Goal: Task Accomplishment & Management: Complete application form

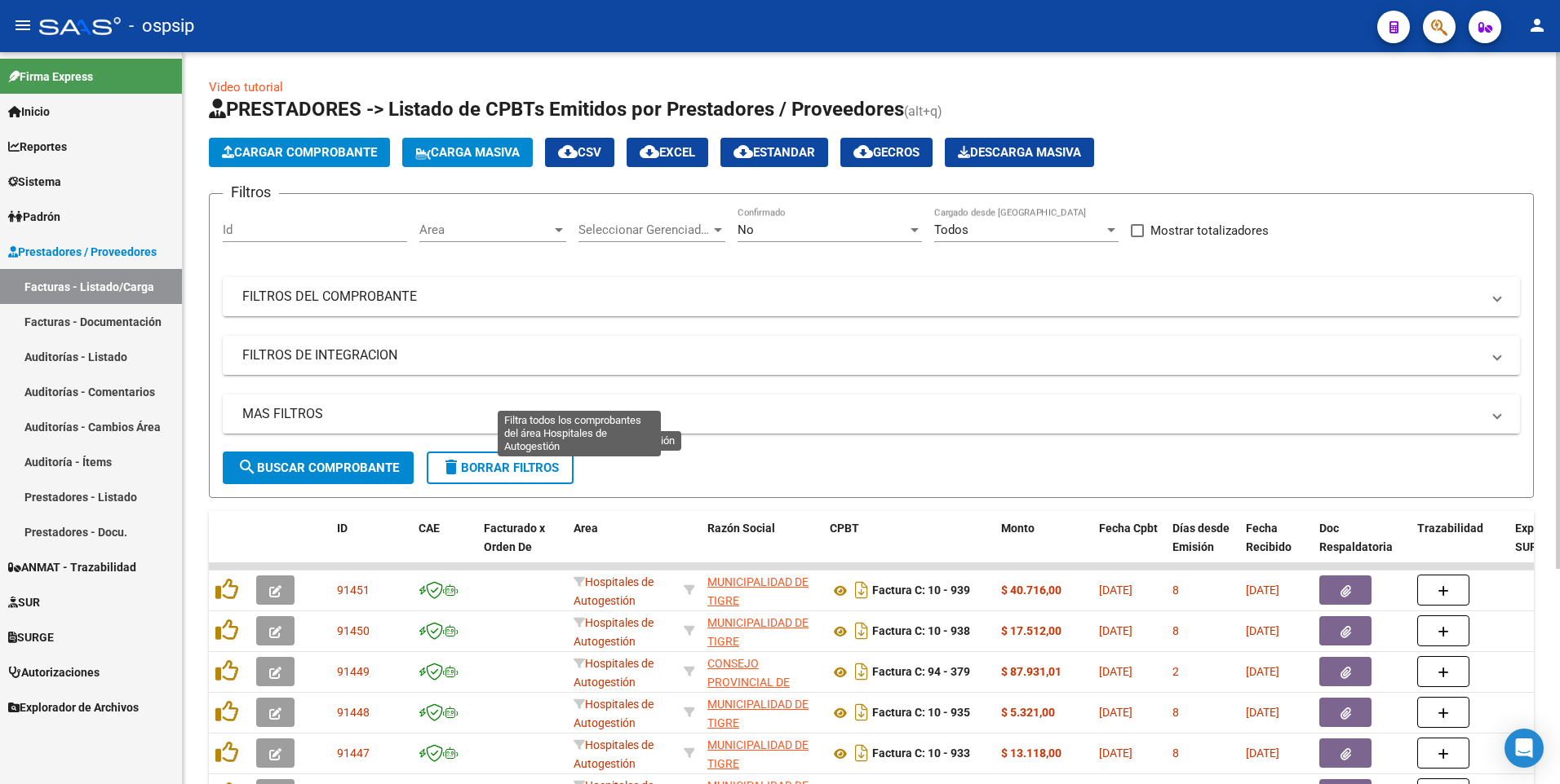
scroll to position [304, 0]
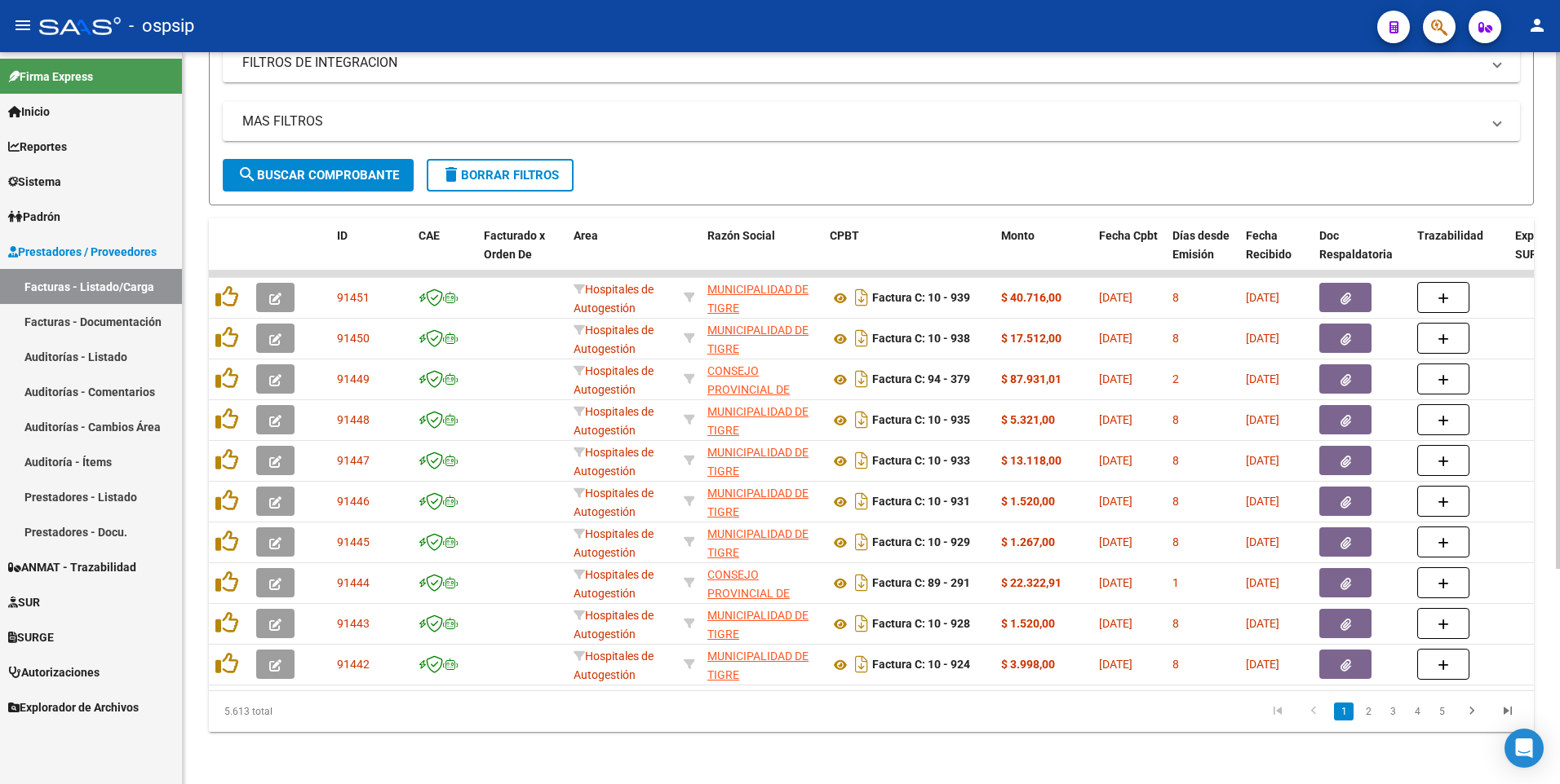
click at [488, 168] on span "delete Borrar Filtros" at bounding box center [499, 175] width 117 height 14
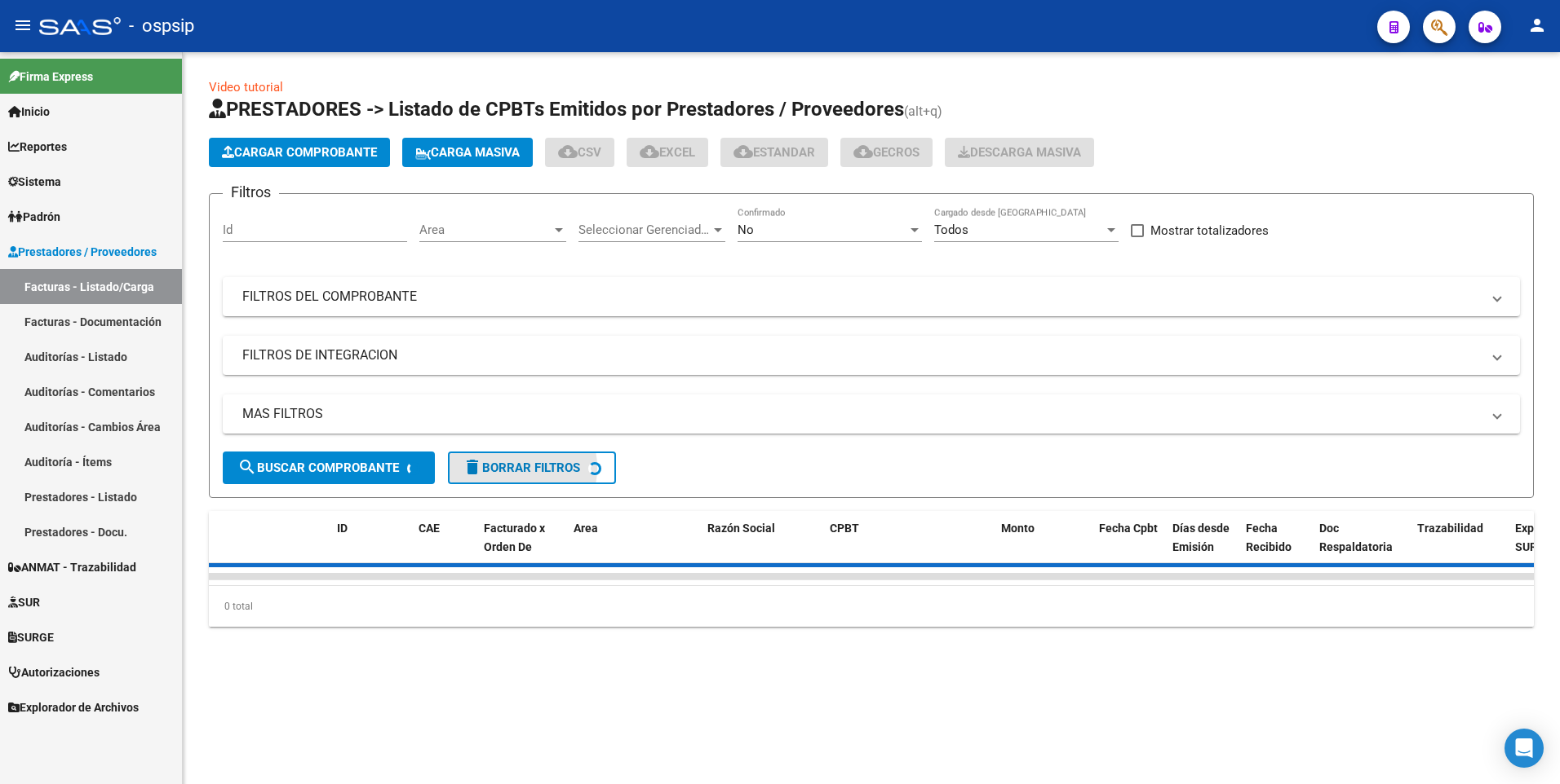
scroll to position [0, 0]
click at [774, 208] on div "No Confirmado" at bounding box center [829, 224] width 184 height 35
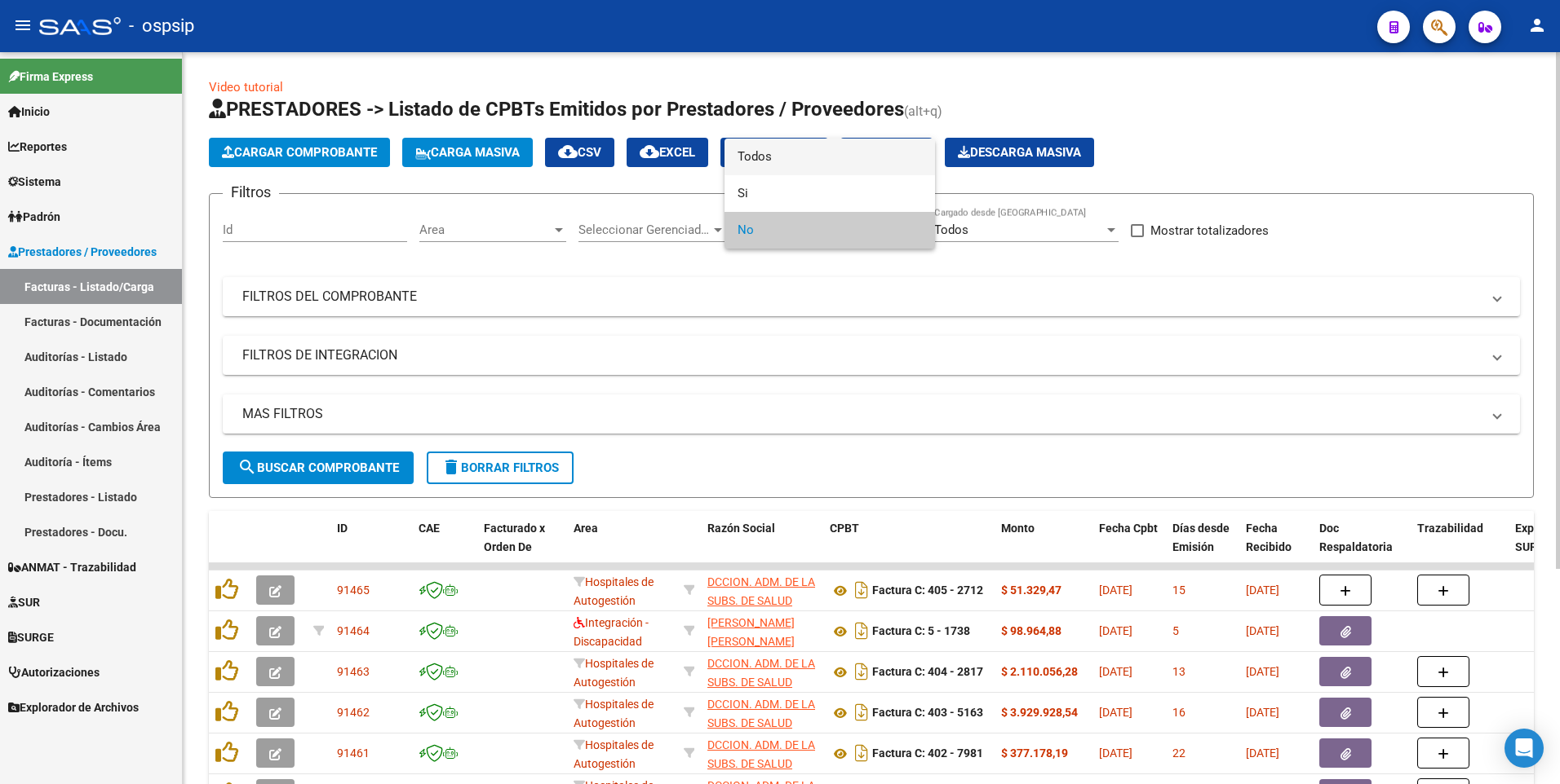
drag, startPoint x: 792, startPoint y: 145, endPoint x: 854, endPoint y: 192, distance: 77.8
click at [792, 149] on span "Todos" at bounding box center [829, 156] width 184 height 37
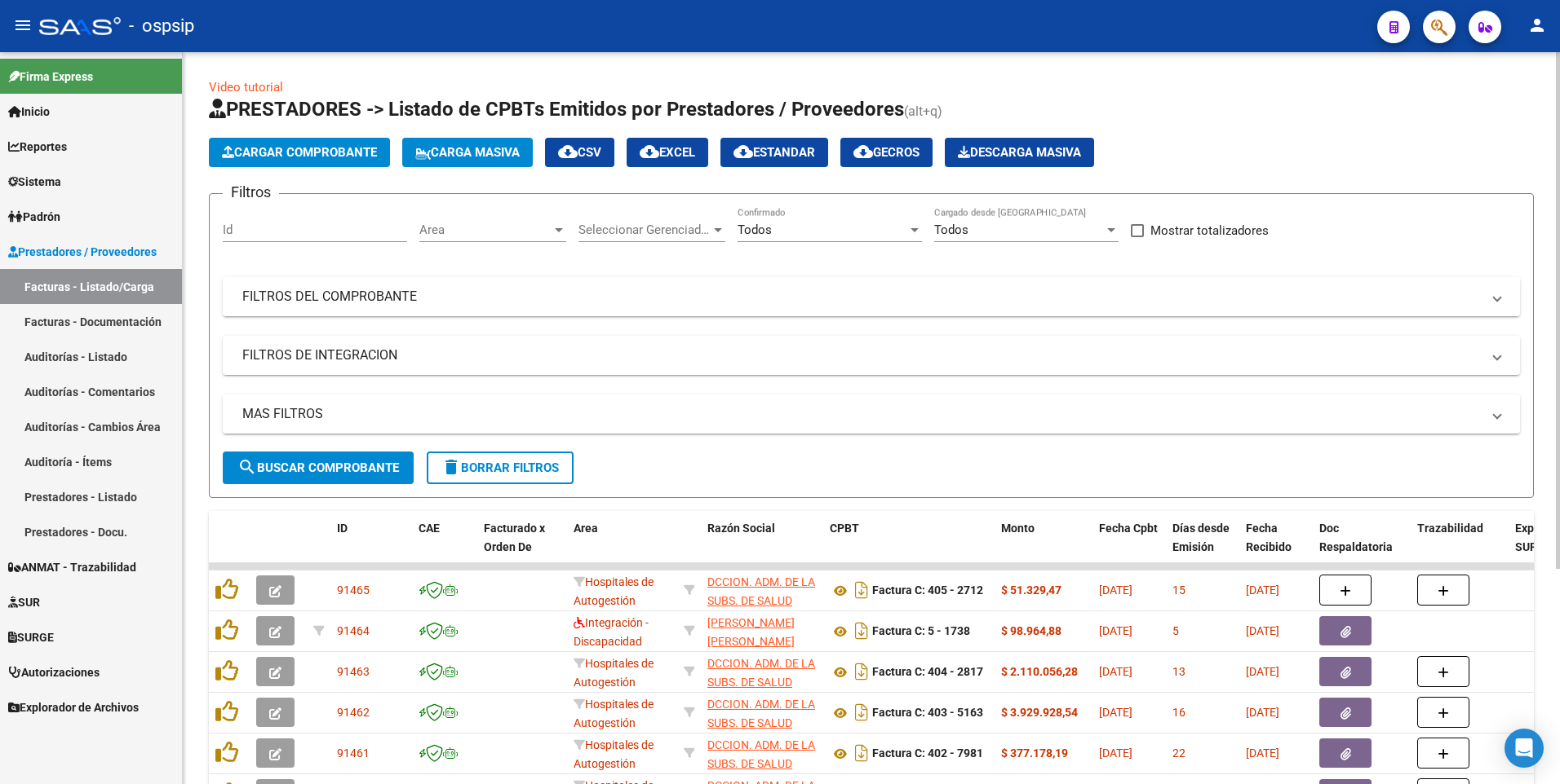
click at [848, 304] on mat-panel-title "FILTROS DEL COMPROBANTE" at bounding box center [861, 296] width 1238 height 18
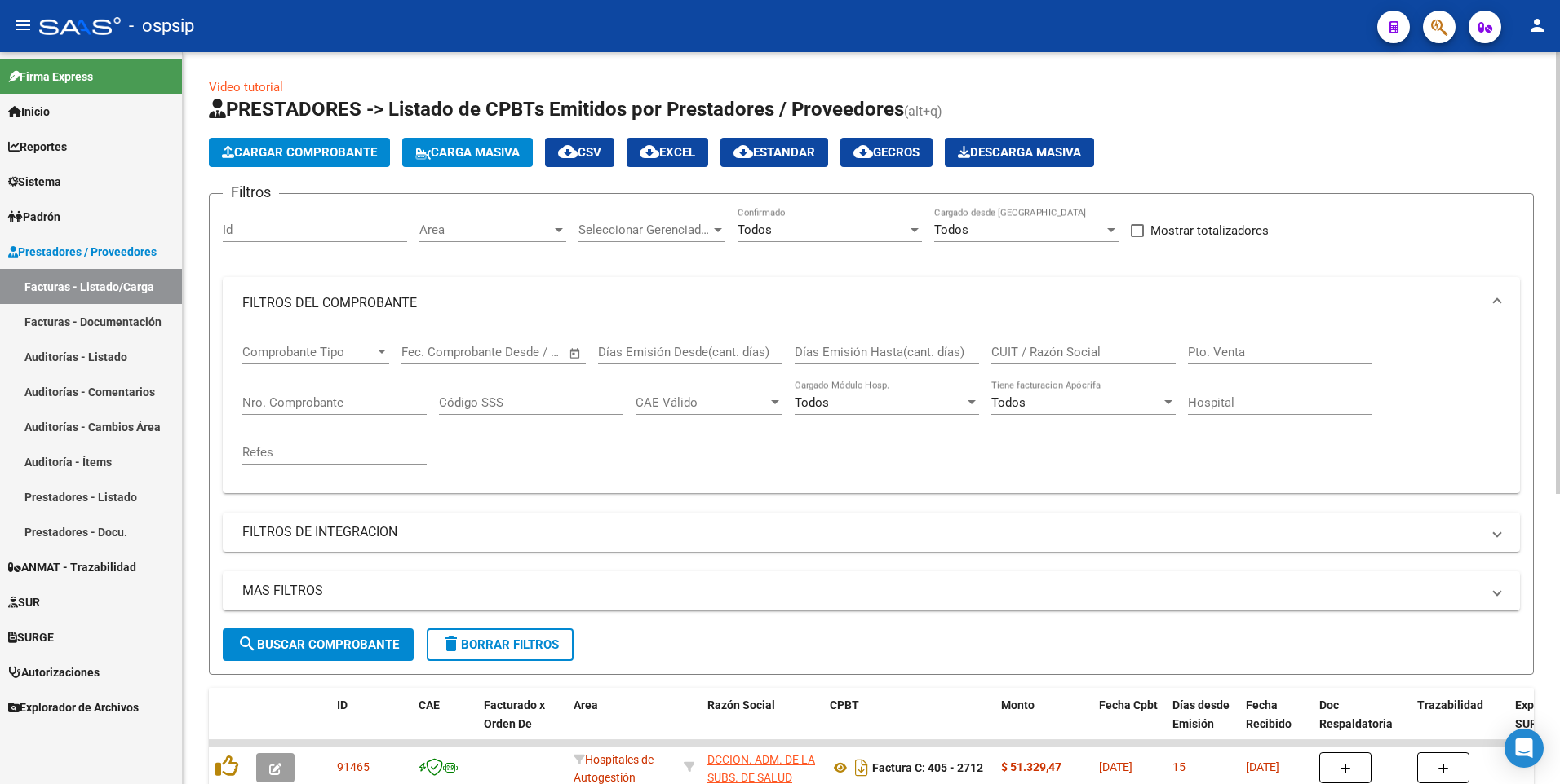
click at [1044, 346] on input "CUIT / Razón Social" at bounding box center [1083, 352] width 184 height 14
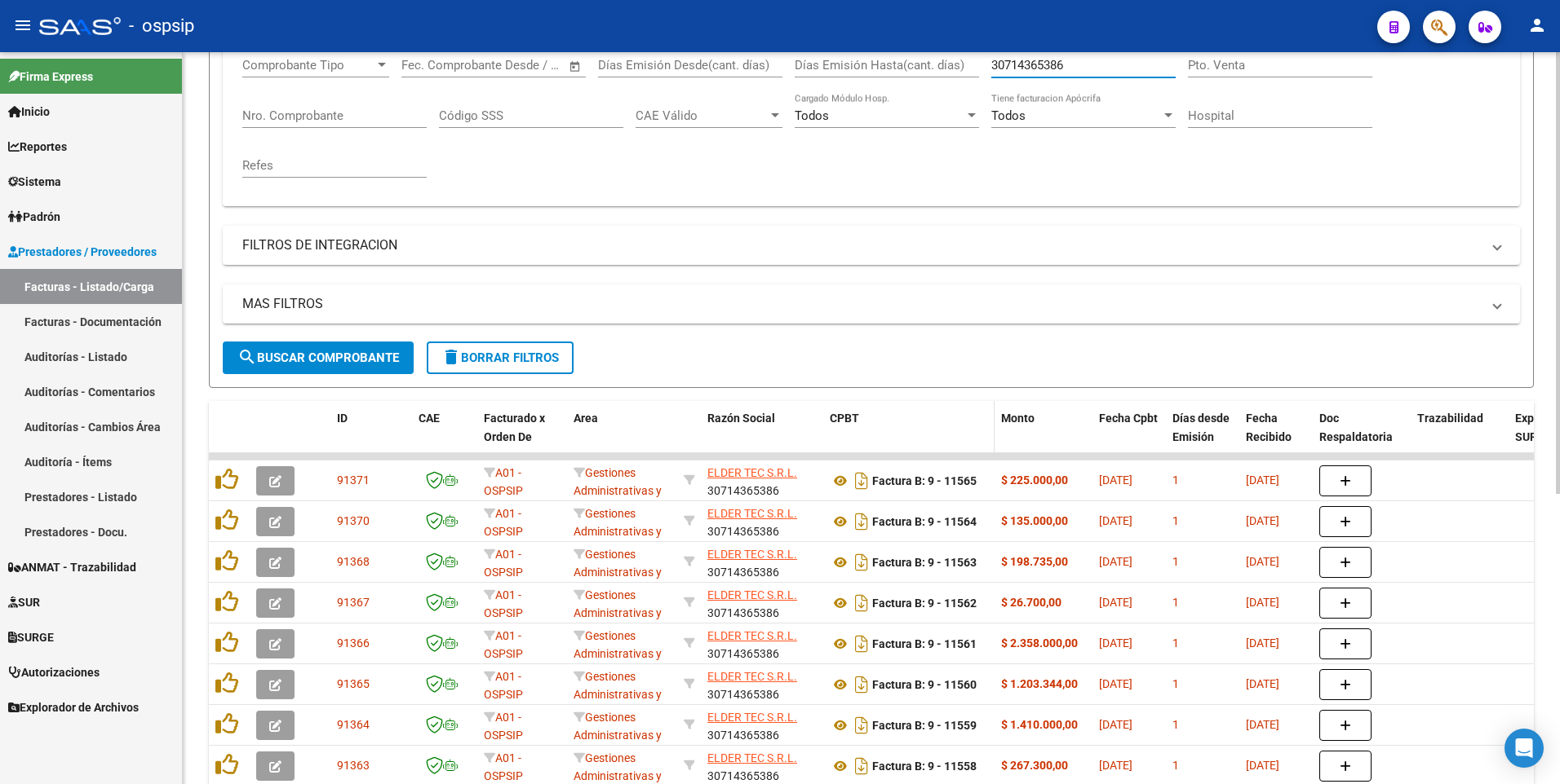
scroll to position [482, 0]
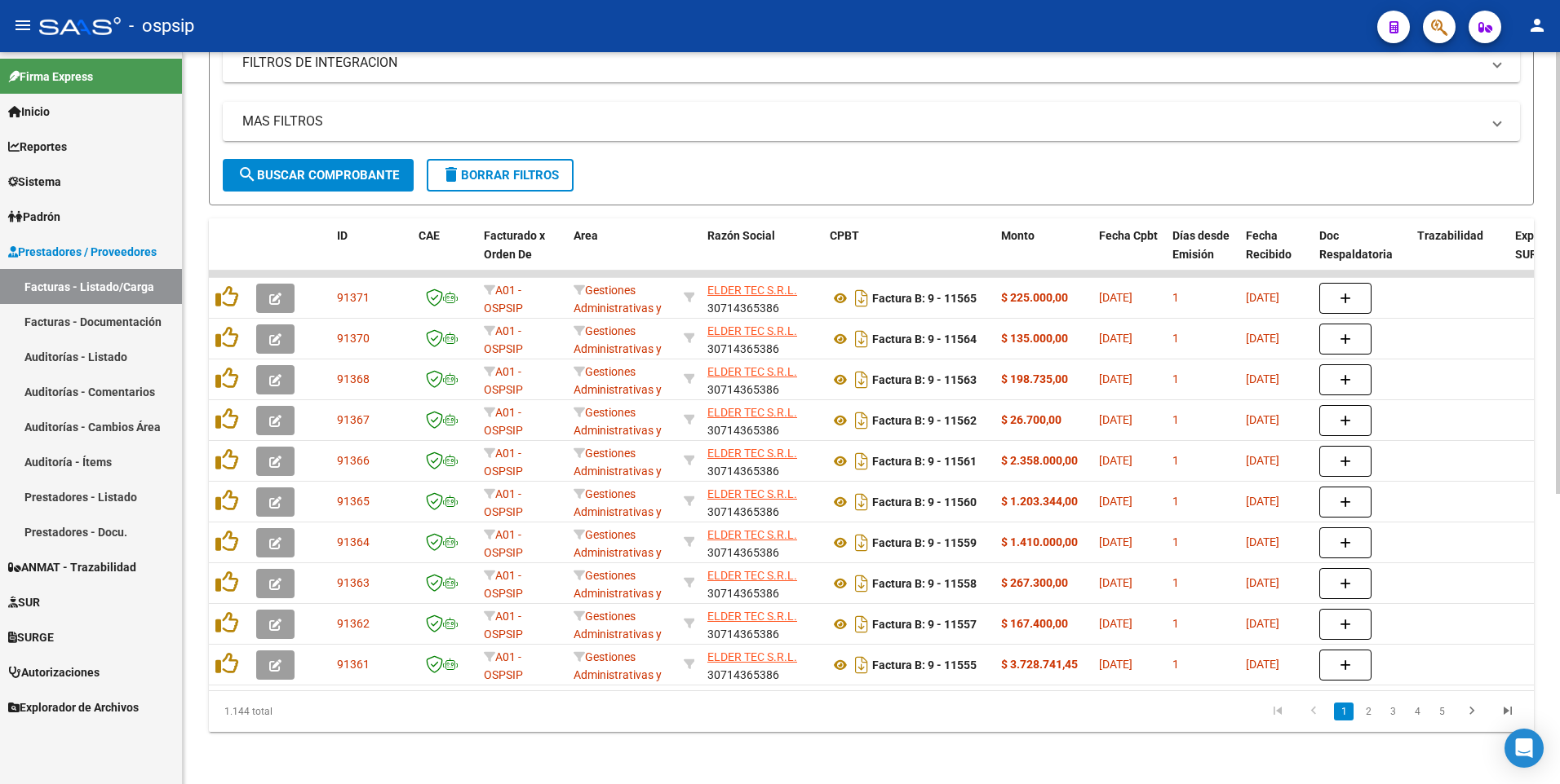
type input "30714365386"
click at [611, 29] on div "- ospsip" at bounding box center [701, 26] width 1325 height 36
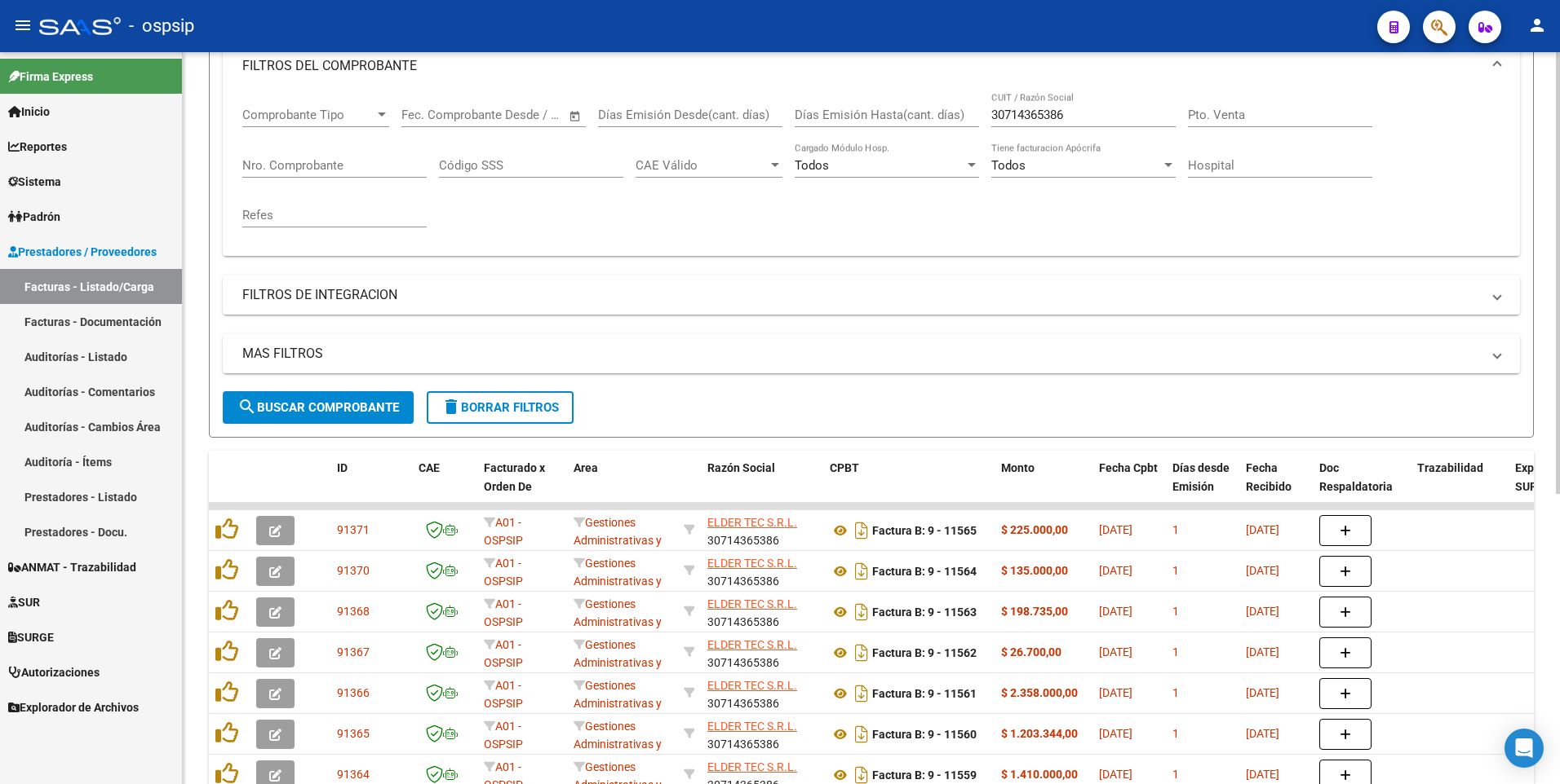
click at [495, 403] on span "delete Borrar Filtros" at bounding box center [499, 407] width 117 height 14
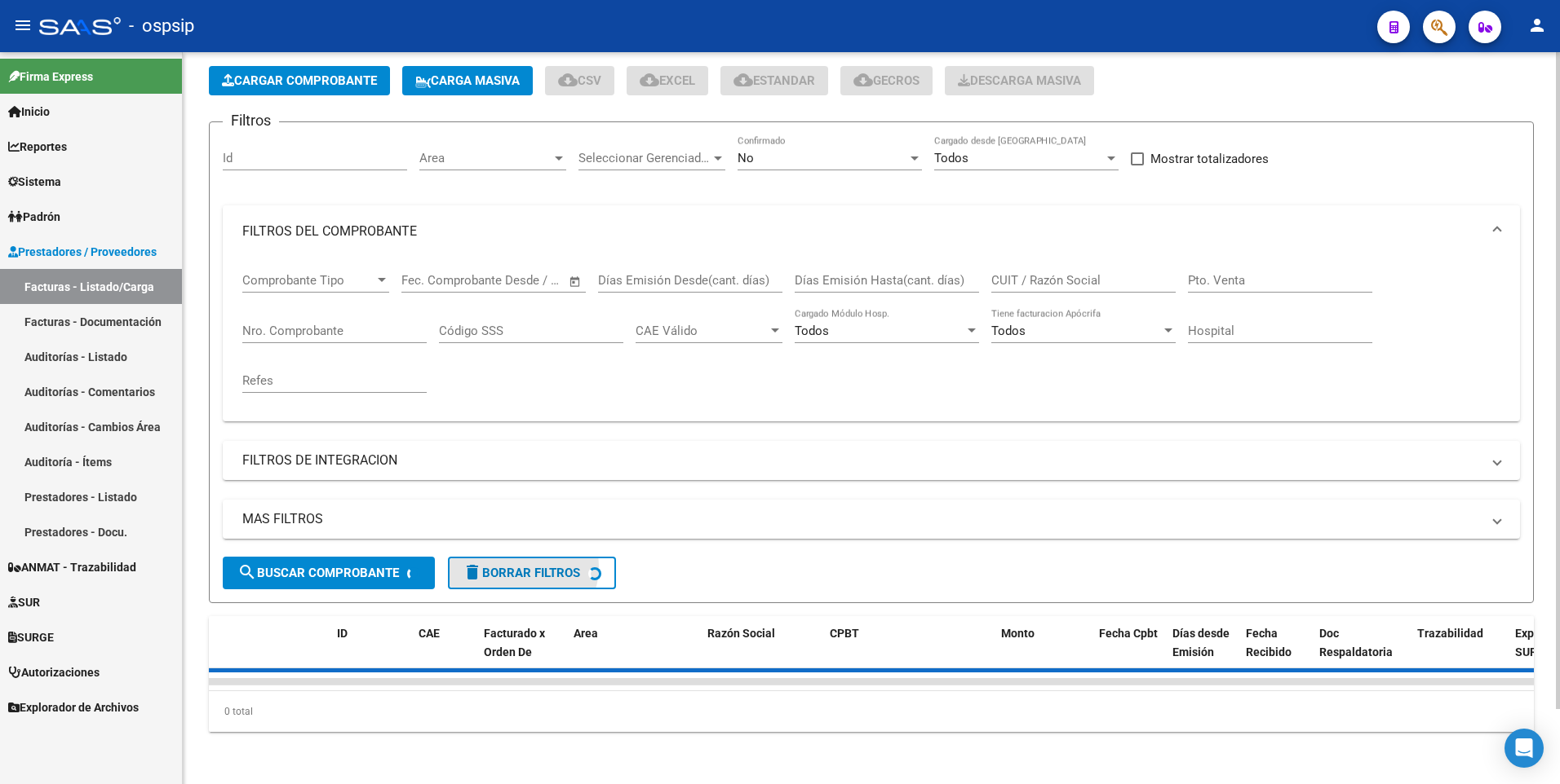
scroll to position [84, 0]
click at [315, 323] on input "Nro. Comprobante" at bounding box center [334, 330] width 184 height 14
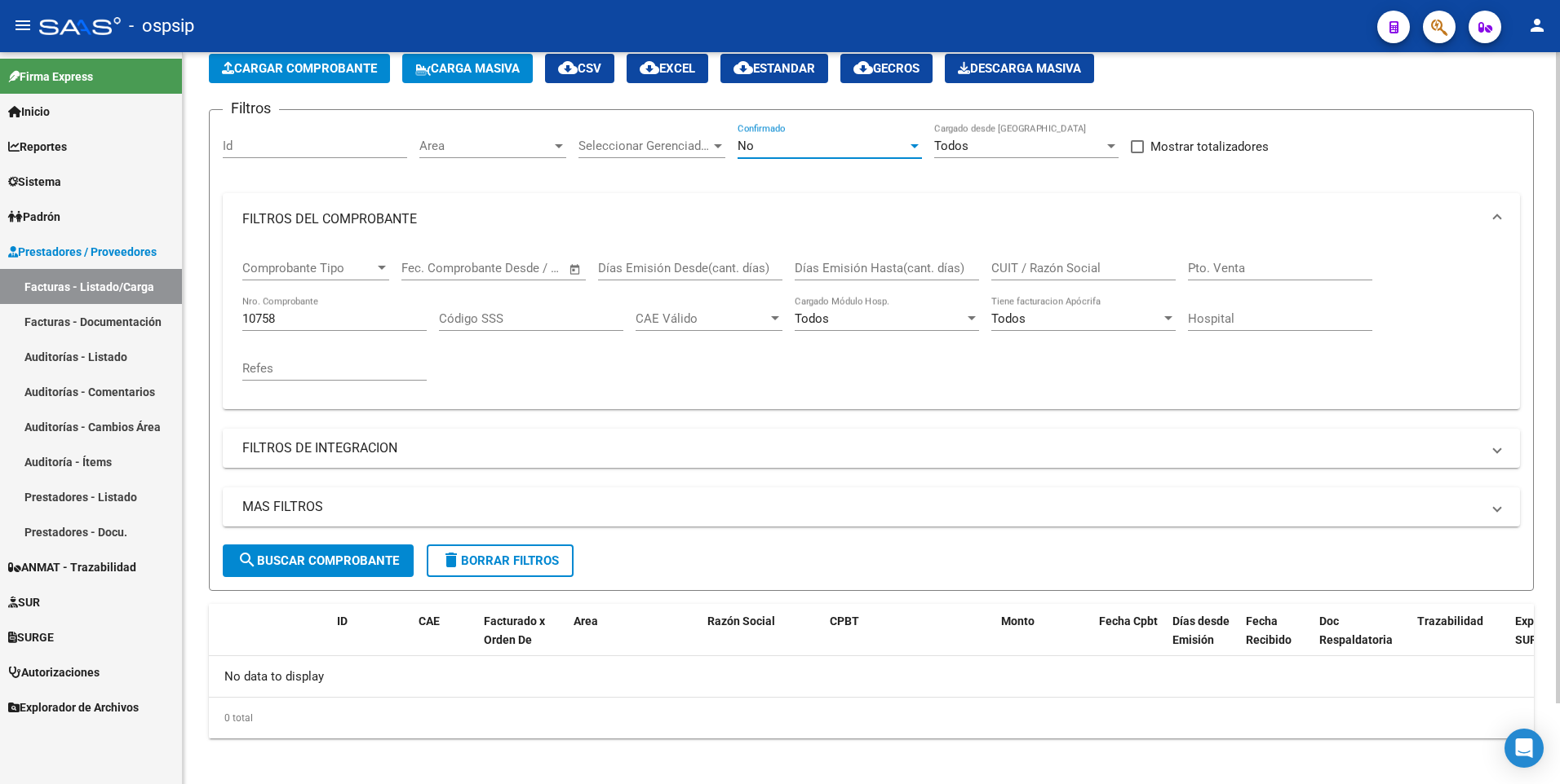
click at [775, 144] on div "No" at bounding box center [822, 146] width 170 height 14
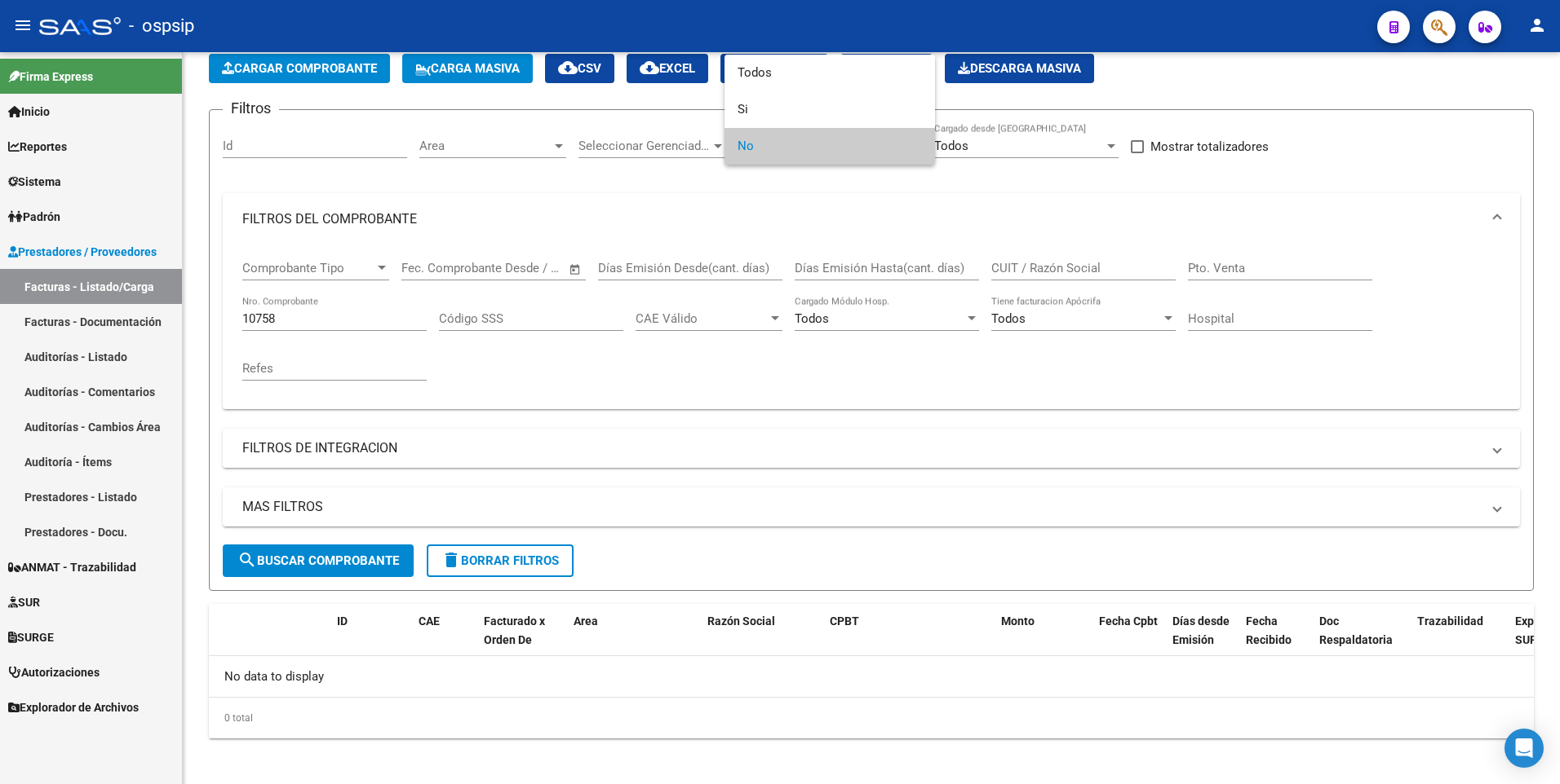
click at [475, 556] on div at bounding box center [780, 392] width 1560 height 784
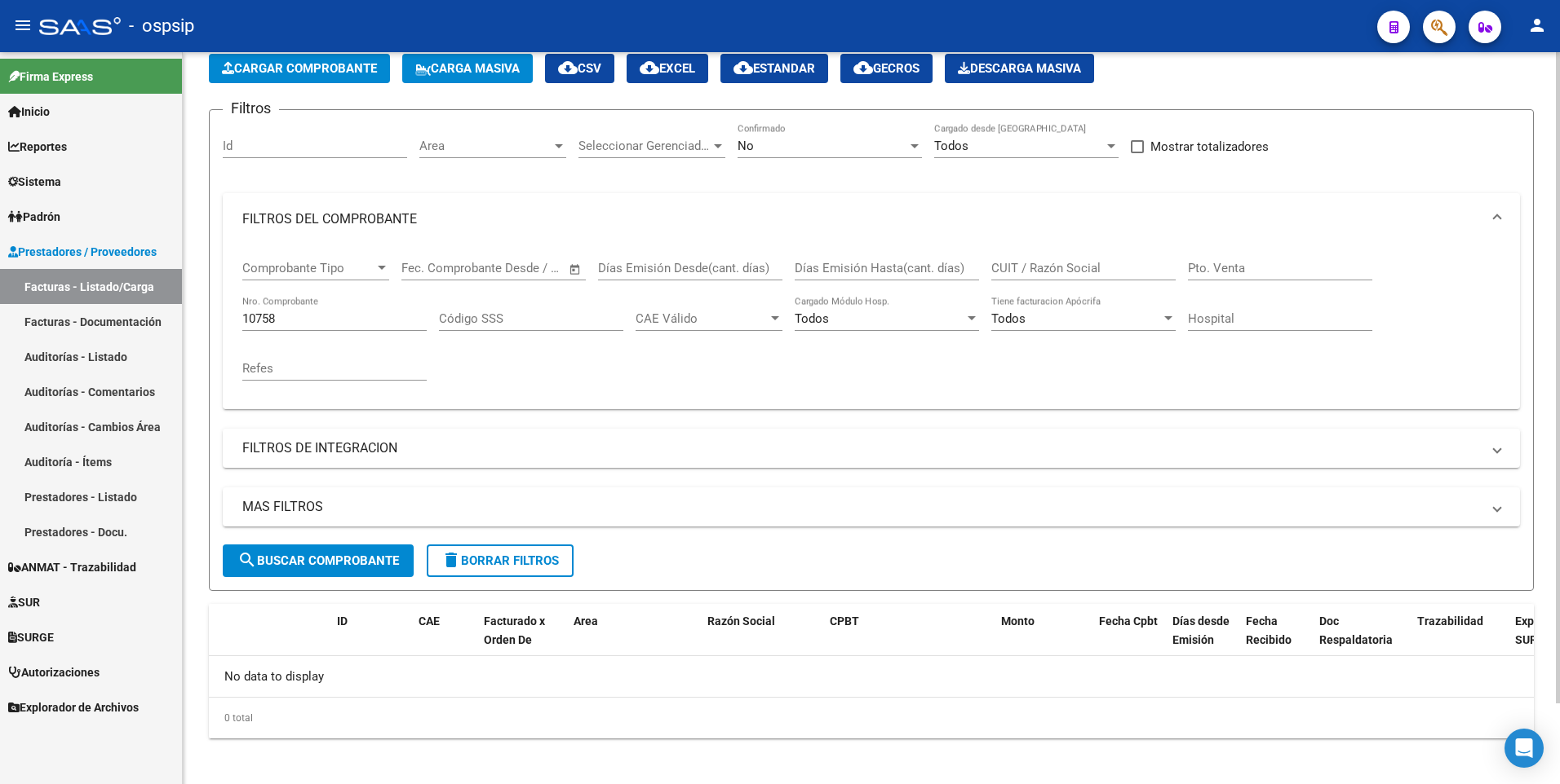
click at [846, 144] on div "No" at bounding box center [822, 146] width 170 height 14
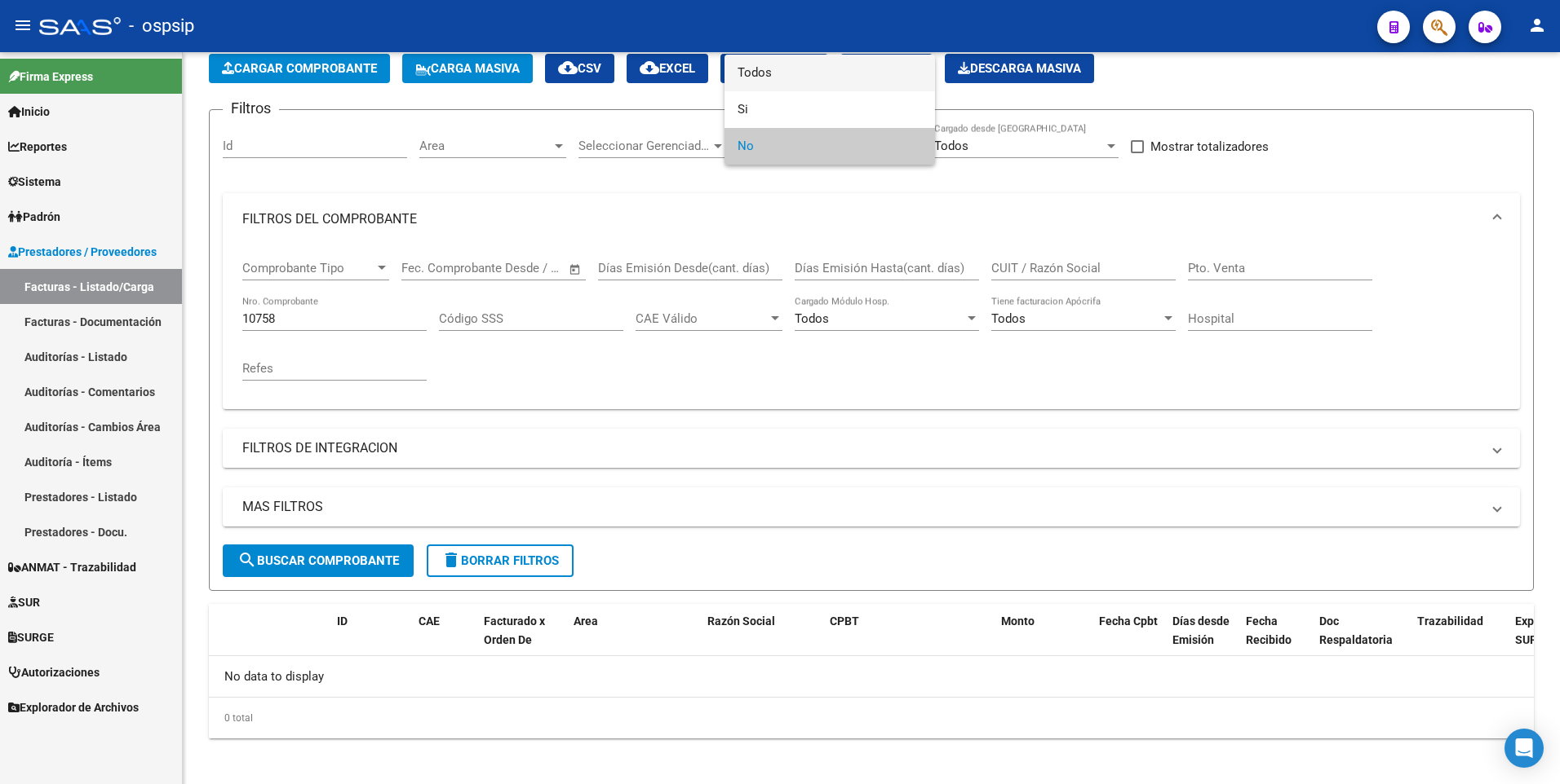
click at [776, 76] on span "Todos" at bounding box center [829, 72] width 184 height 37
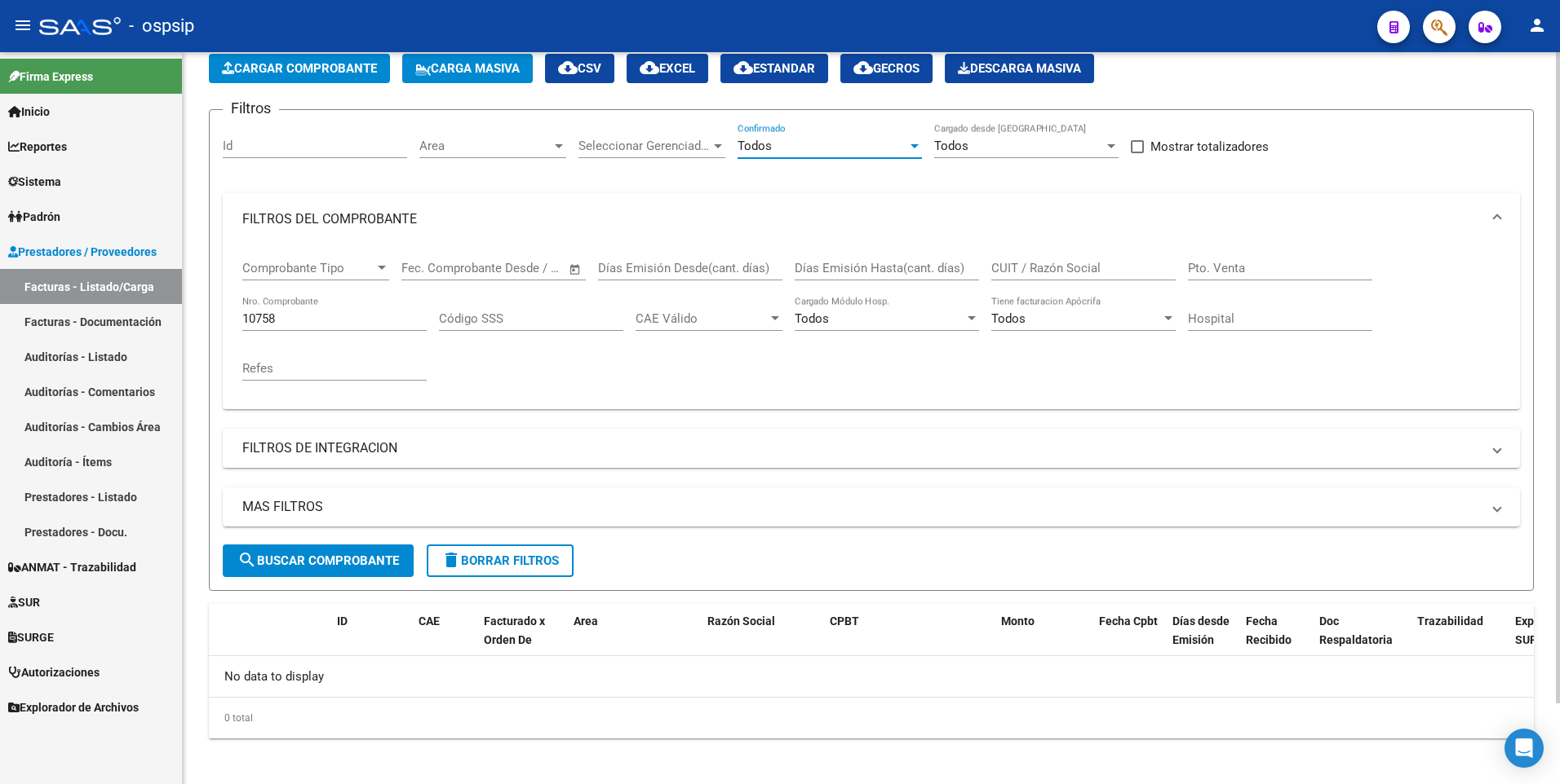
click at [380, 563] on span "search Buscar Comprobante" at bounding box center [318, 561] width 162 height 14
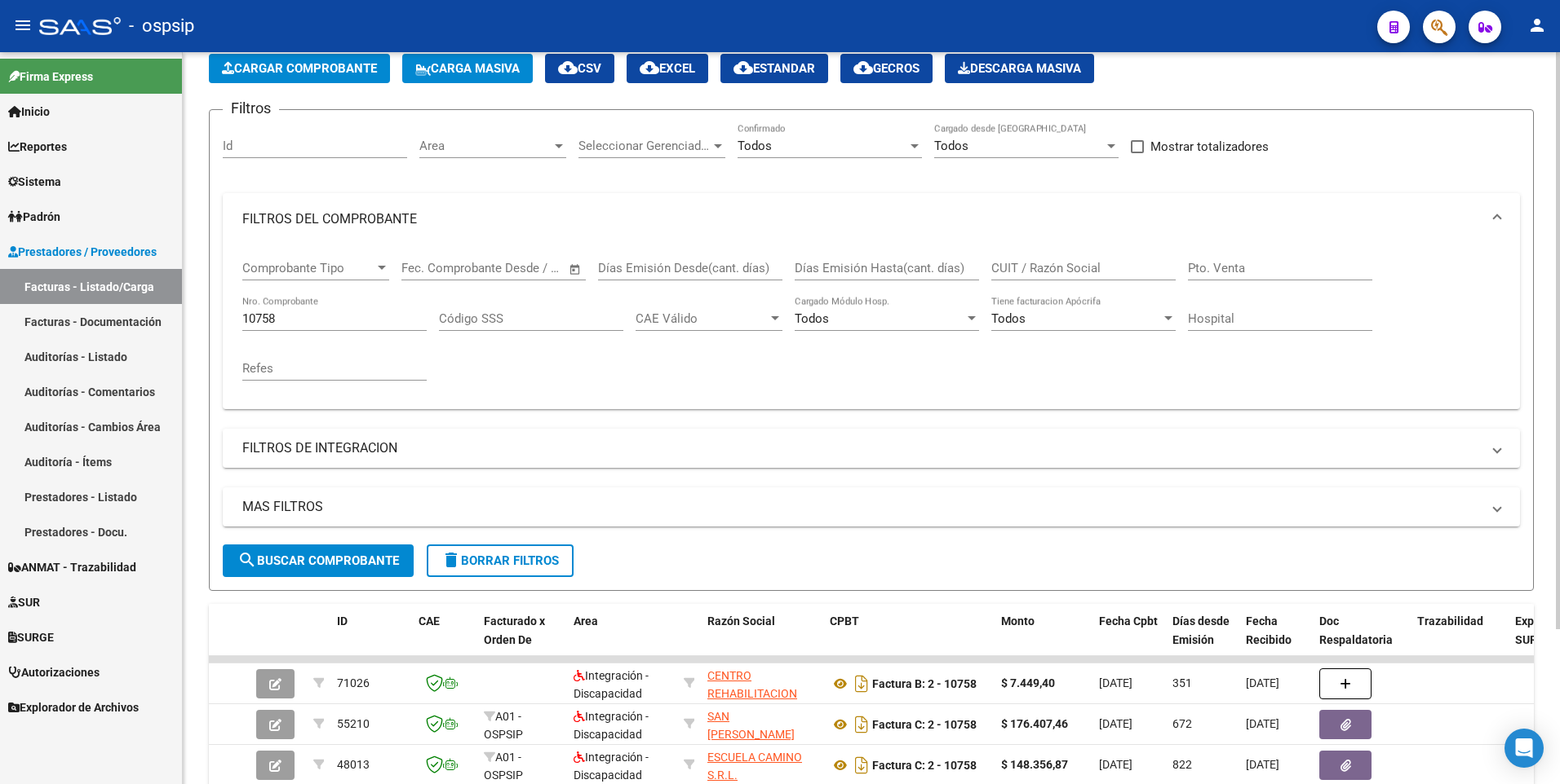
click at [319, 321] on input "10758" at bounding box center [334, 319] width 184 height 14
type input "10758"
click at [277, 60] on button "Cargar Comprobante" at bounding box center [299, 68] width 181 height 29
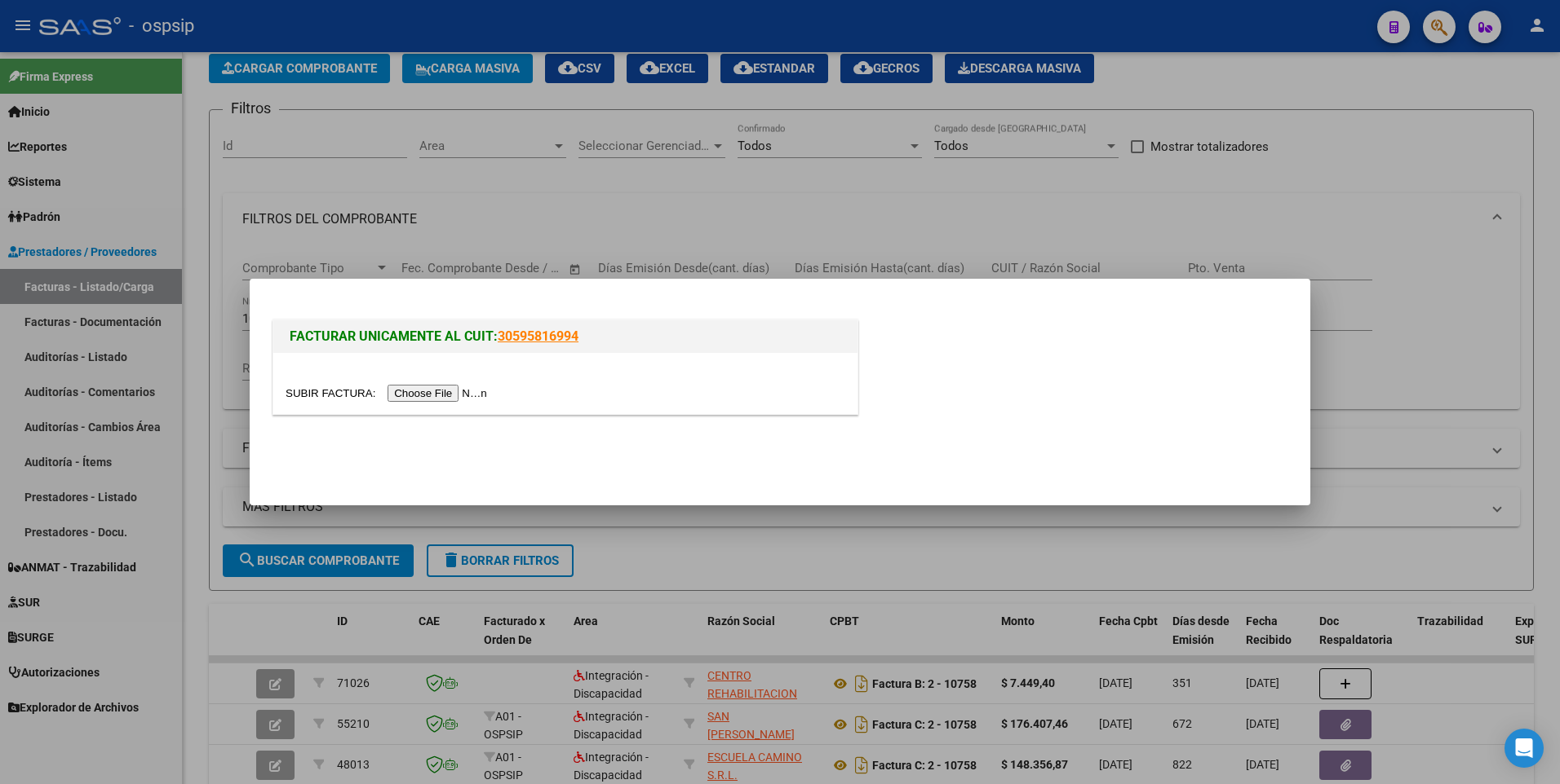
click at [400, 389] on input "file" at bounding box center [389, 393] width 206 height 17
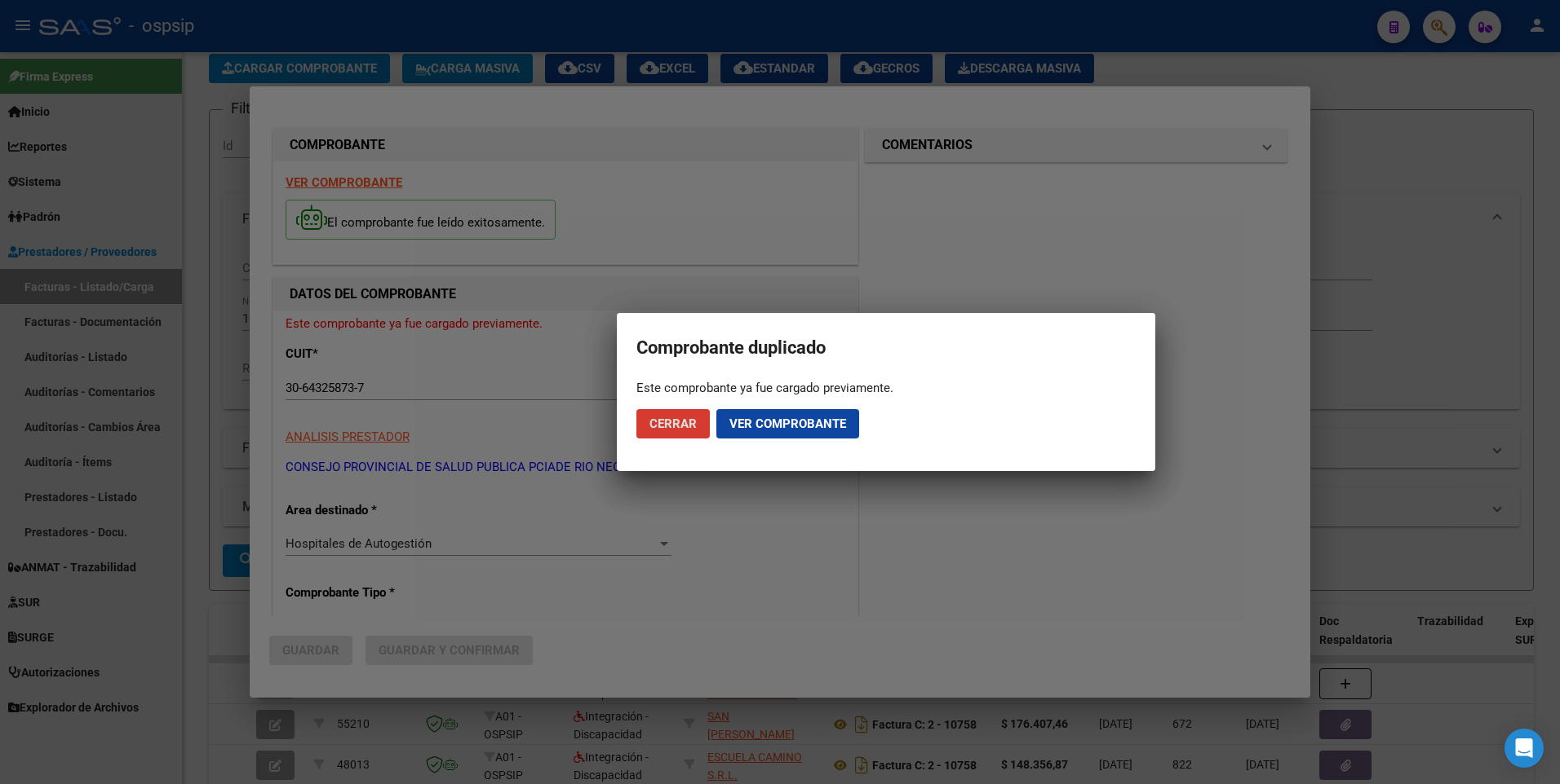
click at [683, 431] on button "Cerrar" at bounding box center [673, 423] width 73 height 29
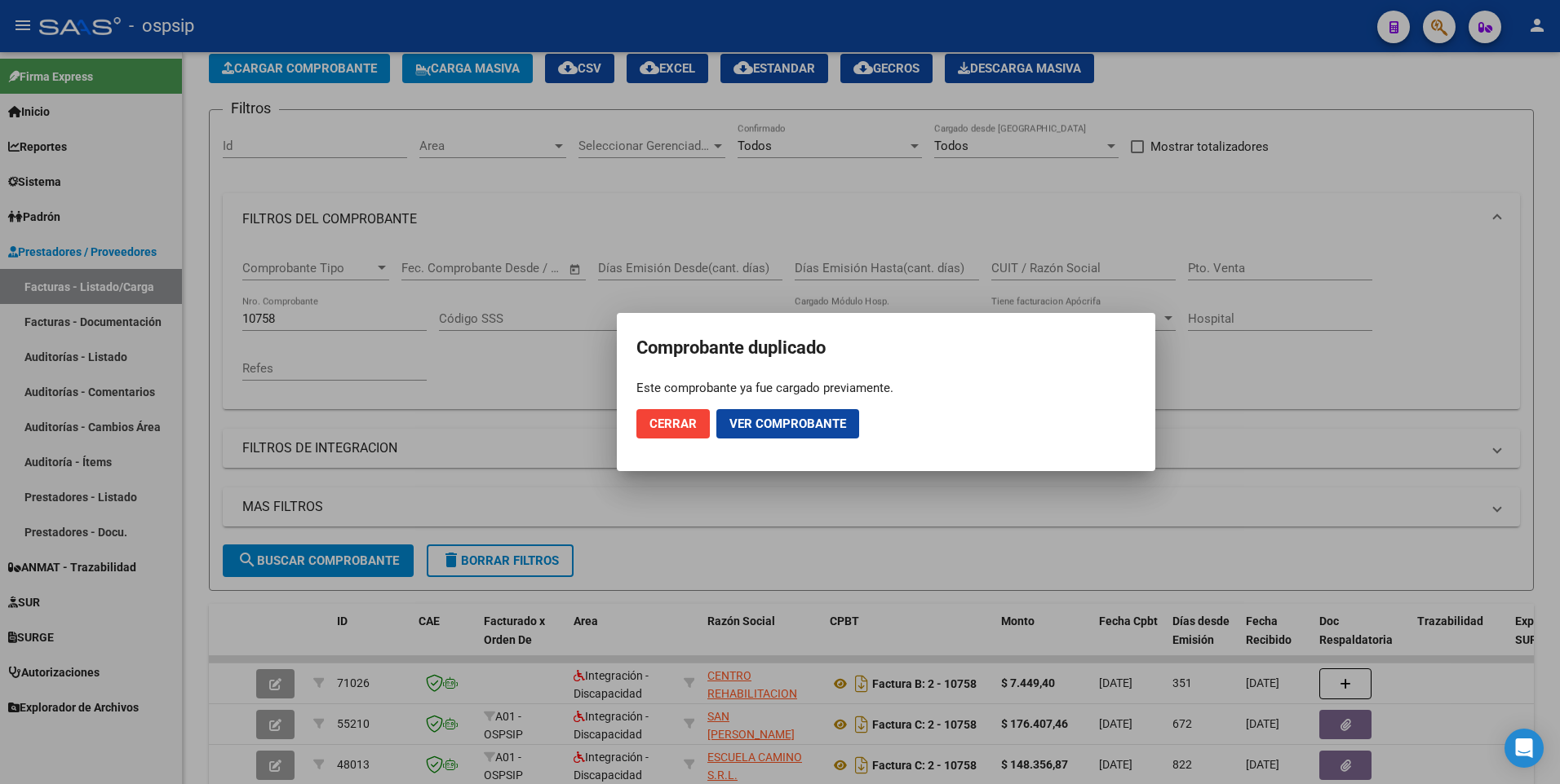
click at [680, 426] on span "Cerrar" at bounding box center [673, 424] width 47 height 14
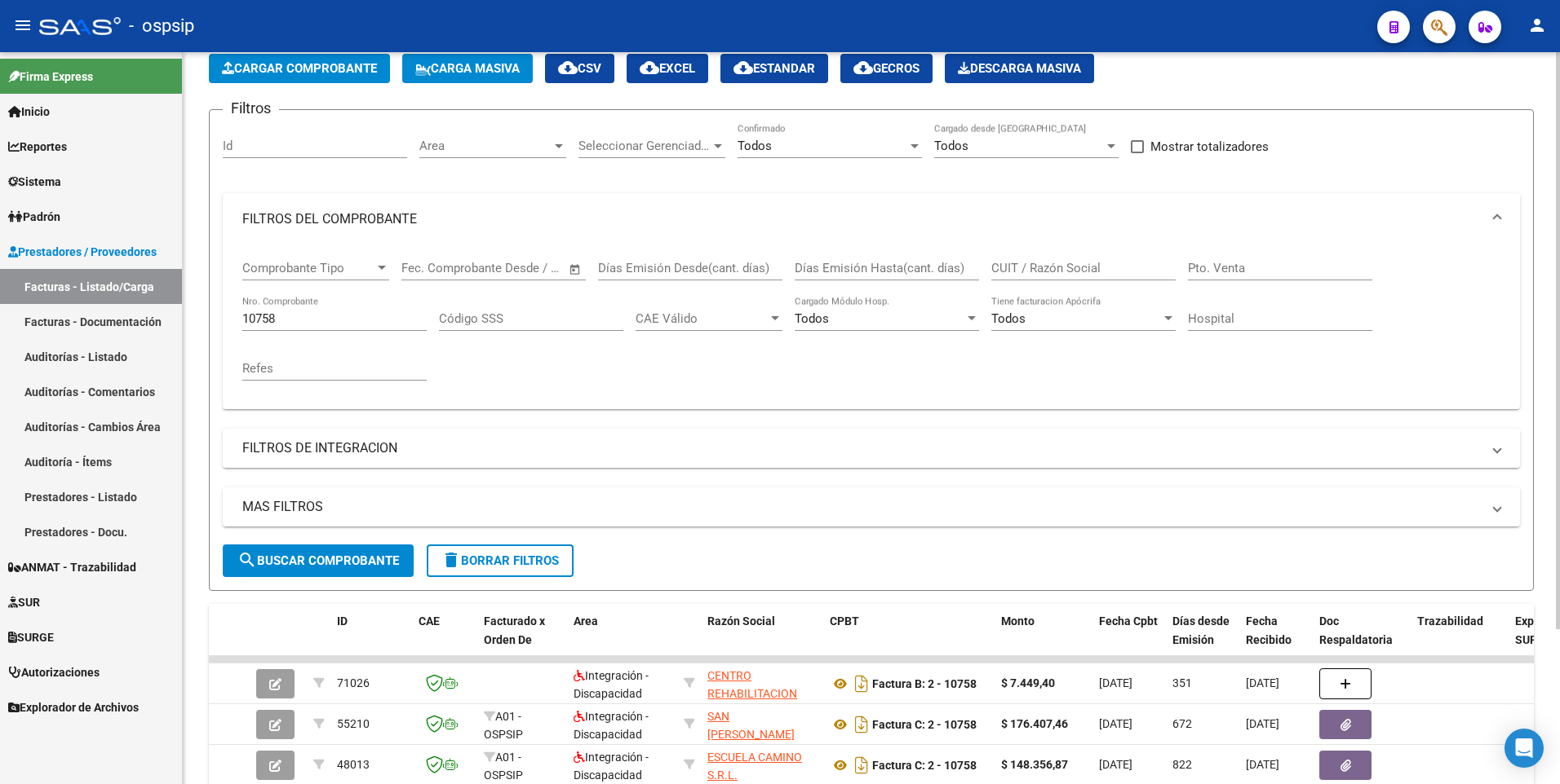
click at [468, 578] on form "Filtros Id Area Area Seleccionar Gerenciador Seleccionar Gerenciador Todos Conf…" at bounding box center [871, 350] width 1325 height 482
click at [468, 569] on button "delete Borrar Filtros" at bounding box center [500, 561] width 147 height 33
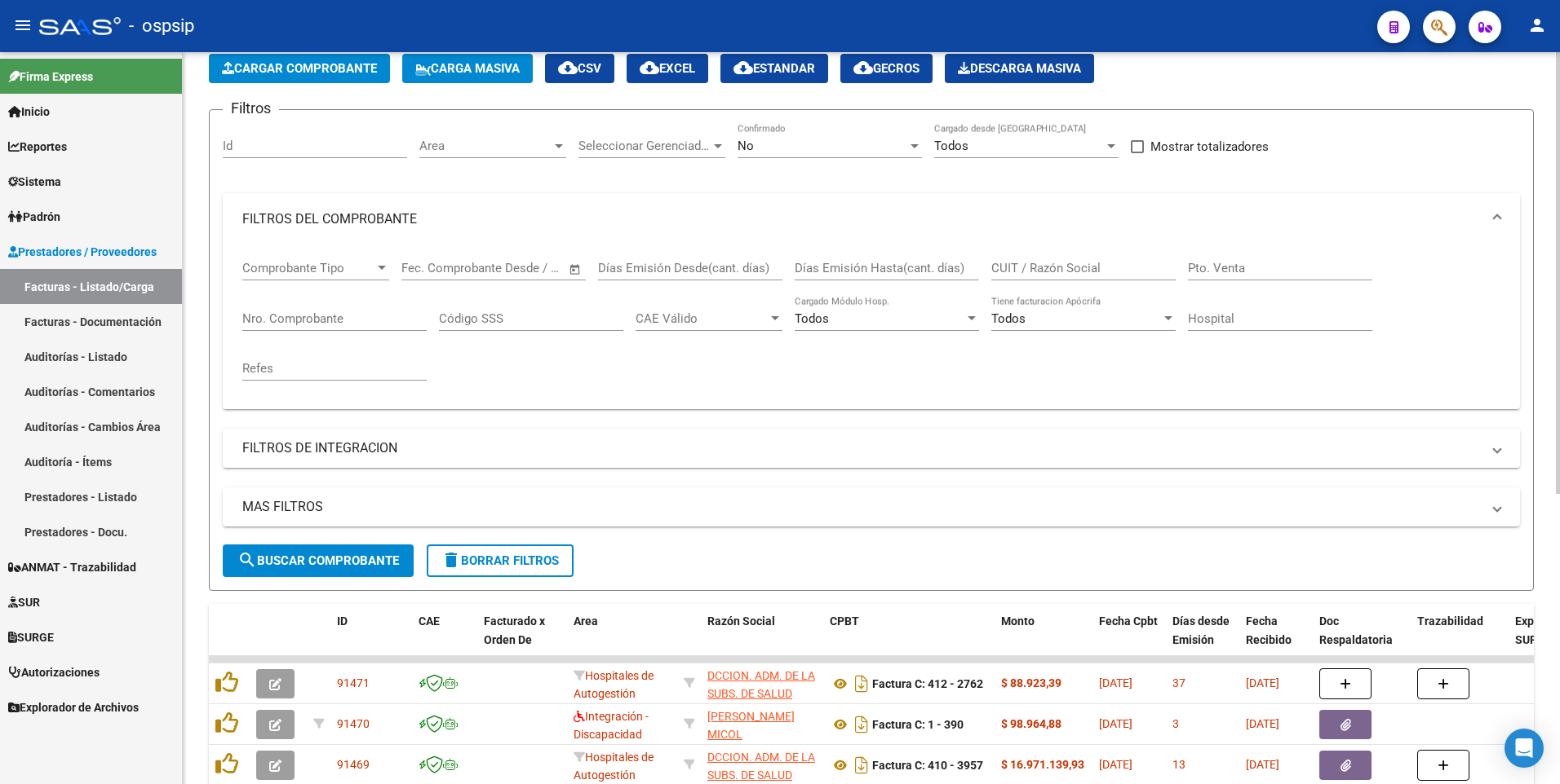
click at [323, 76] on button "Cargar Comprobante" at bounding box center [299, 68] width 181 height 29
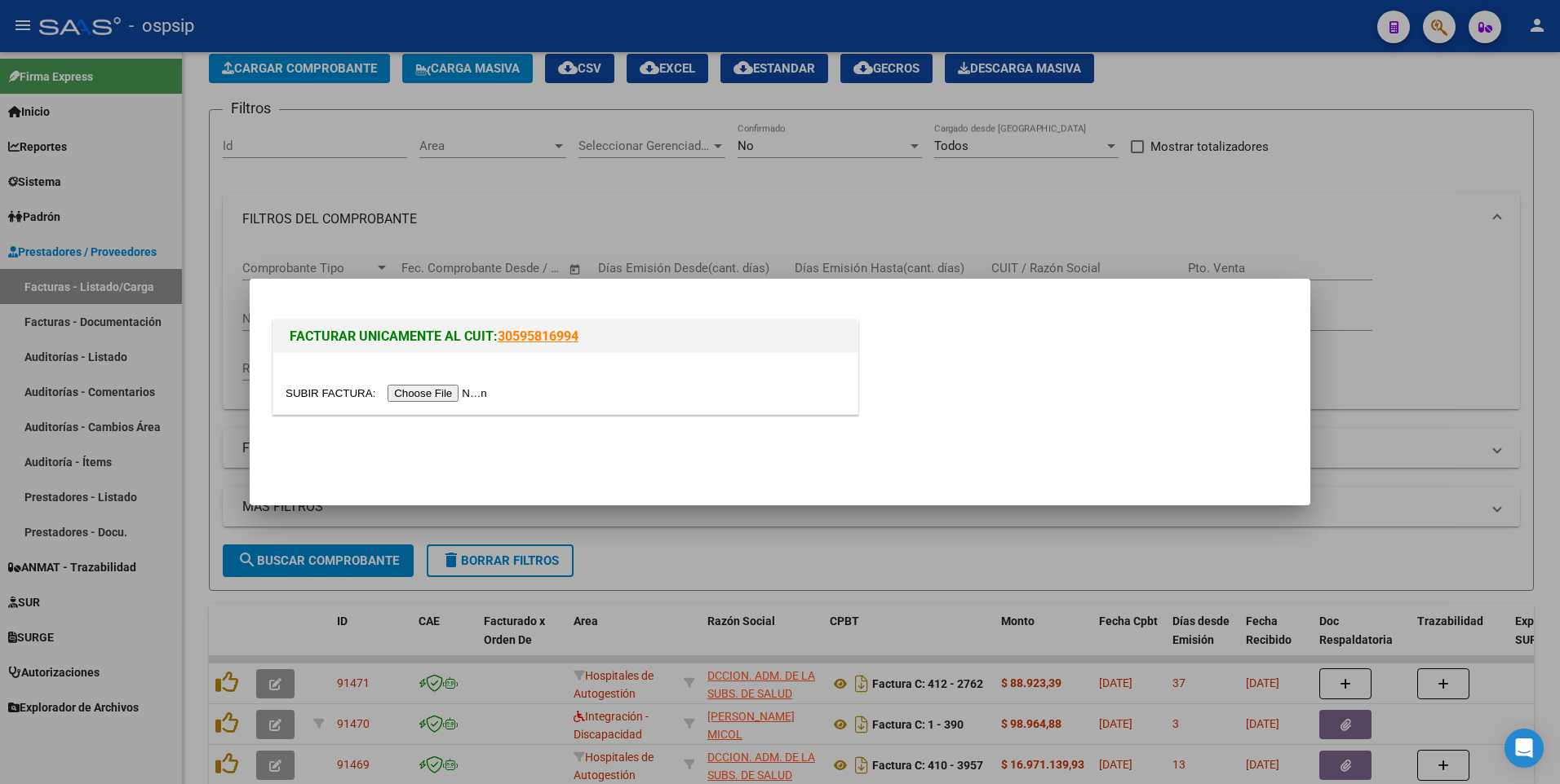
click at [402, 391] on input "file" at bounding box center [389, 393] width 206 height 17
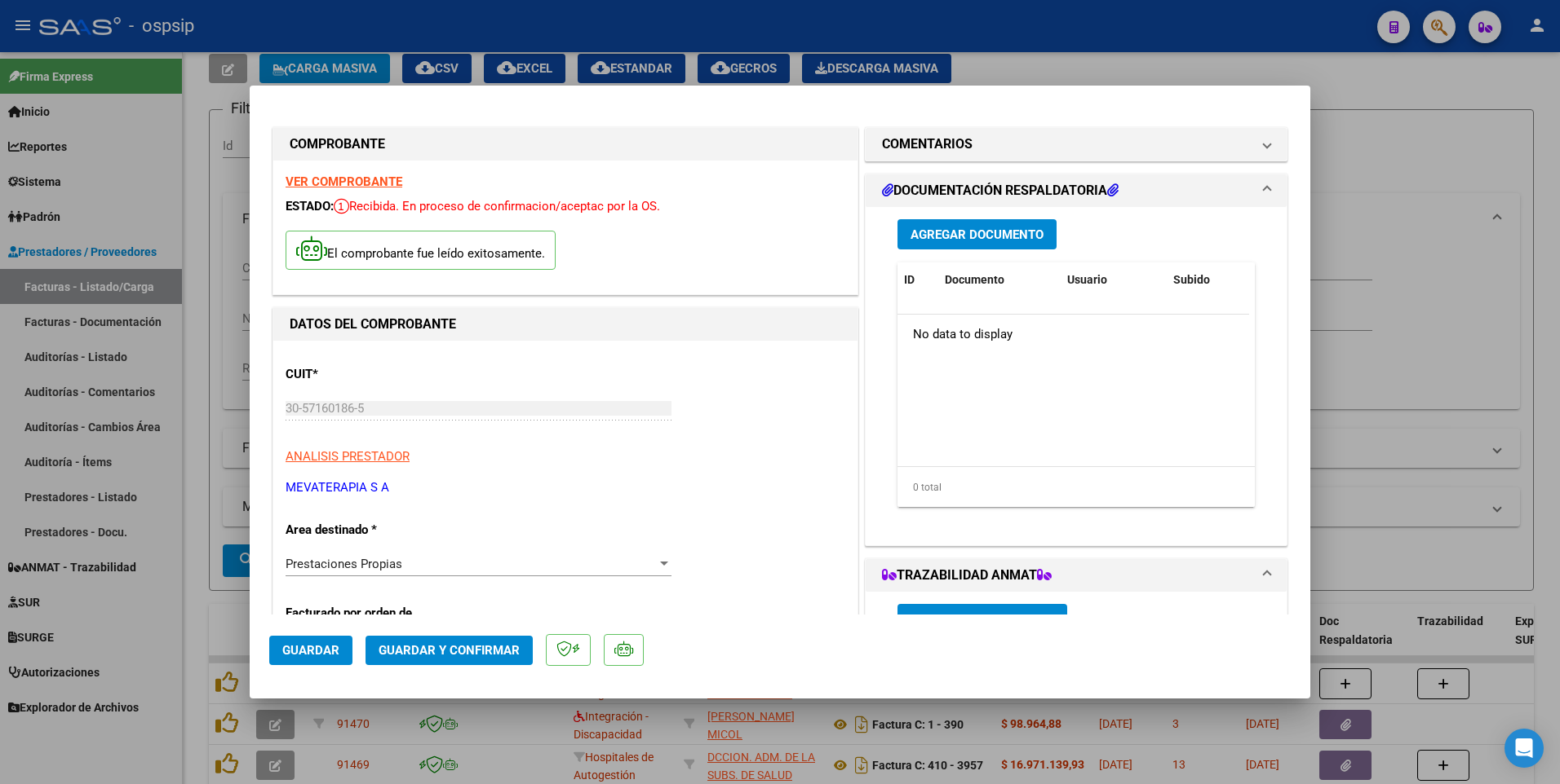
click at [340, 662] on button "Guardar" at bounding box center [310, 650] width 83 height 29
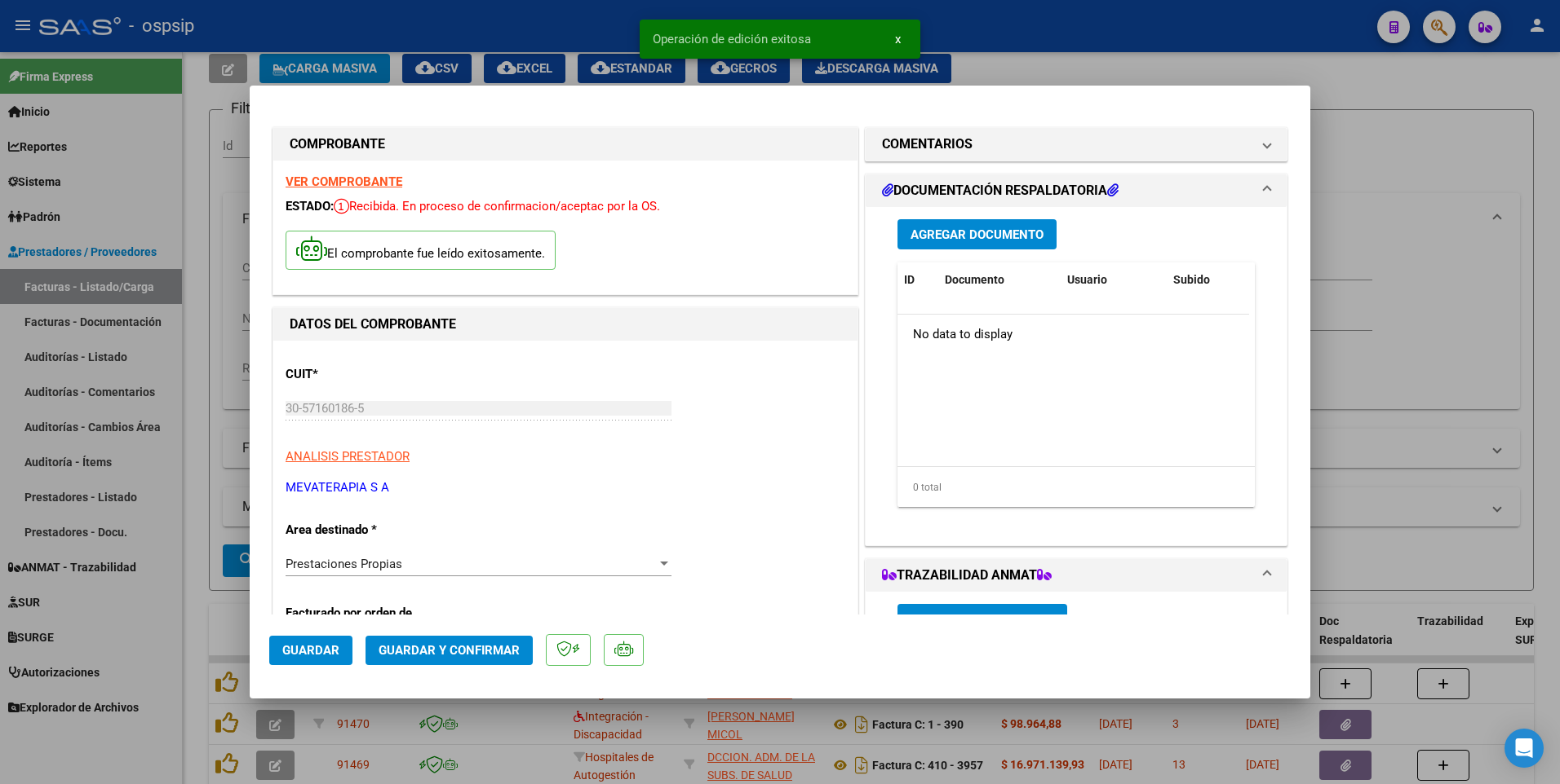
click at [507, 53] on div at bounding box center [780, 392] width 1560 height 784
type input "$ 0,00"
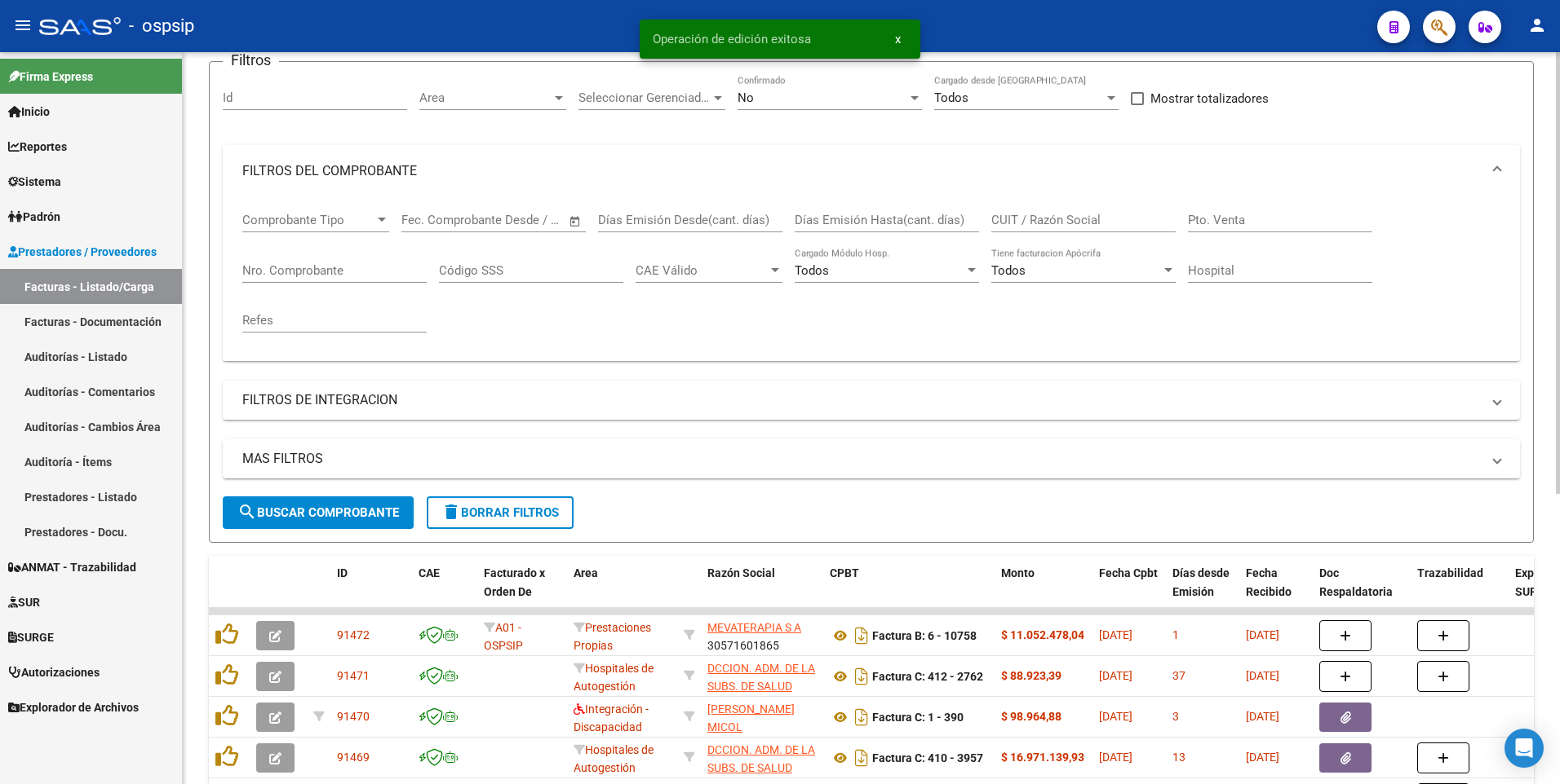
scroll to position [165, 0]
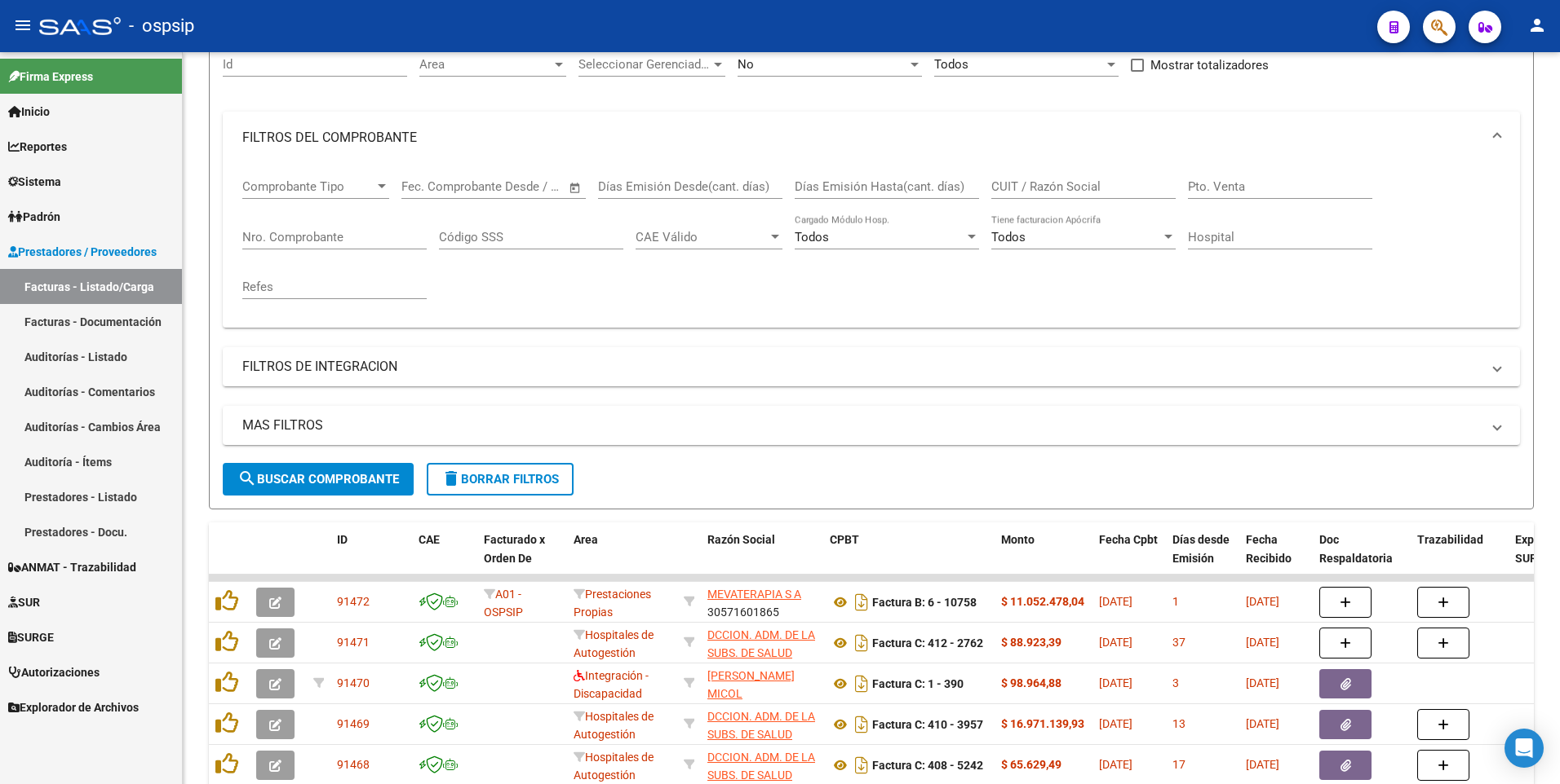
click at [454, 35] on div "- ospsip" at bounding box center [701, 26] width 1325 height 36
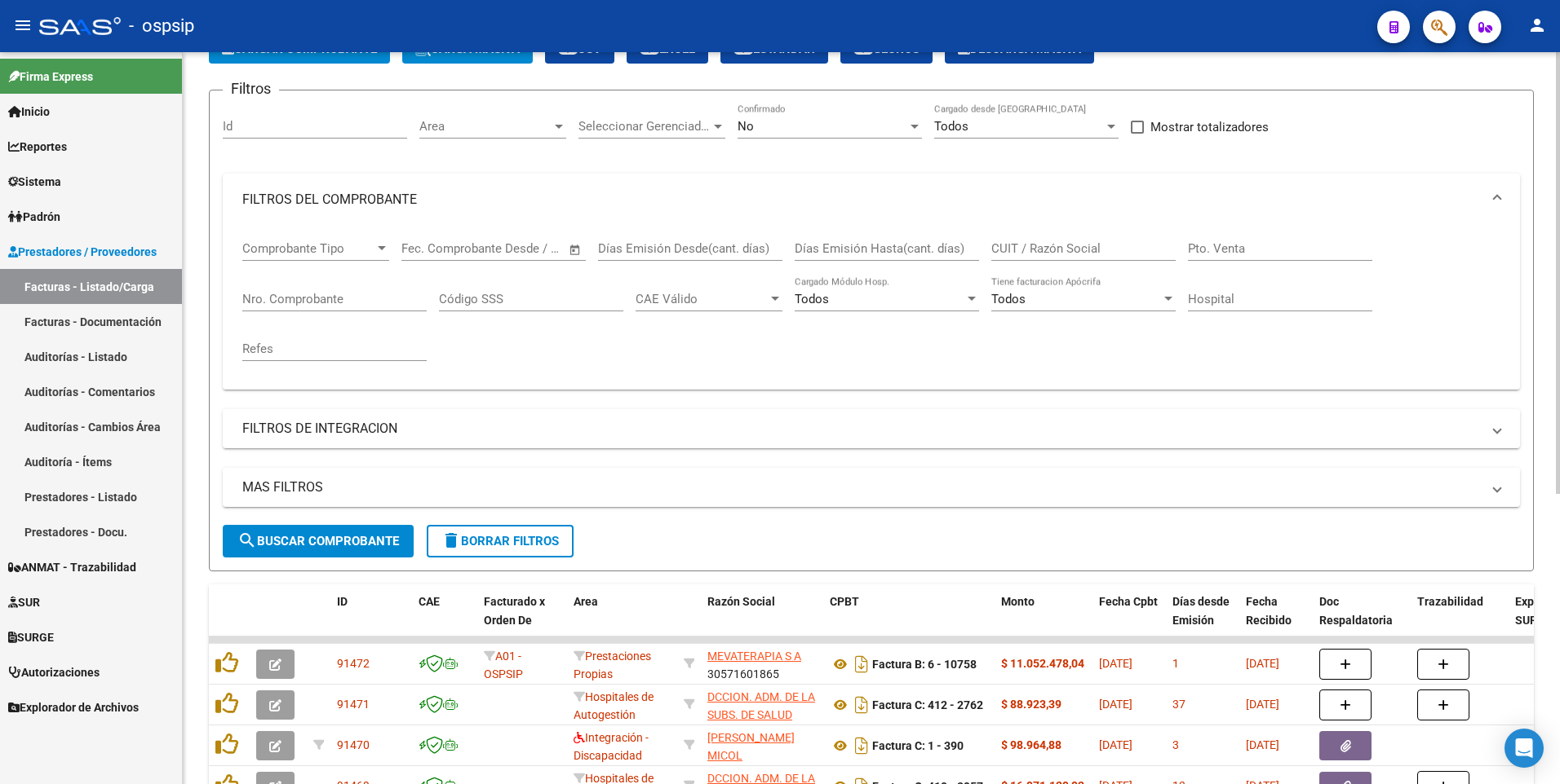
scroll to position [0, 0]
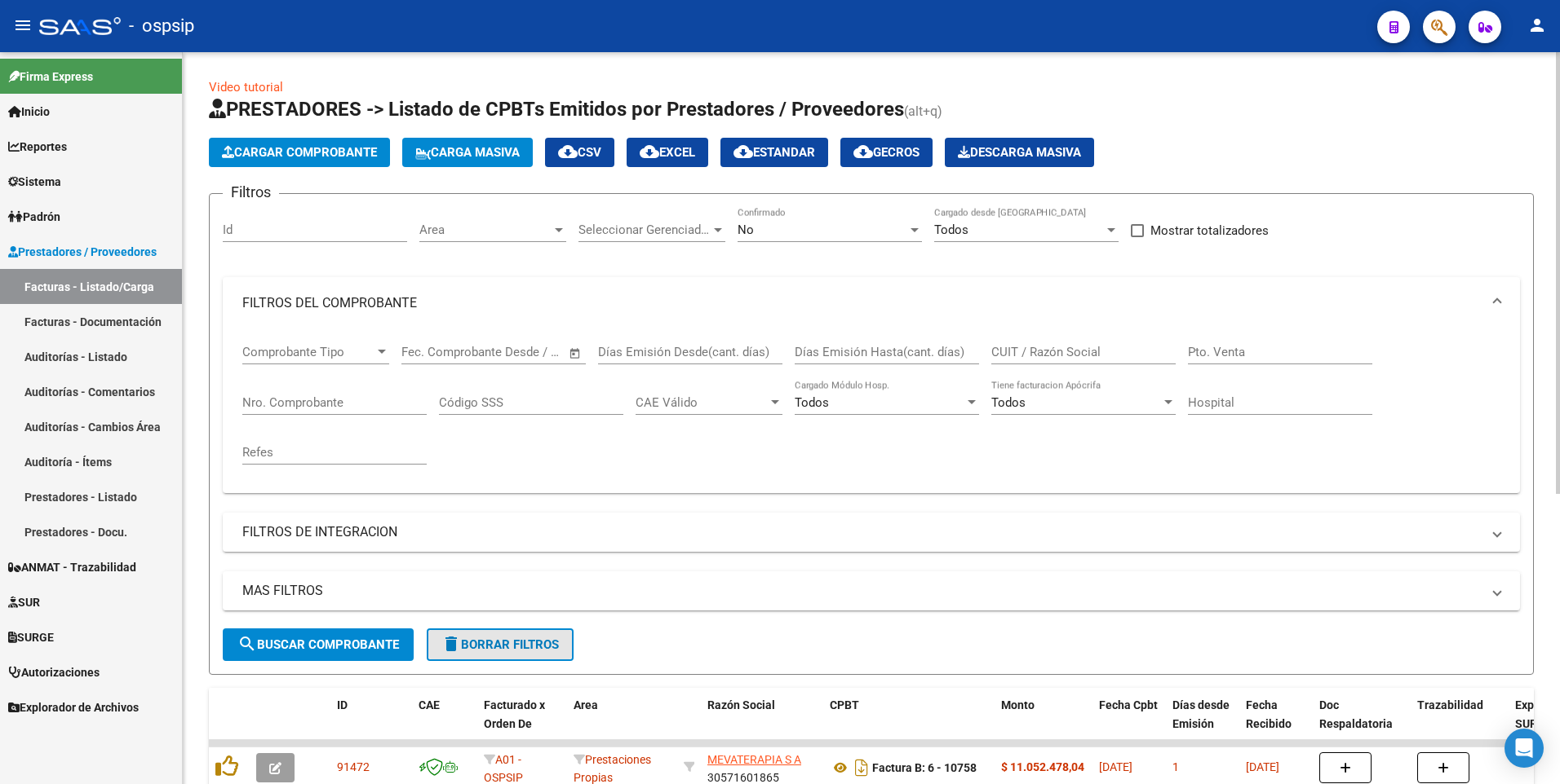
click at [491, 648] on span "delete Borrar Filtros" at bounding box center [499, 645] width 117 height 14
click at [264, 172] on app-list-header "PRESTADORES -> Listado de CPBTs Emitidos por Prestadores / Proveedores (alt+q) …" at bounding box center [871, 386] width 1325 height 579
click at [270, 161] on button "Cargar Comprobante" at bounding box center [299, 152] width 181 height 29
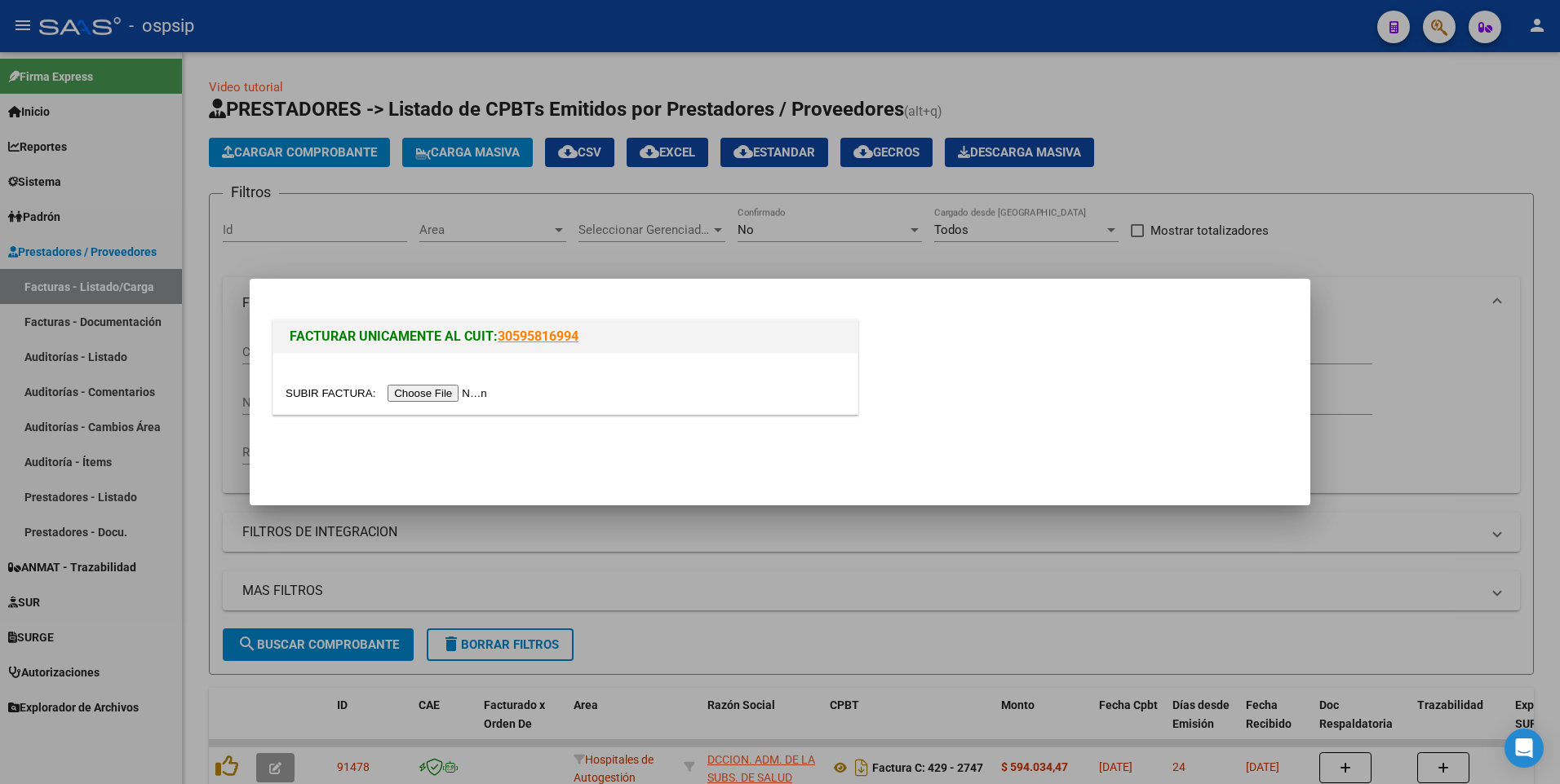
click at [418, 394] on input "file" at bounding box center [389, 393] width 206 height 17
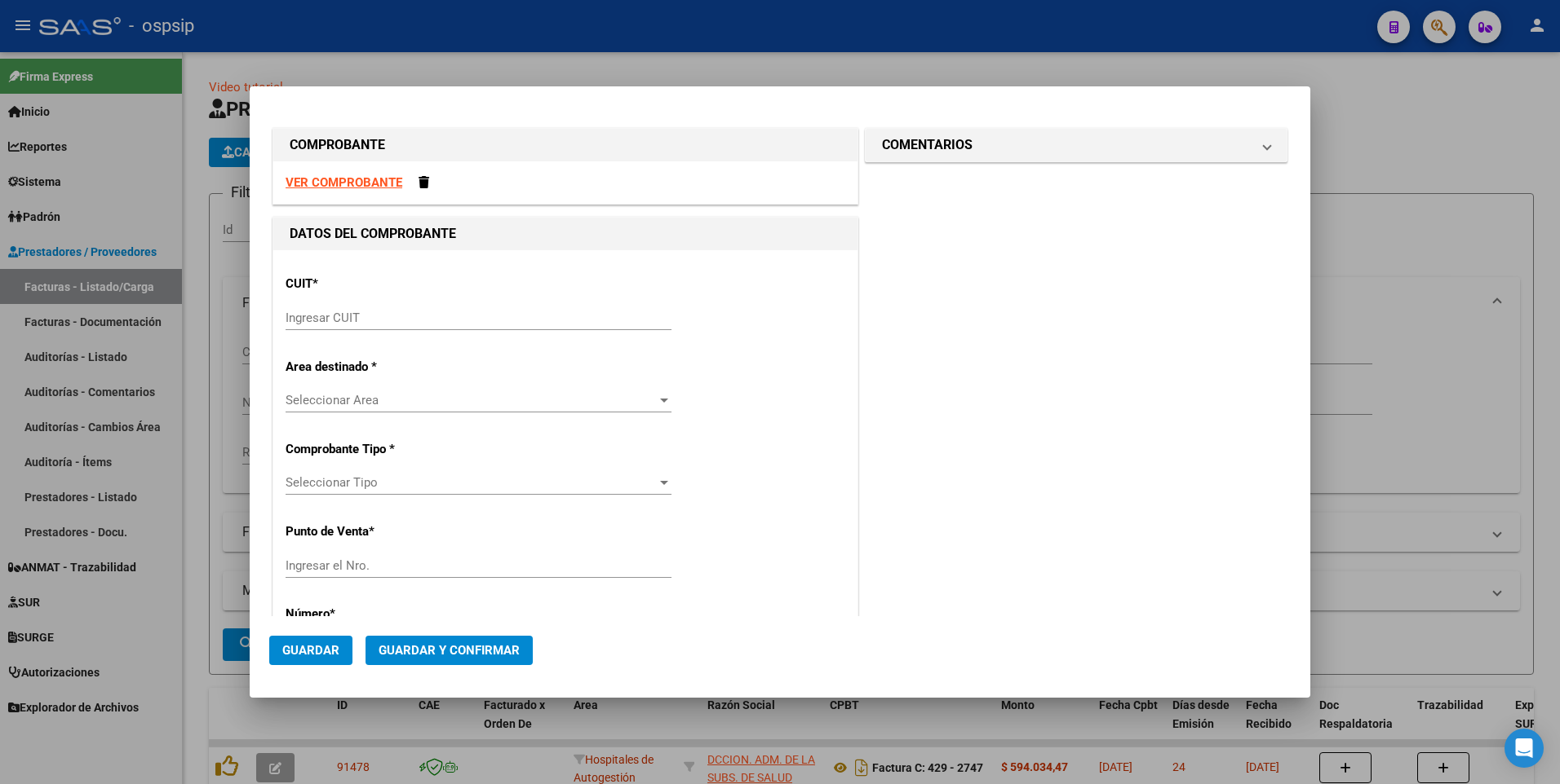
click at [365, 183] on strong "VER COMPROBANTE" at bounding box center [344, 182] width 117 height 14
click at [392, 318] on input "Ingresar CUIT" at bounding box center [479, 318] width 386 height 14
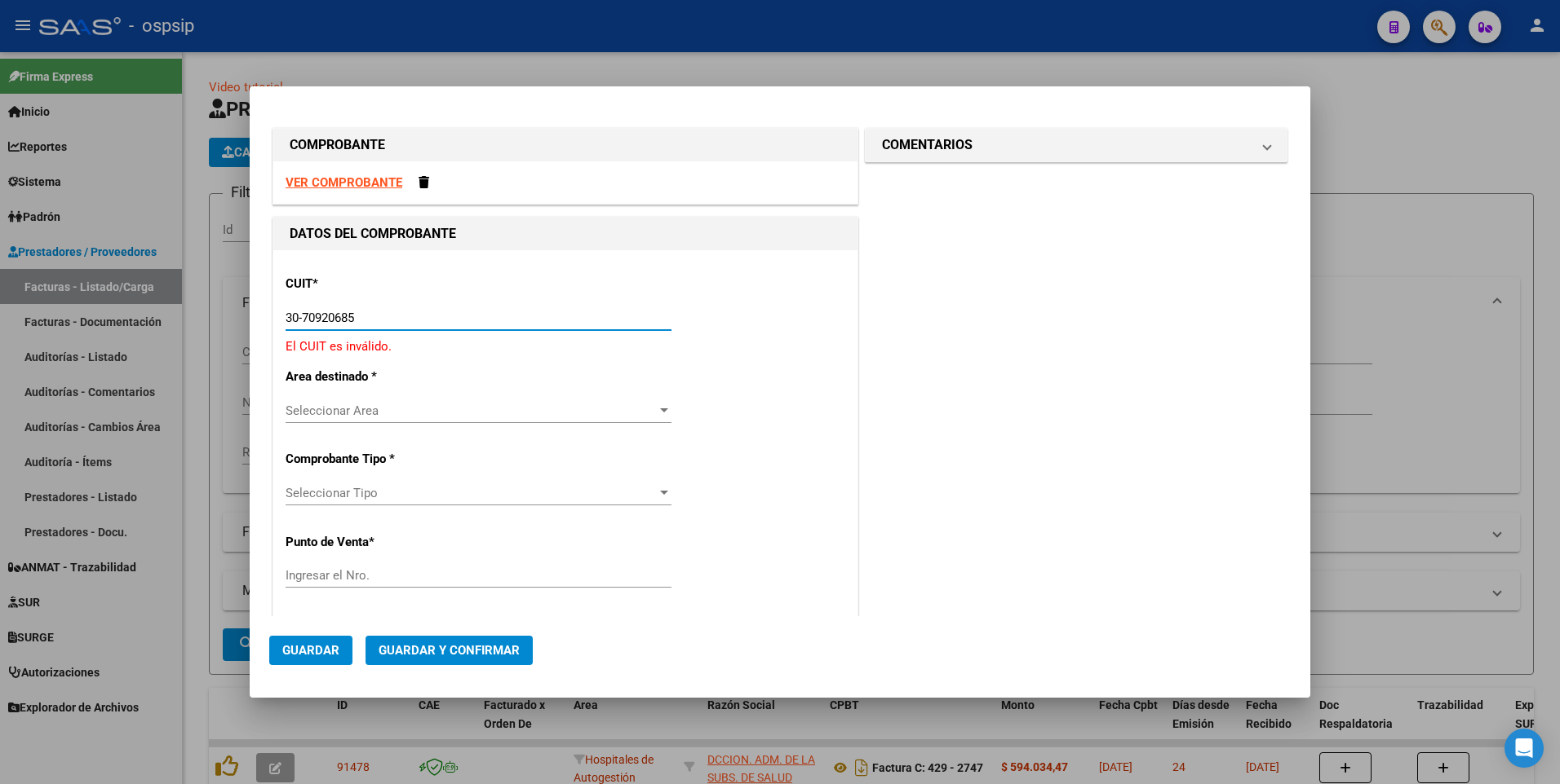
type input "30-70920685-7"
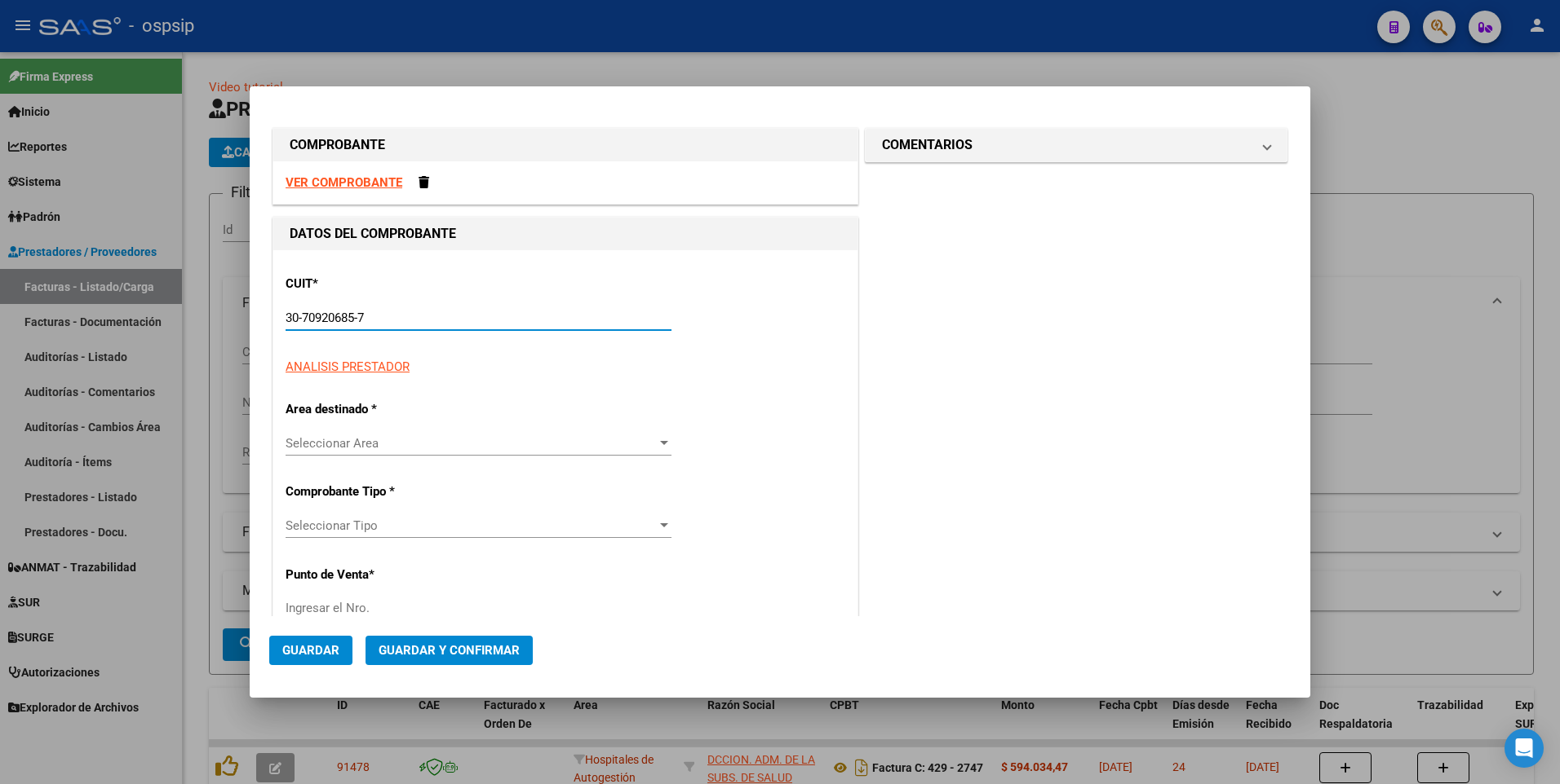
type input "8"
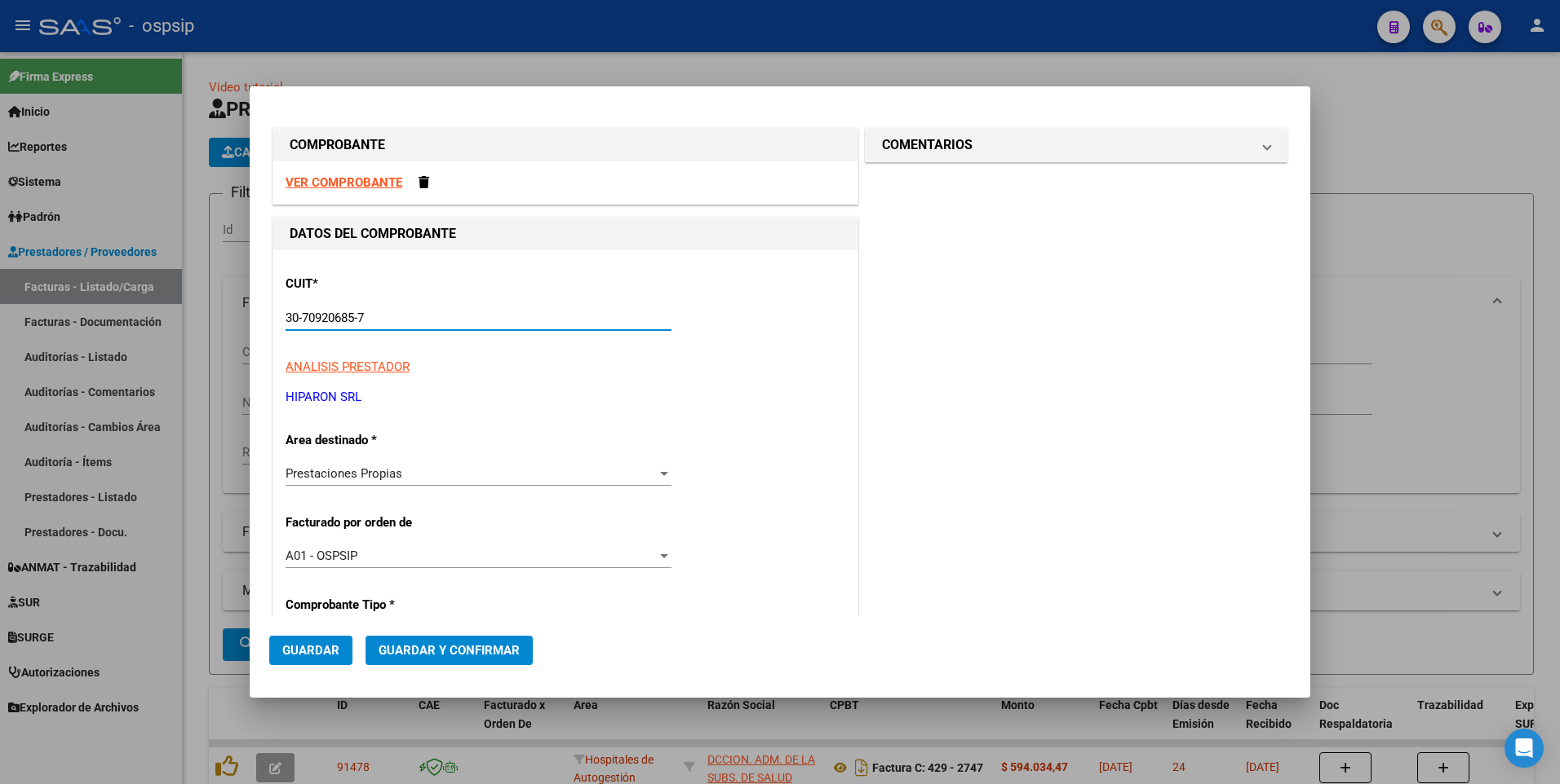
type input "30-70920685-7"
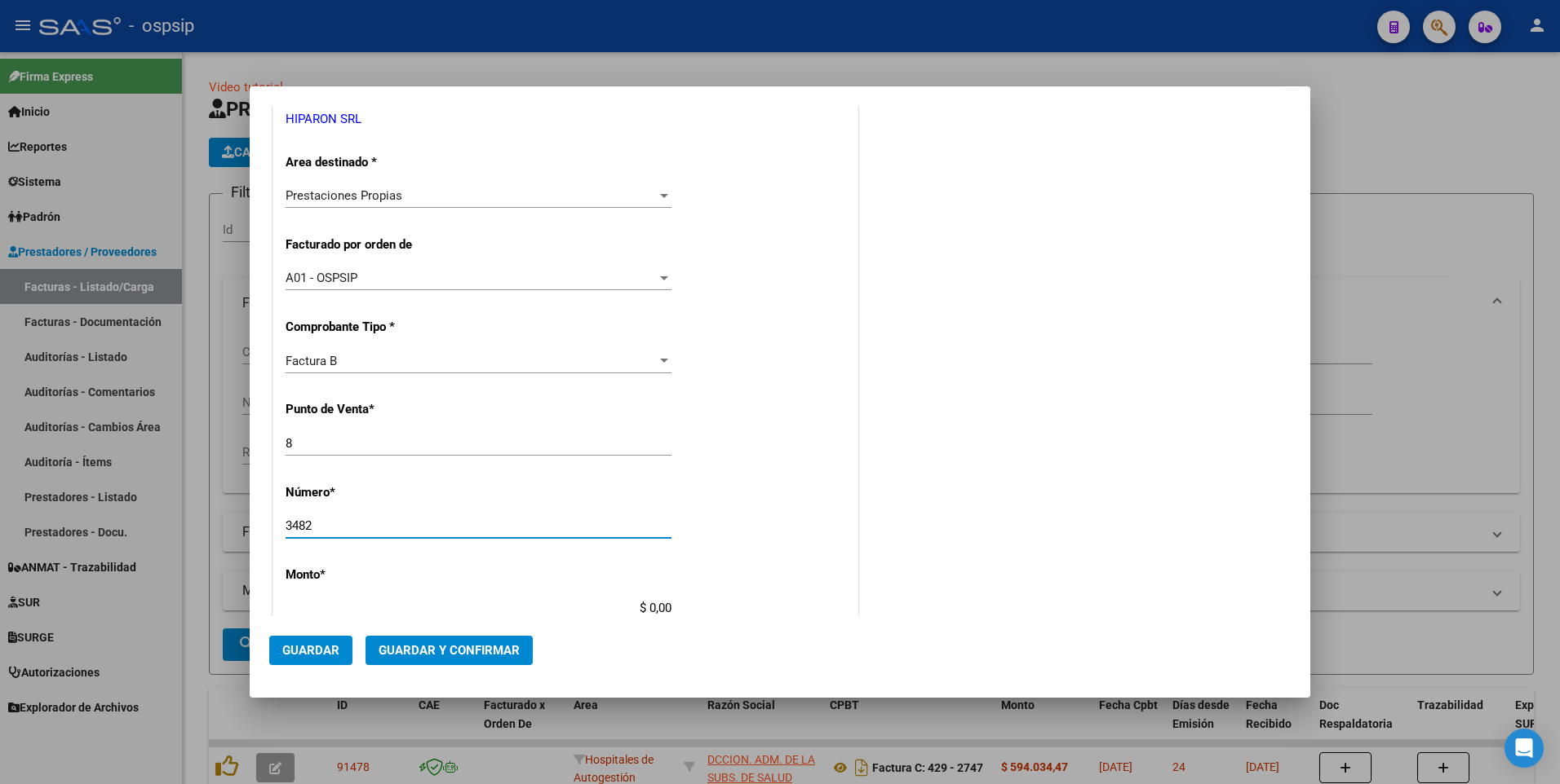
type input "3482"
type input "$ 168.000,00"
type input "[DATE]"
type input "75407825001078"
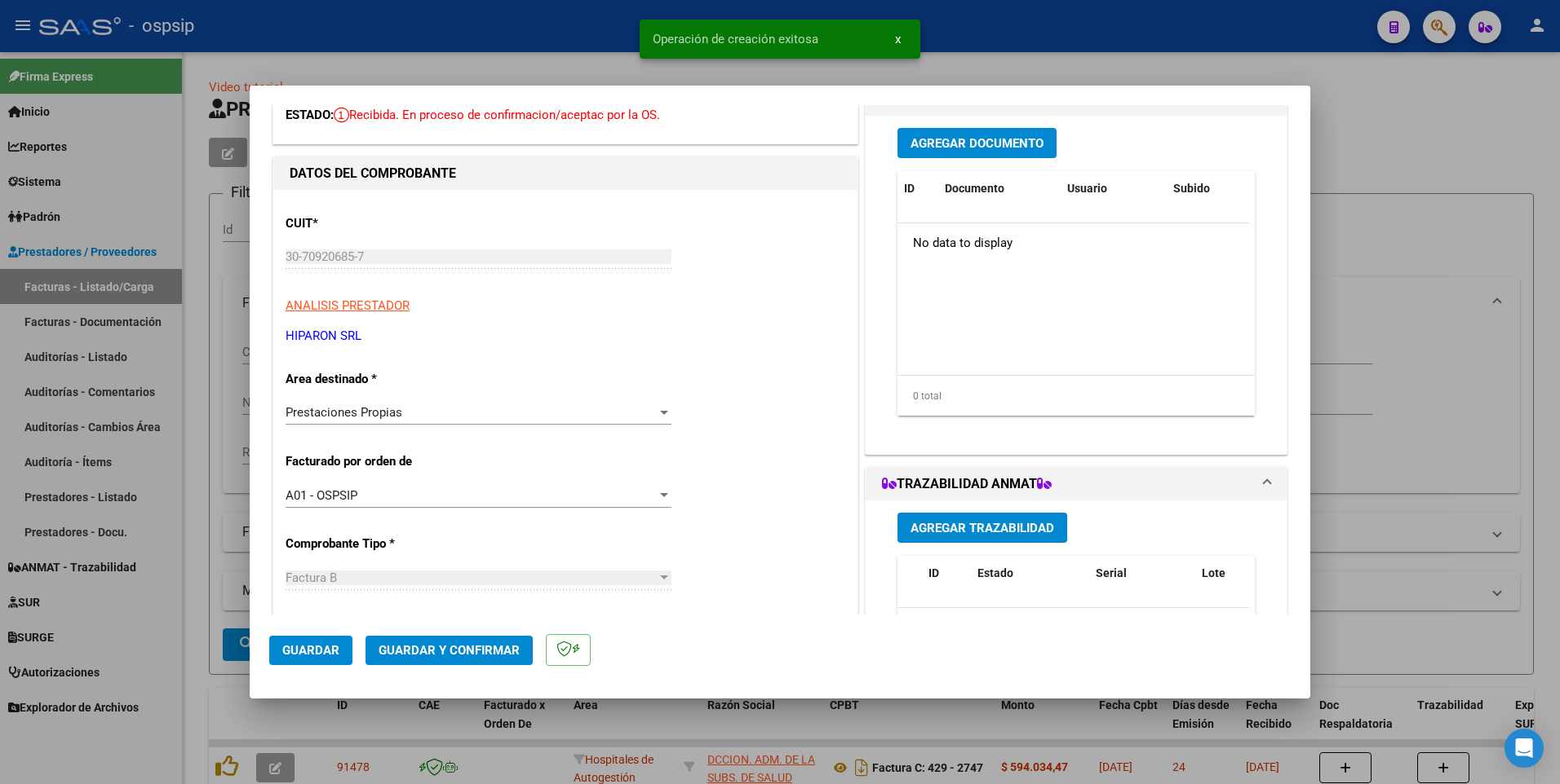
scroll to position [245, 0]
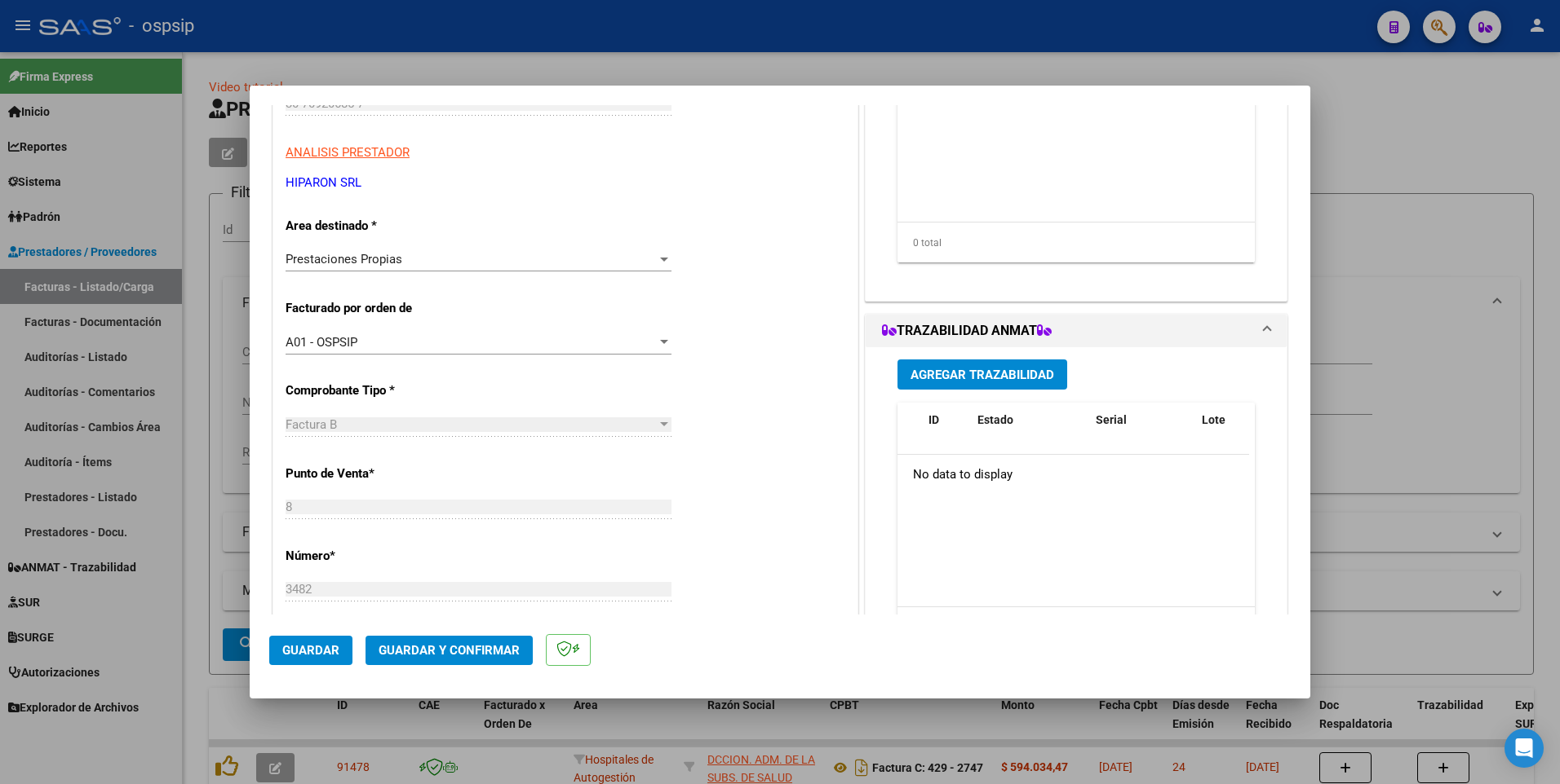
click at [322, 661] on button "Guardar" at bounding box center [310, 650] width 83 height 29
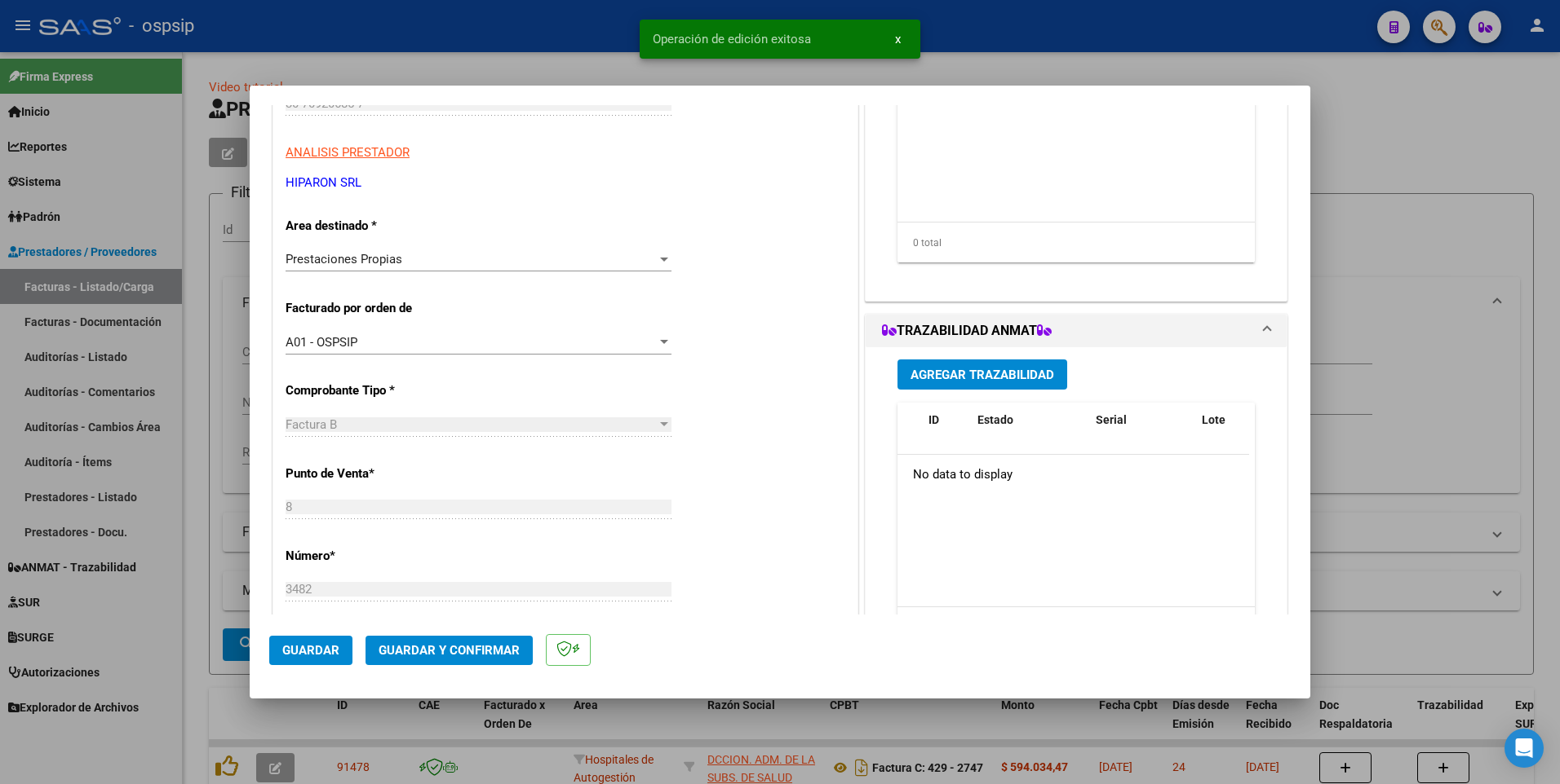
click at [616, 33] on div at bounding box center [780, 392] width 1560 height 784
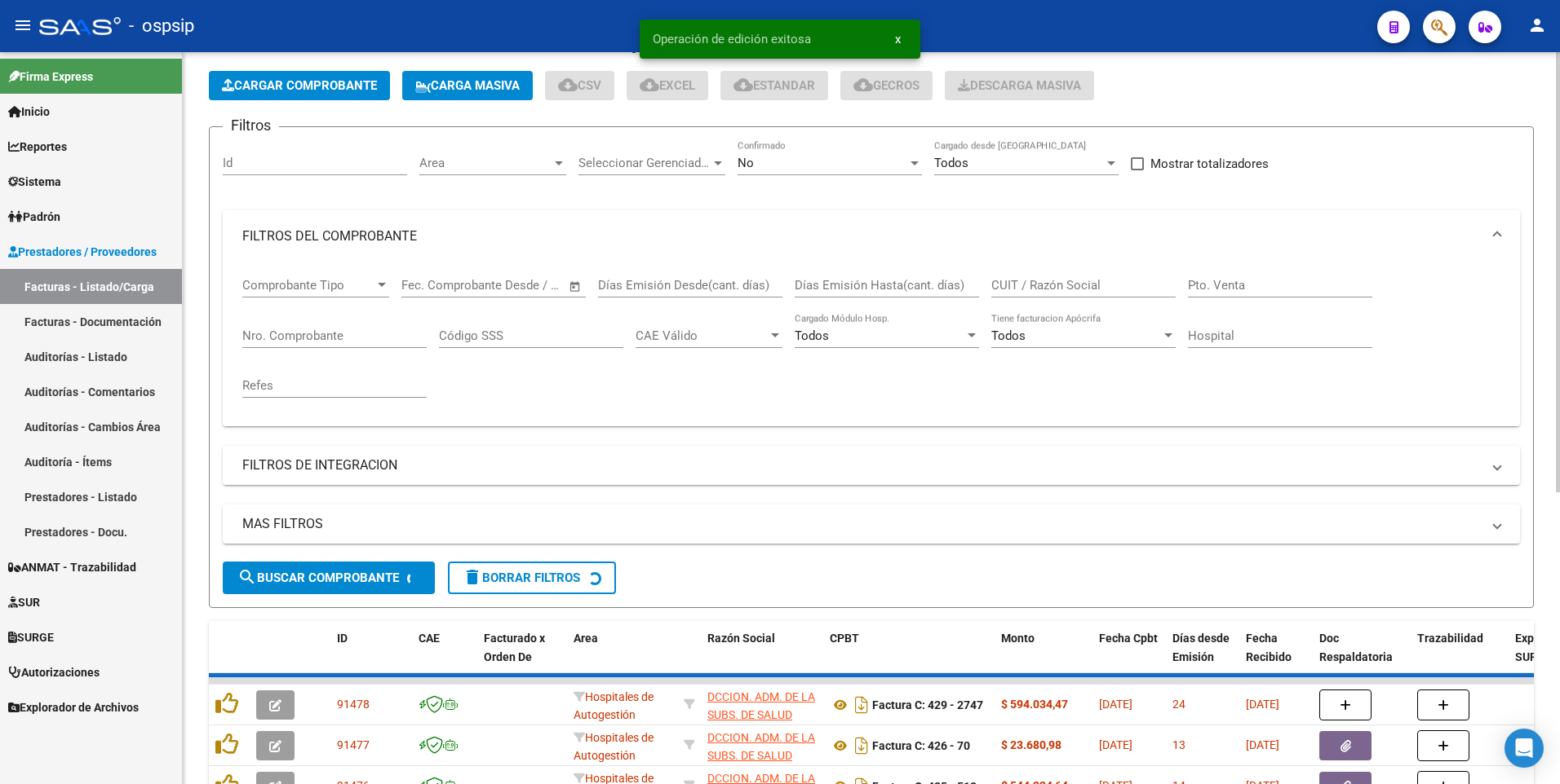
scroll to position [163, 0]
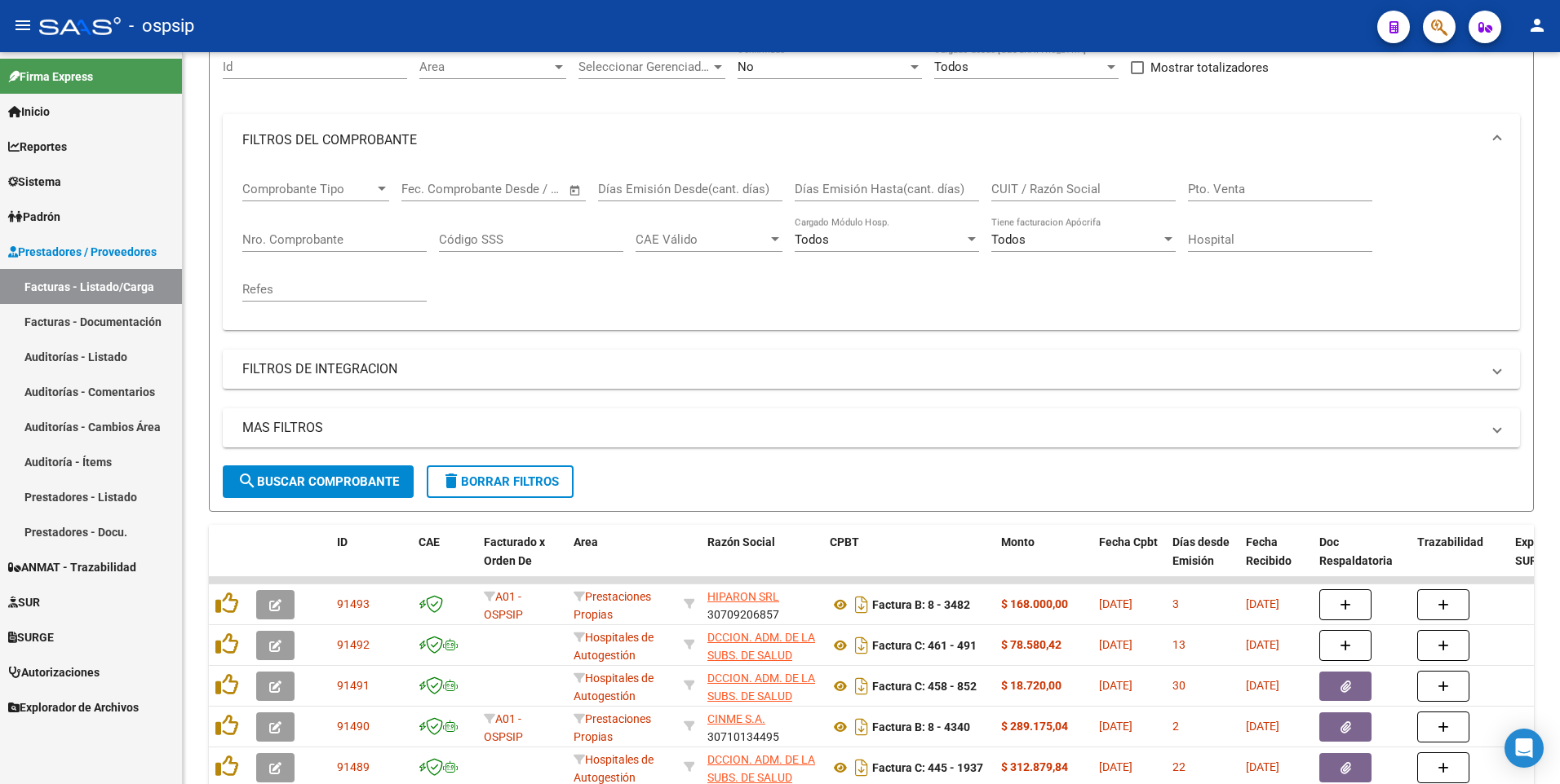
click at [595, 8] on div "- ospsip" at bounding box center [701, 26] width 1325 height 36
click at [472, 482] on span "delete Borrar Filtros" at bounding box center [499, 481] width 117 height 14
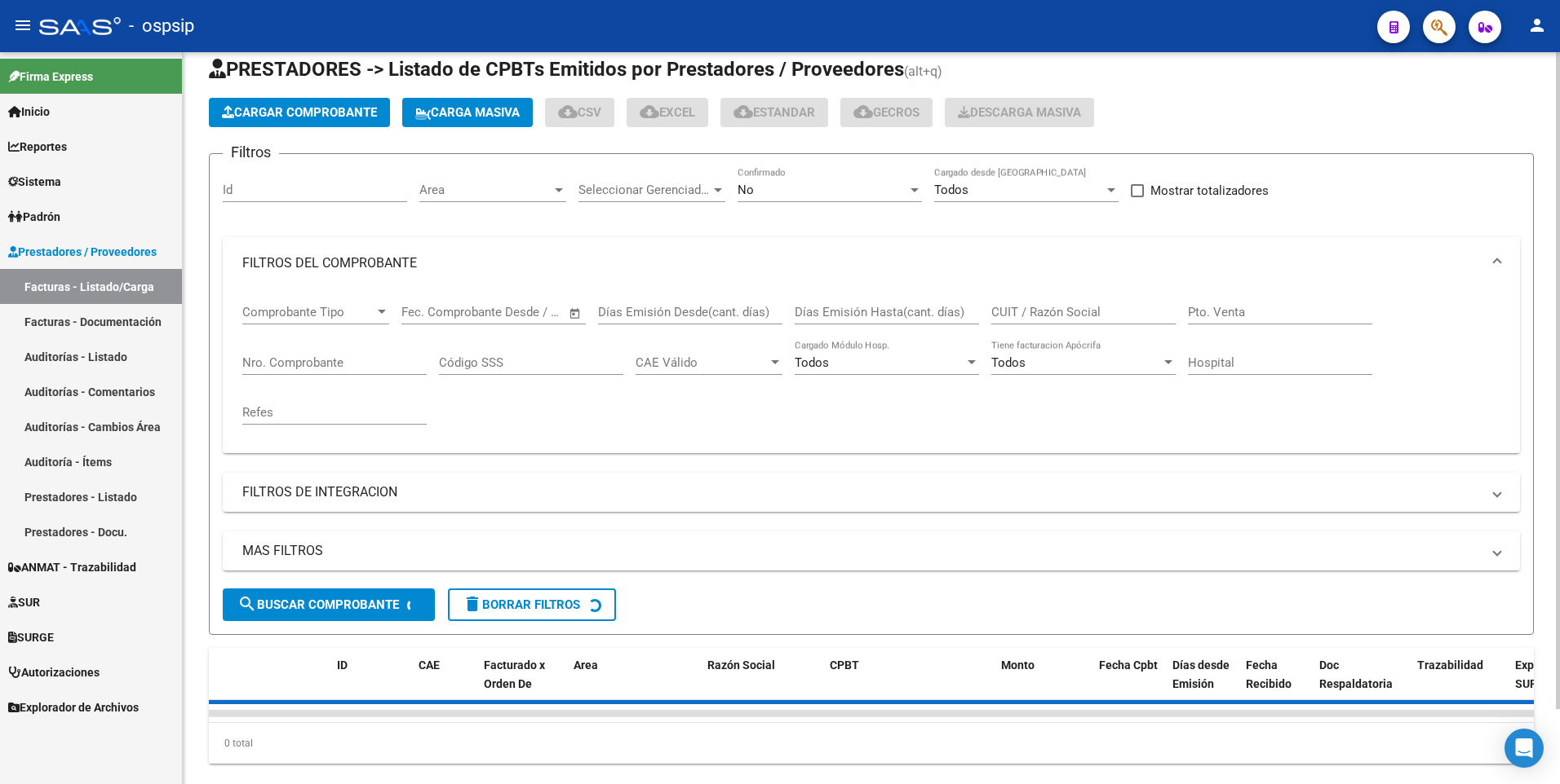
scroll to position [0, 0]
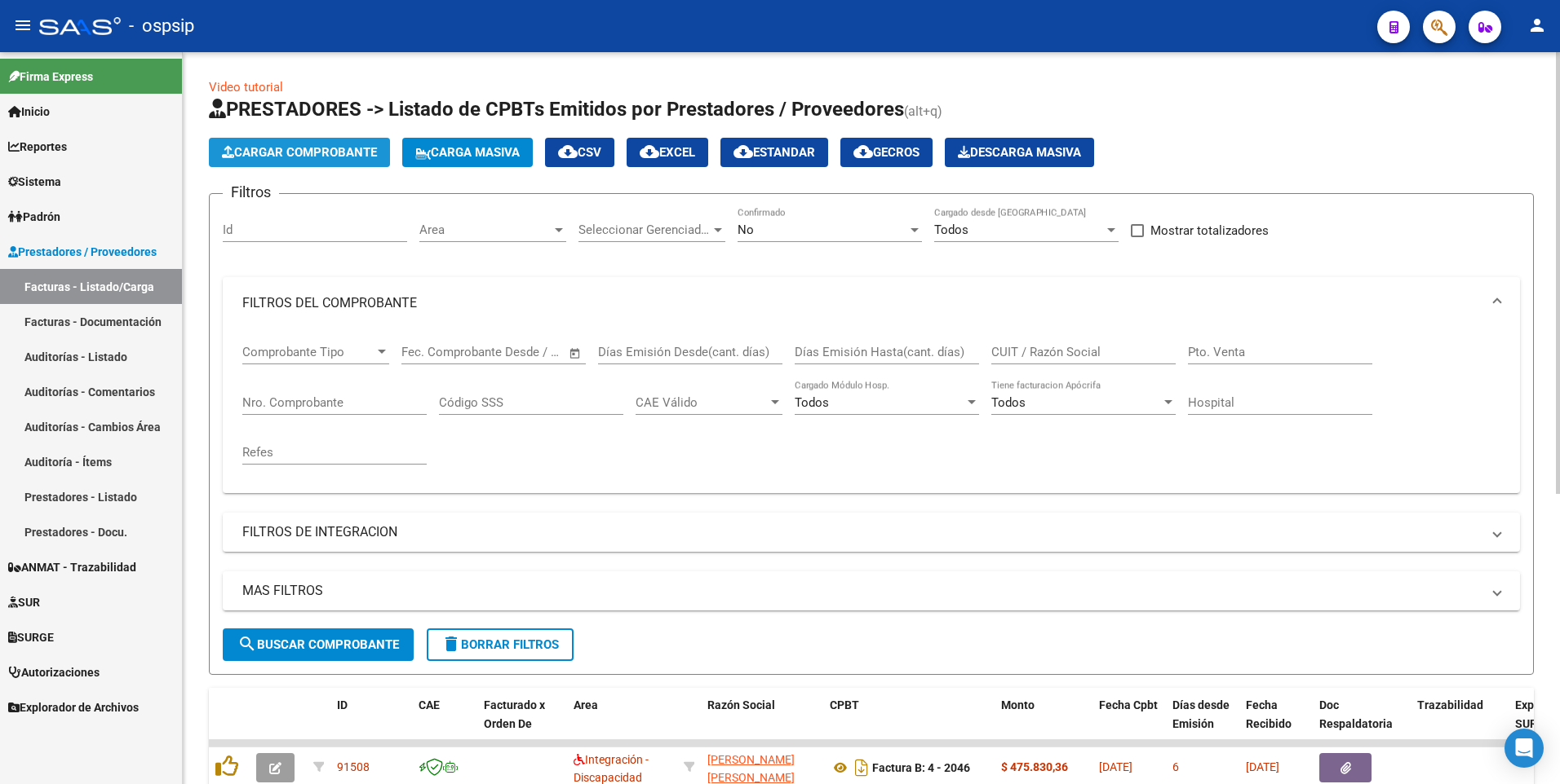
click at [369, 153] on span "Cargar Comprobante" at bounding box center [298, 153] width 155 height 14
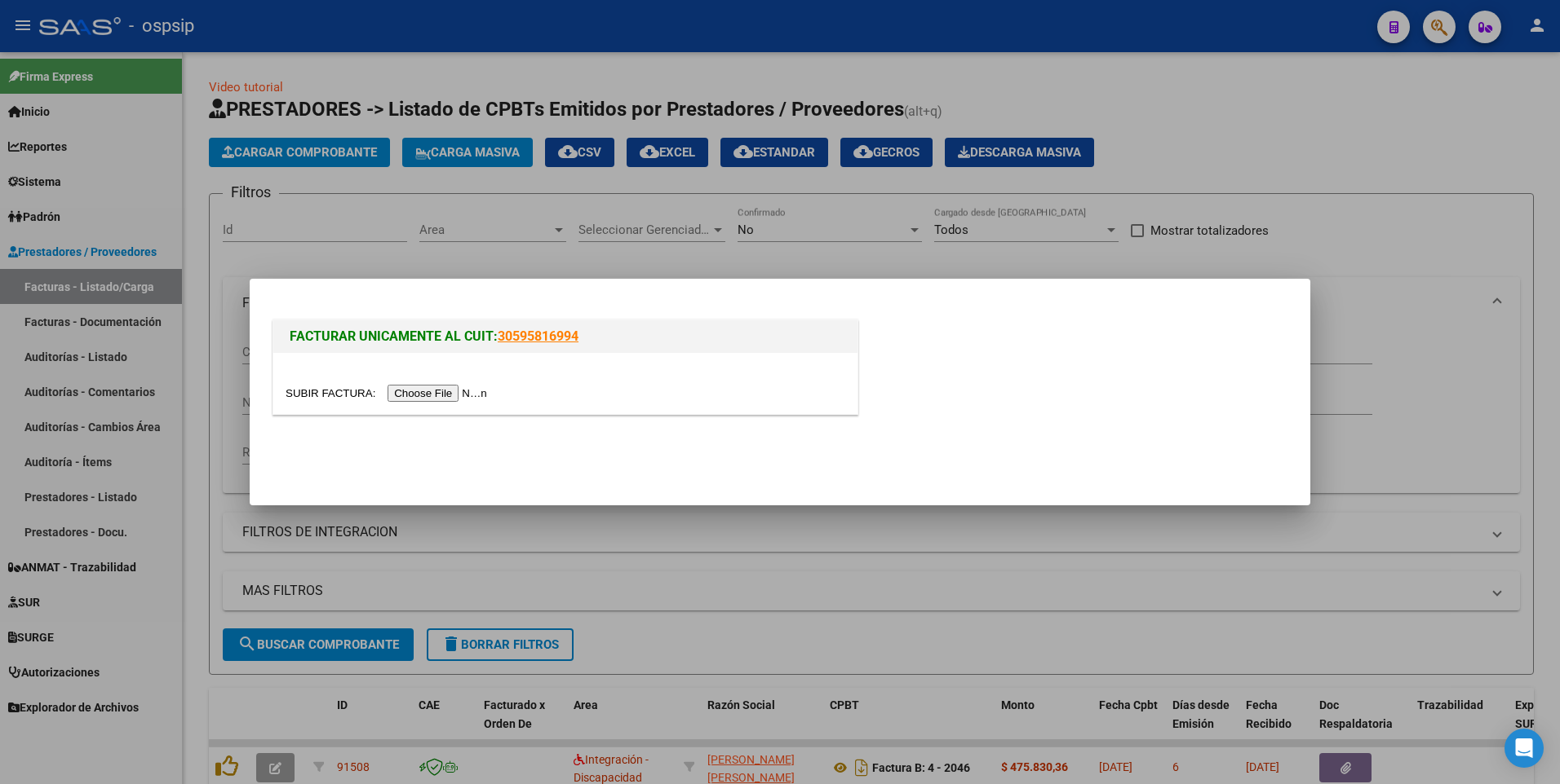
click at [432, 403] on div at bounding box center [566, 383] width 584 height 61
click at [433, 389] on input "file" at bounding box center [389, 393] width 206 height 17
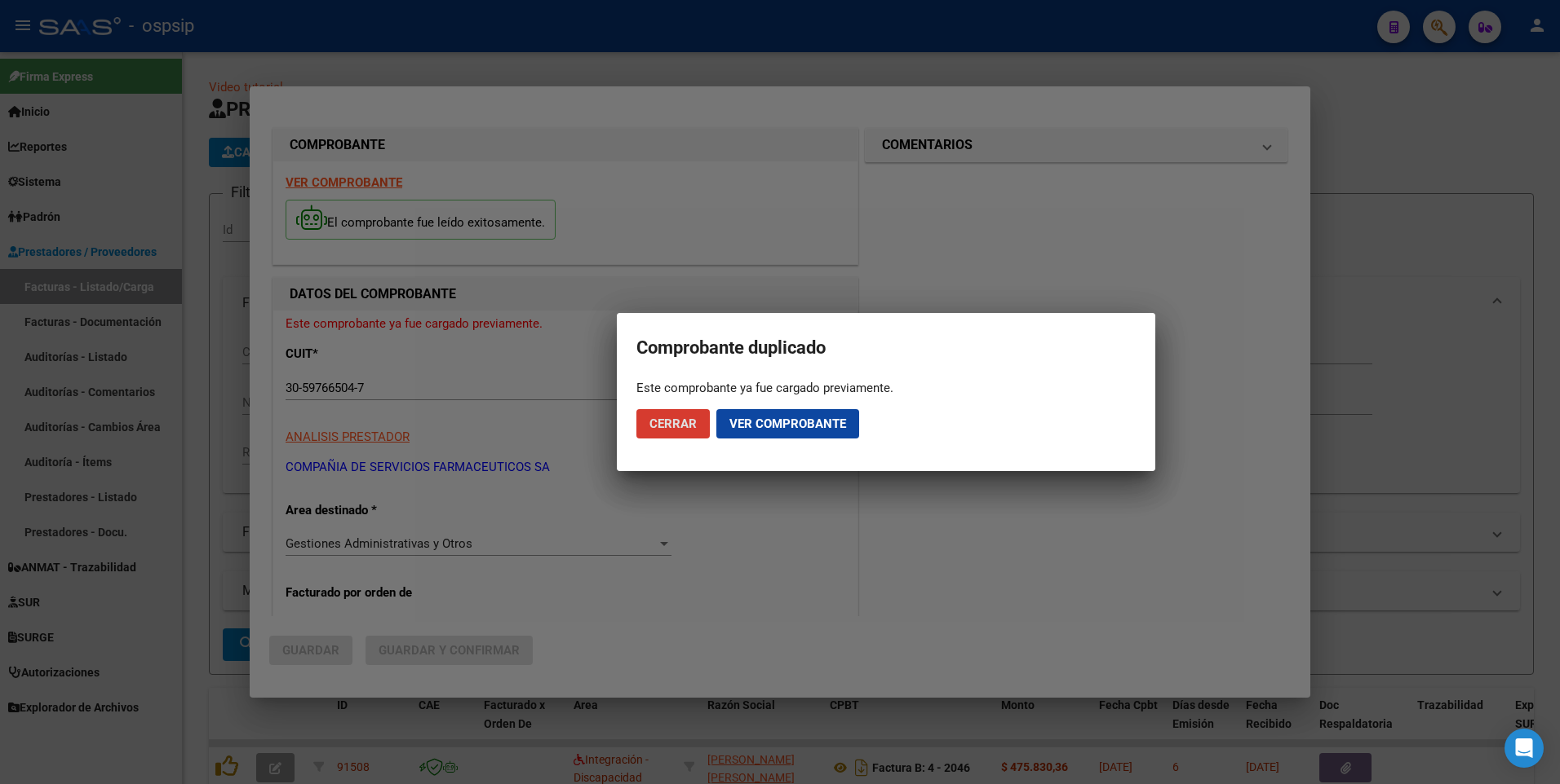
click at [693, 431] on button "Cerrar" at bounding box center [673, 423] width 73 height 29
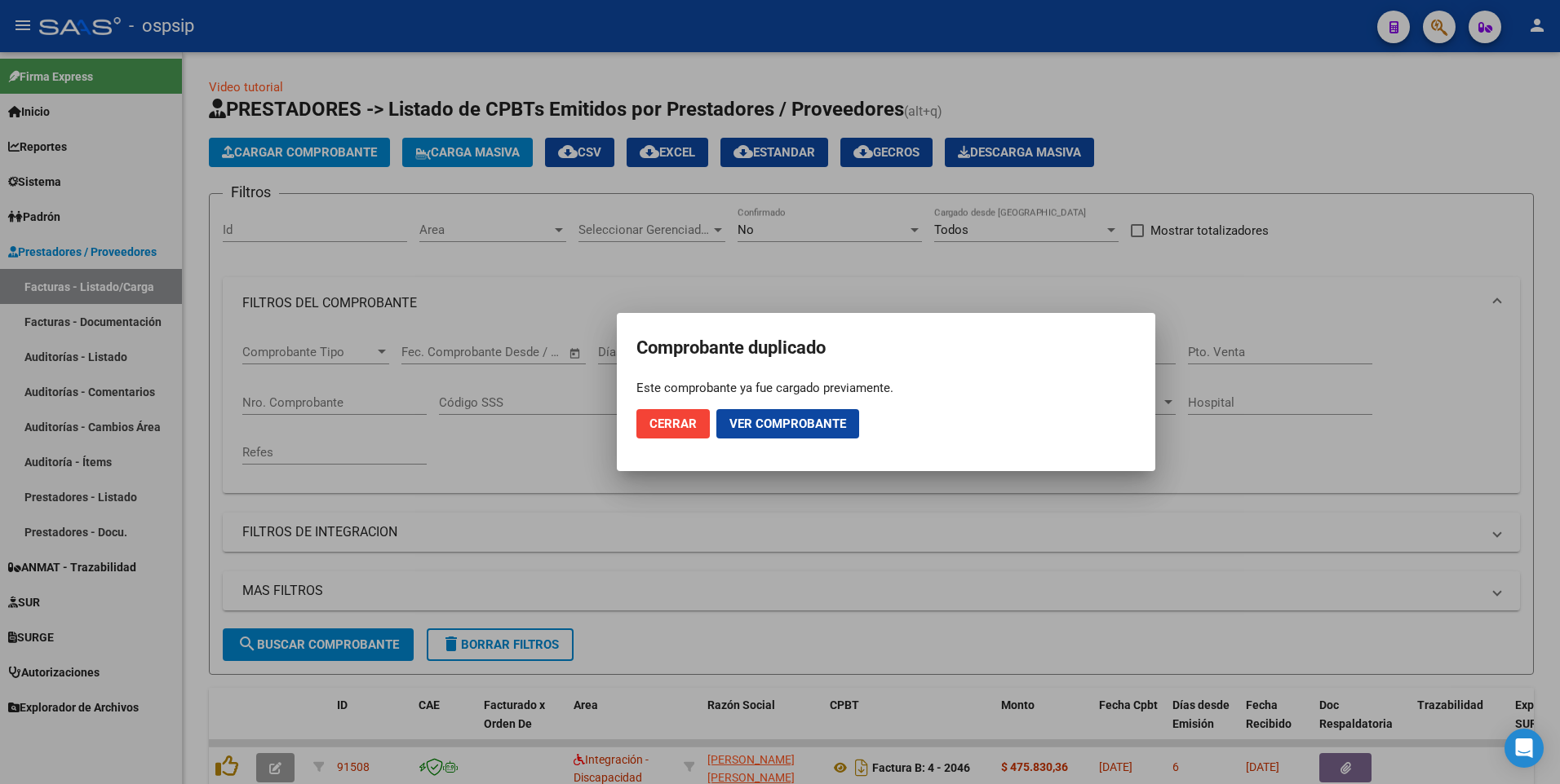
click at [511, 46] on div at bounding box center [780, 392] width 1560 height 784
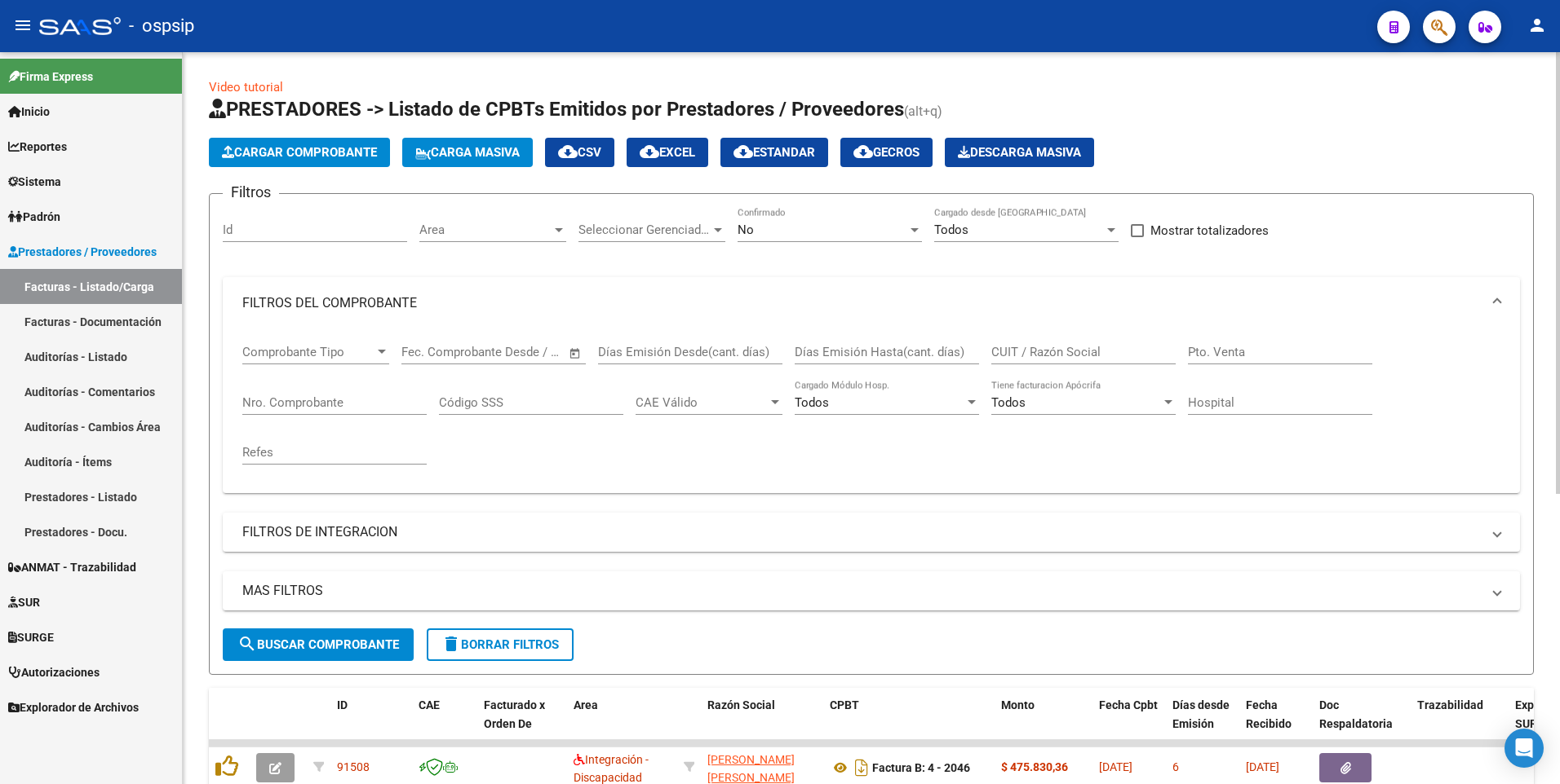
click at [841, 229] on div "No" at bounding box center [822, 229] width 170 height 14
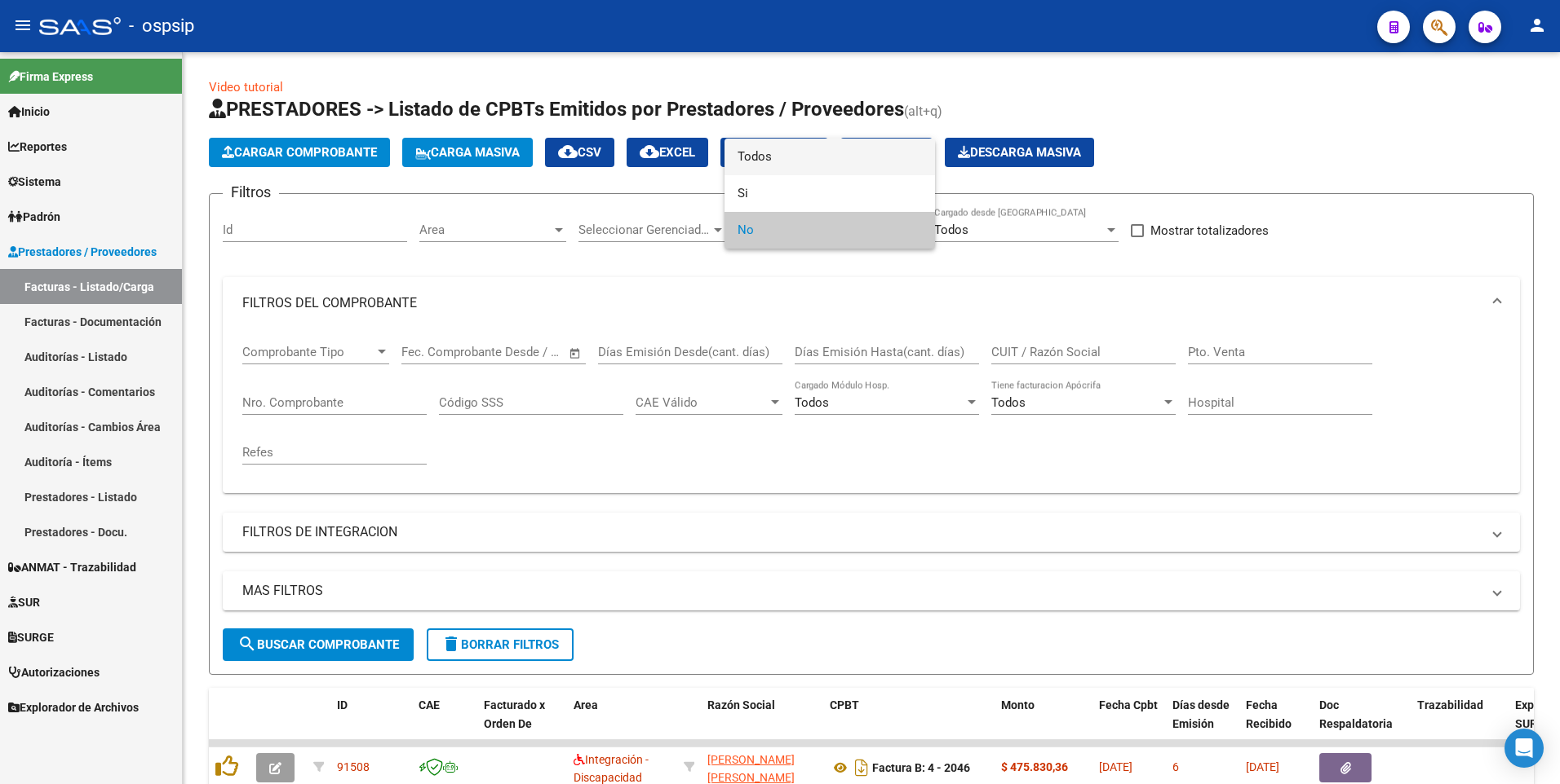
click at [780, 153] on span "Todos" at bounding box center [829, 156] width 184 height 37
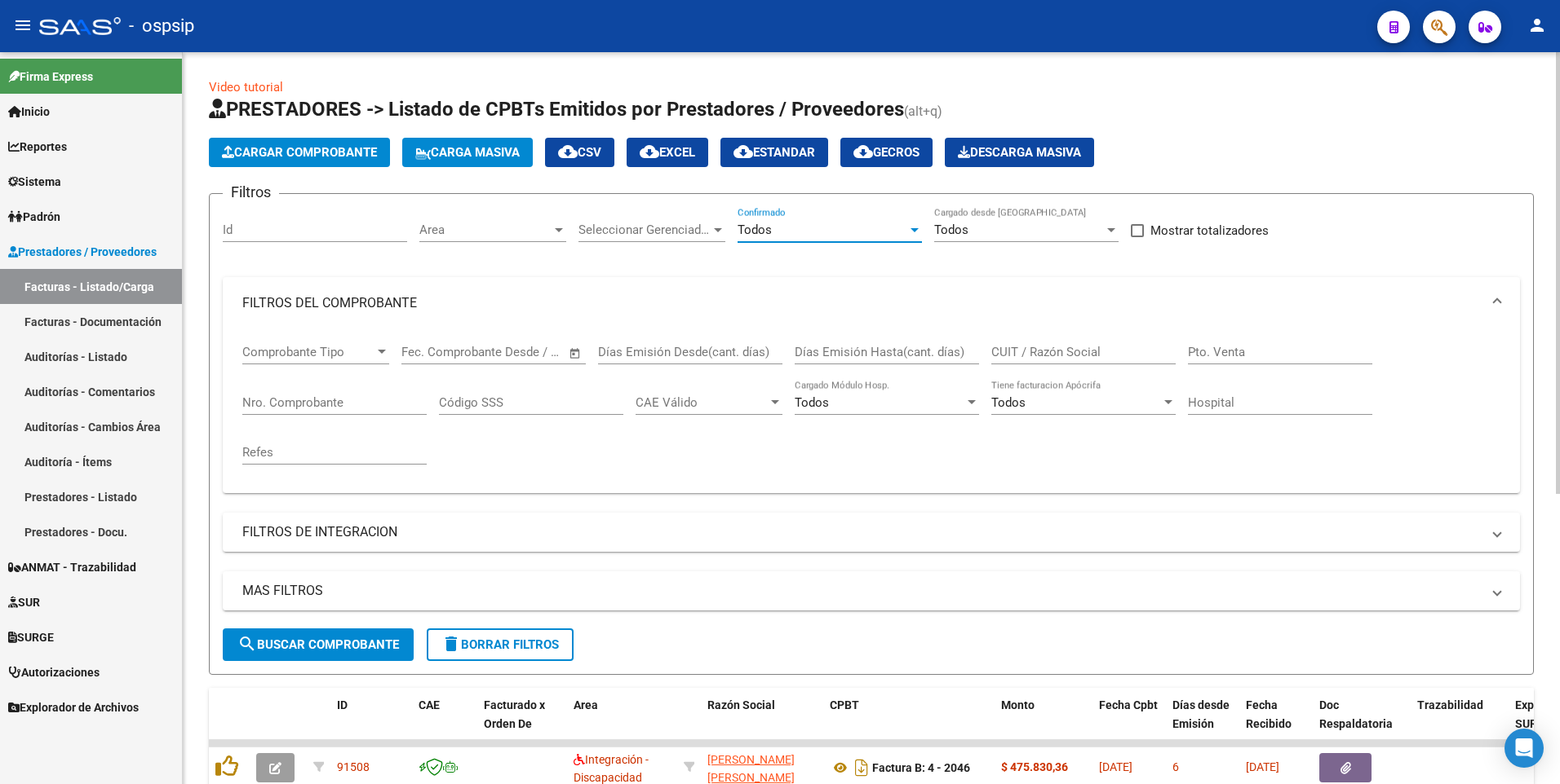
click at [385, 639] on span "search Buscar Comprobante" at bounding box center [318, 645] width 162 height 14
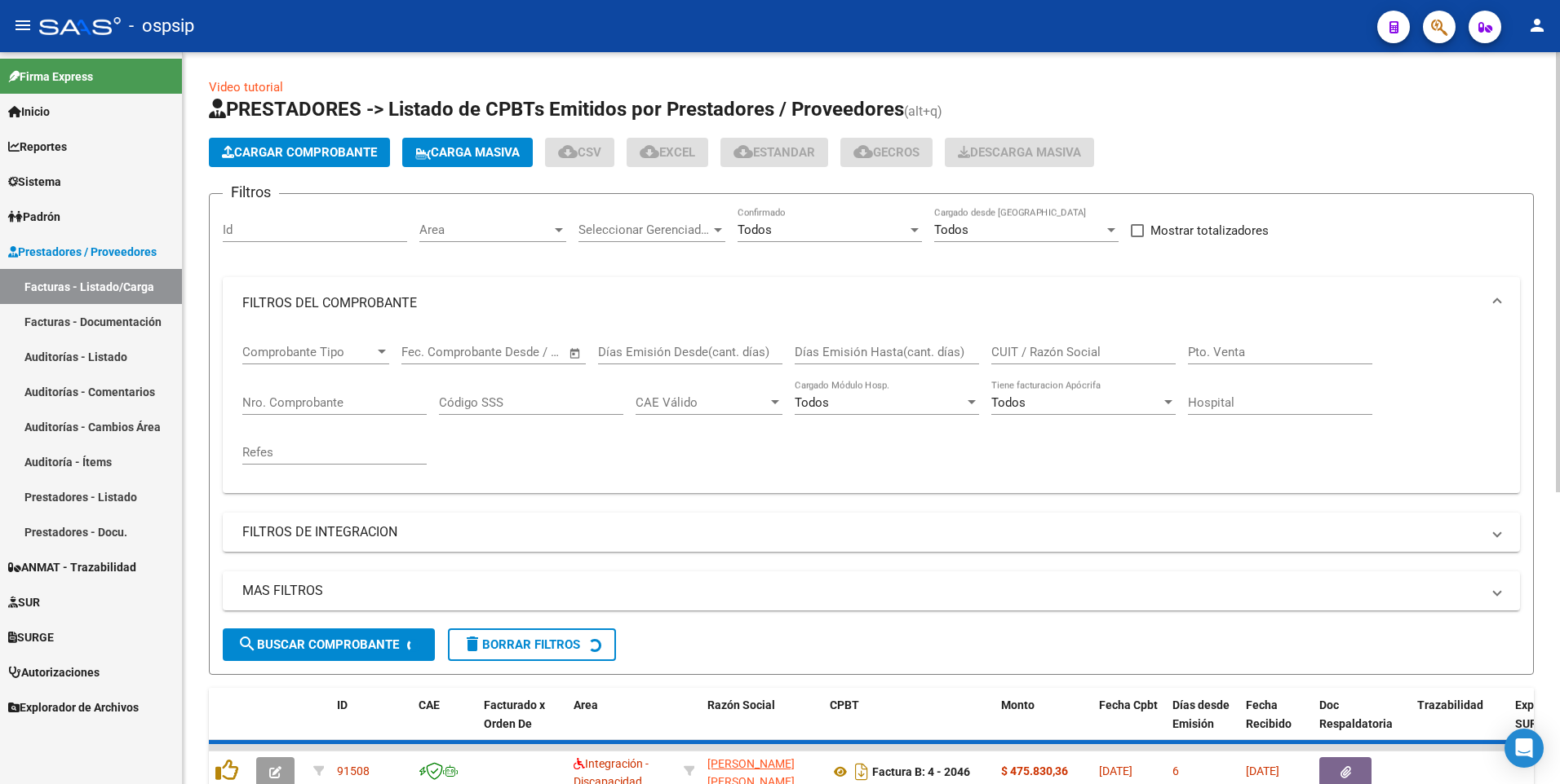
click at [1056, 354] on input "CUIT / Razón Social" at bounding box center [1083, 352] width 184 height 14
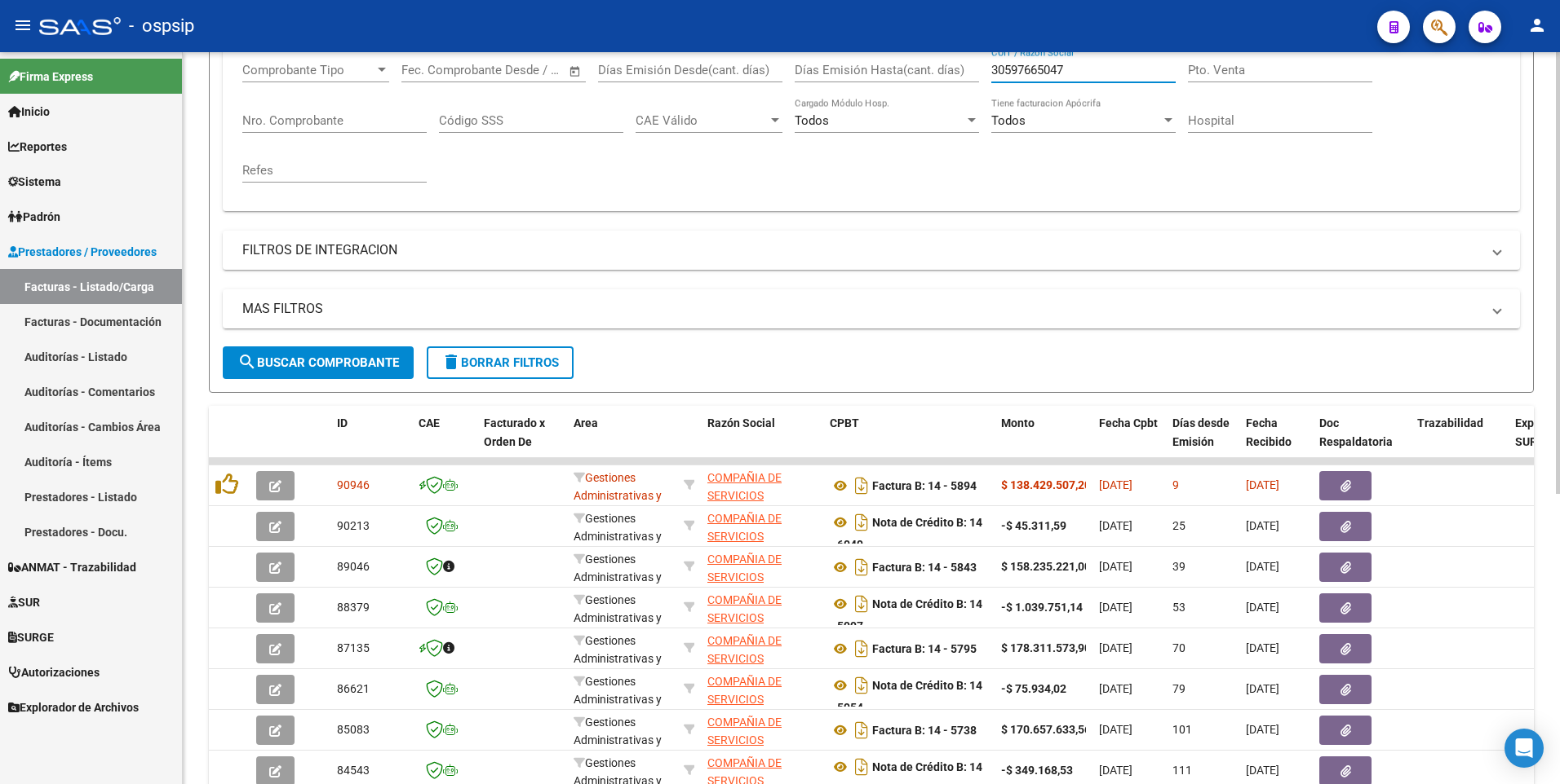
scroll to position [163, 0]
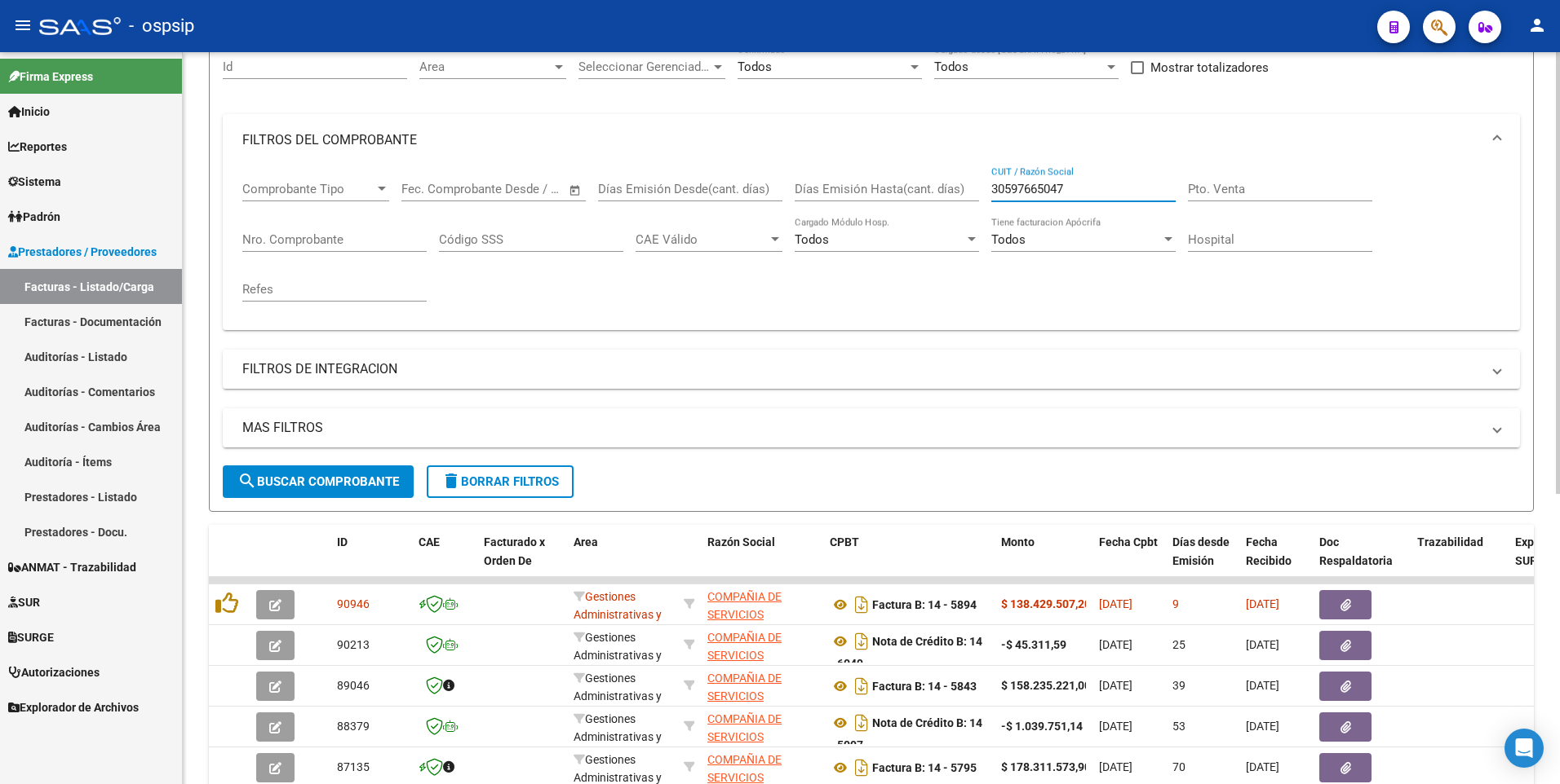
type input "30597665047"
click at [335, 240] on input "Nro. Comprobante" at bounding box center [334, 239] width 184 height 14
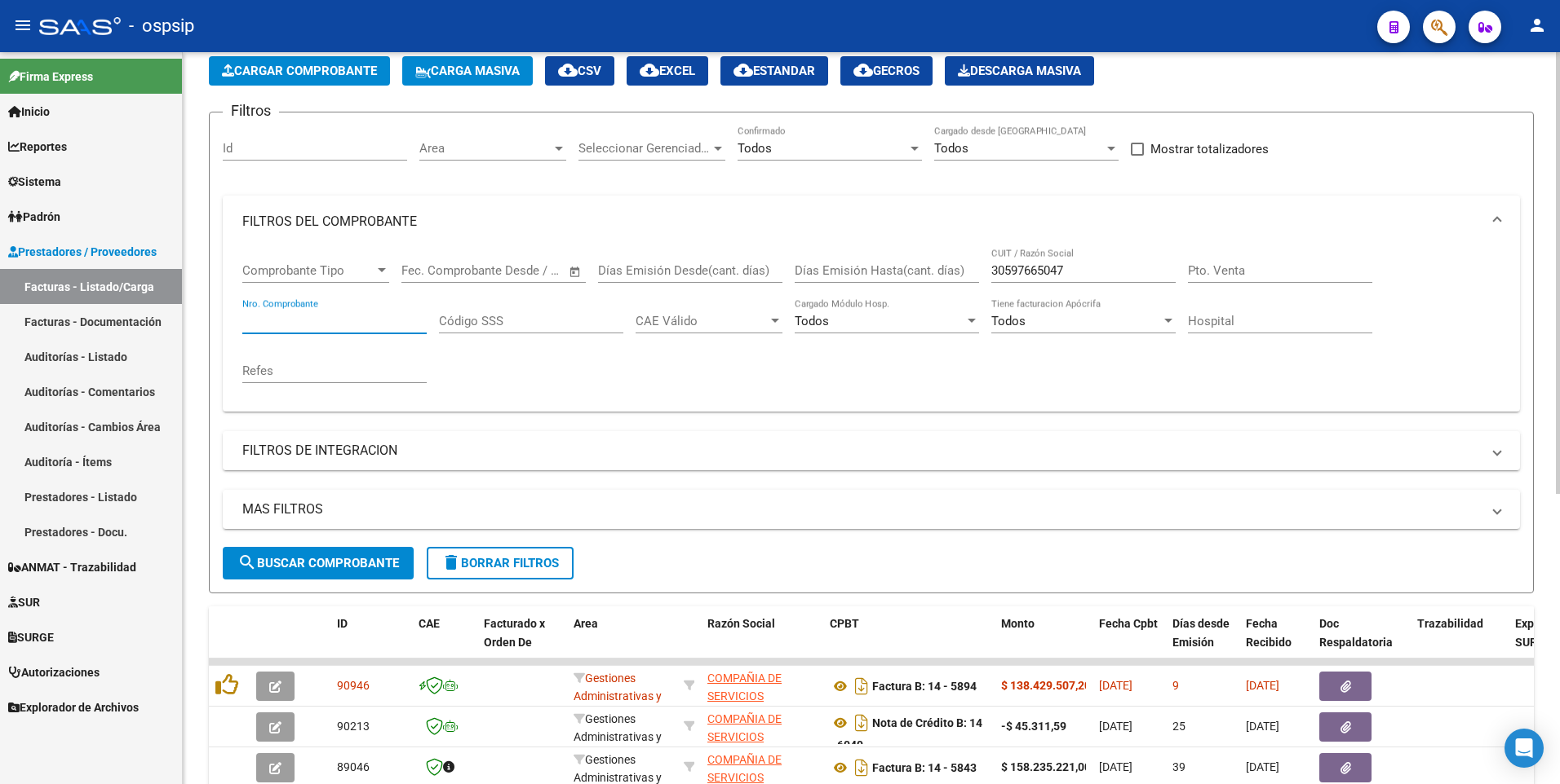
click at [382, 266] on div at bounding box center [382, 271] width 14 height 13
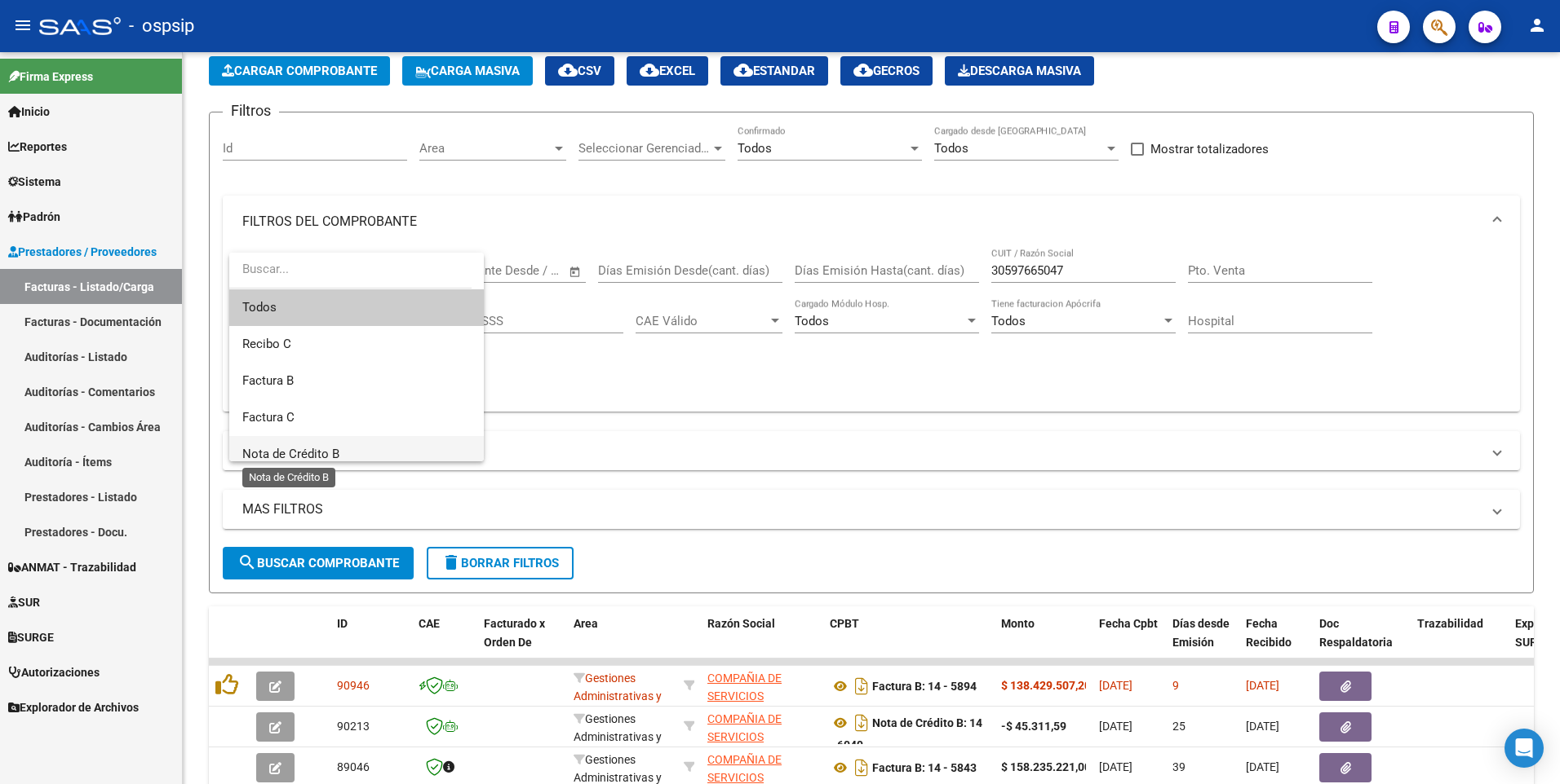
click at [331, 452] on span "Nota de Crédito B" at bounding box center [290, 454] width 97 height 14
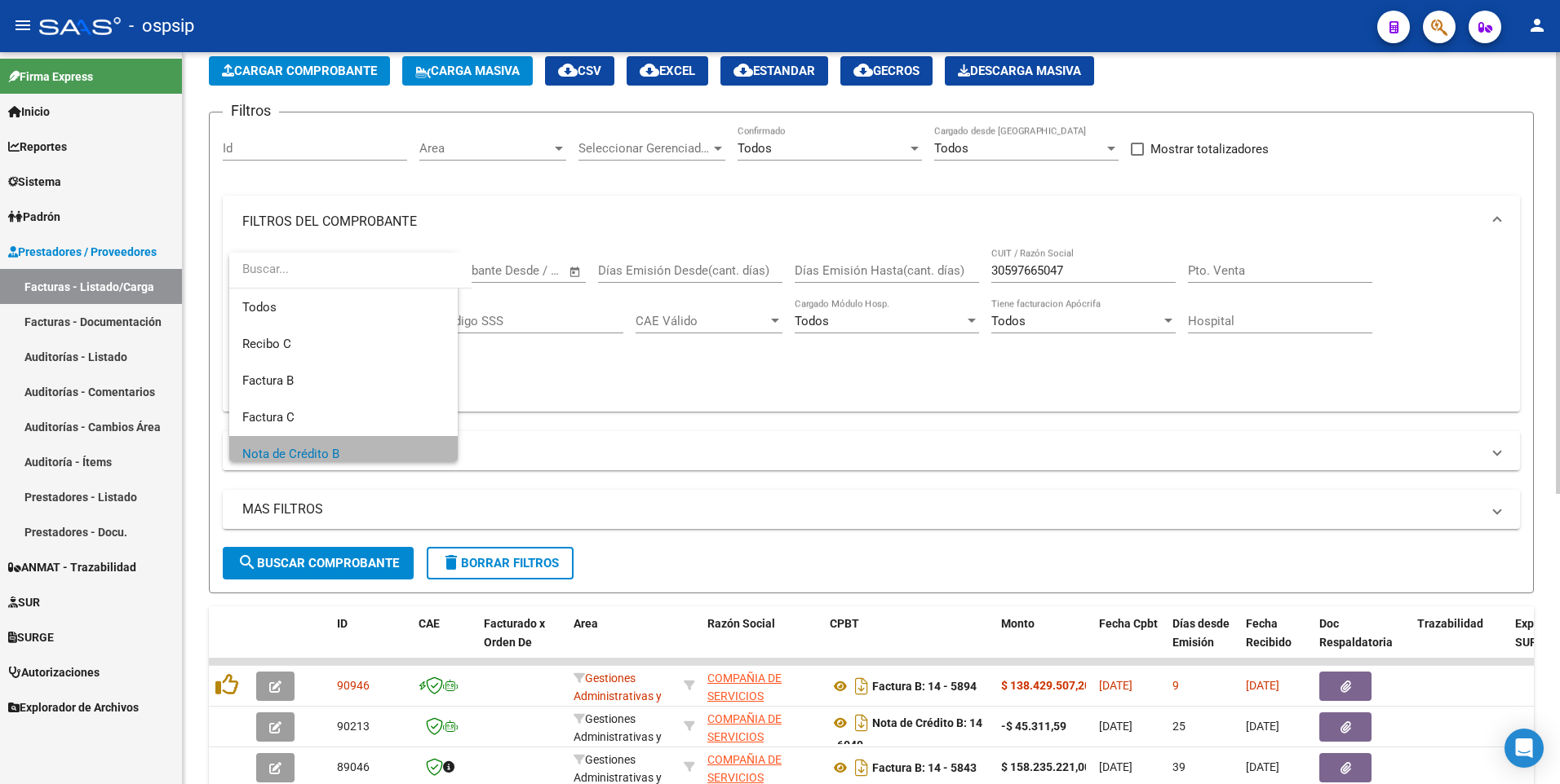
scroll to position [12, 0]
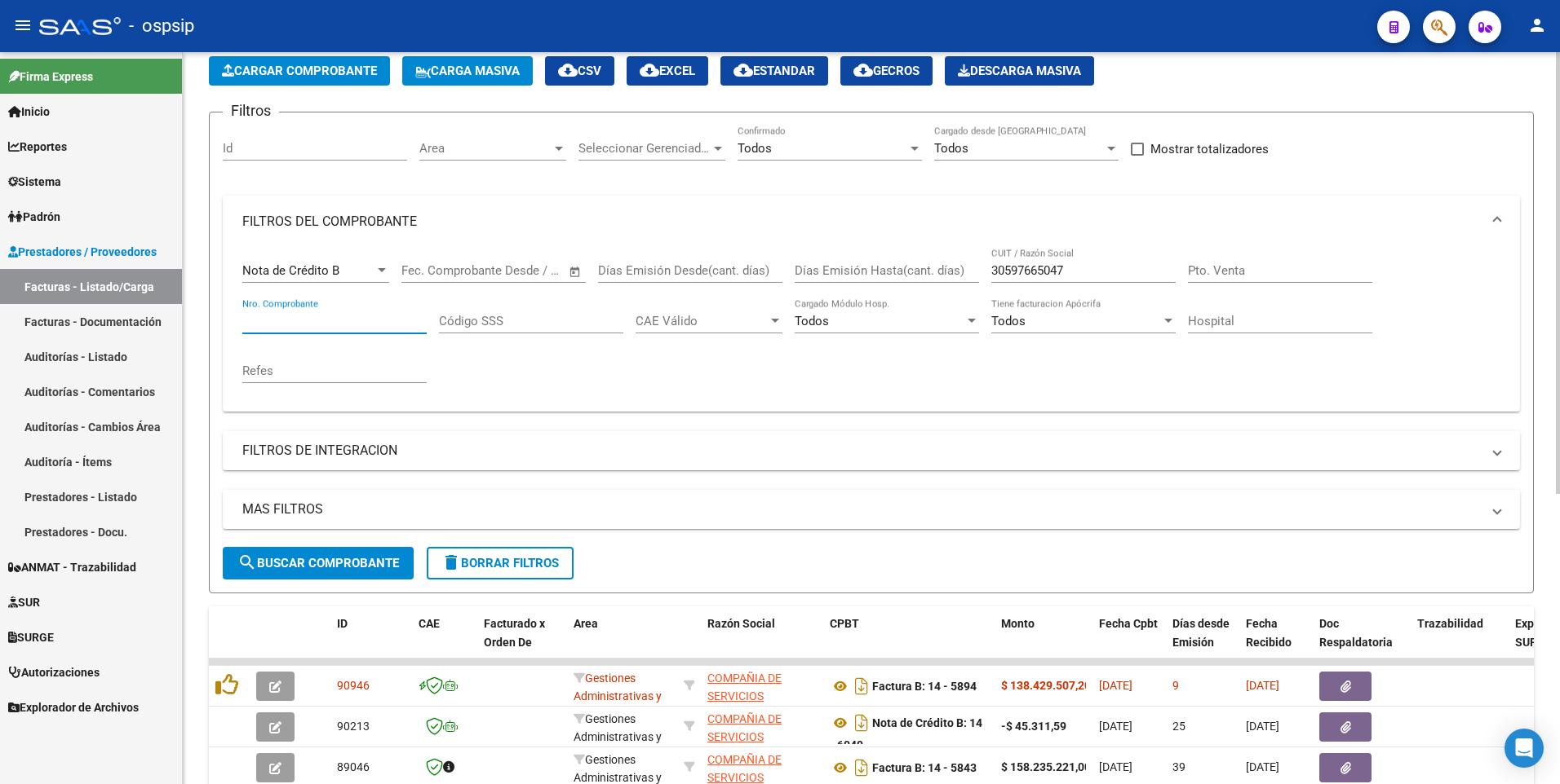
click at [315, 320] on input "Nro. Comprobante" at bounding box center [334, 321] width 184 height 14
type input "5997"
click at [283, 589] on form "Filtros Id Area Area Seleccionar Gerenciador Seleccionar Gerenciador Todos Conf…" at bounding box center [871, 353] width 1325 height 482
click at [301, 563] on span "search Buscar Comprobante" at bounding box center [318, 563] width 162 height 14
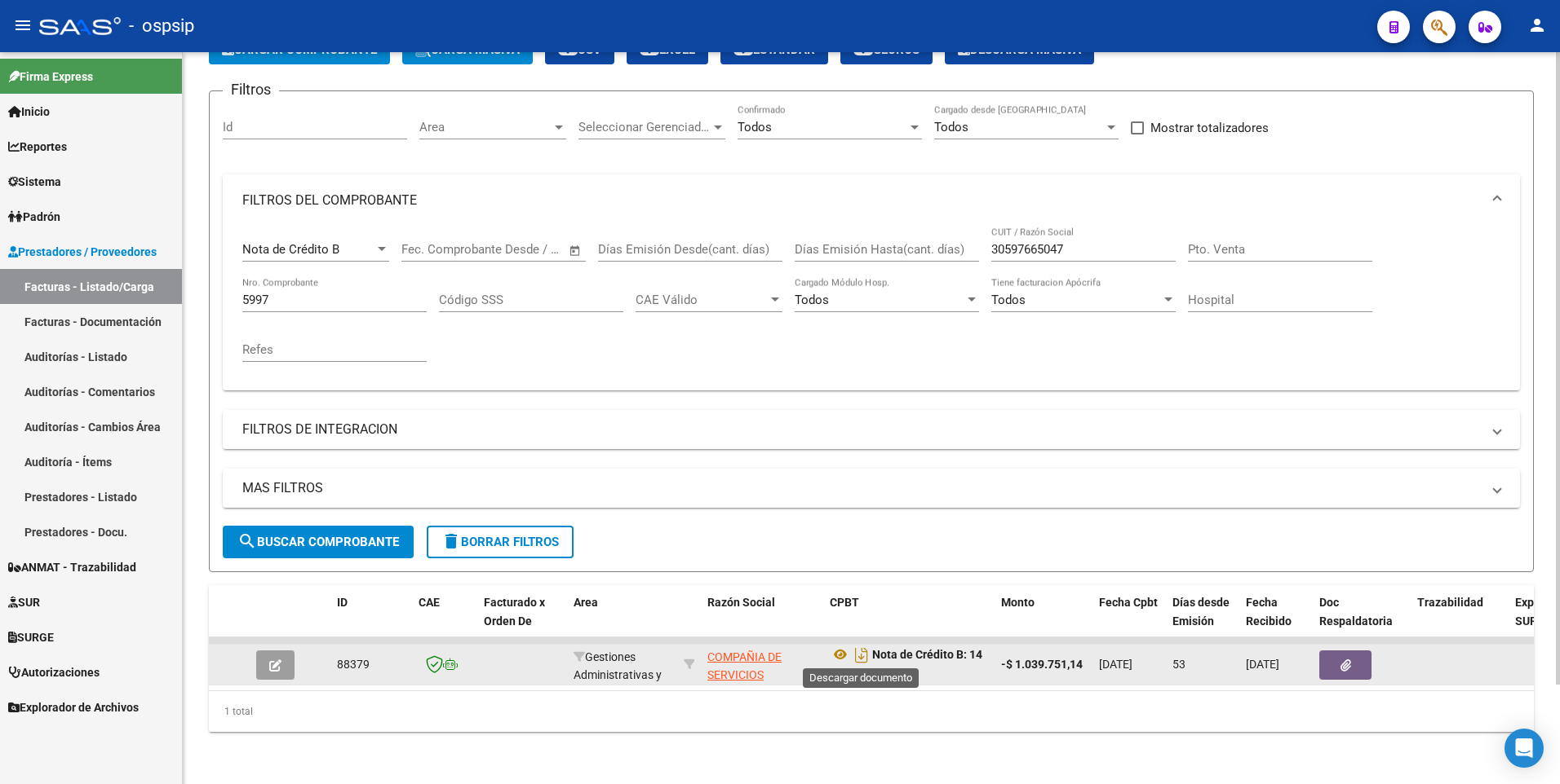
scroll to position [10, 0]
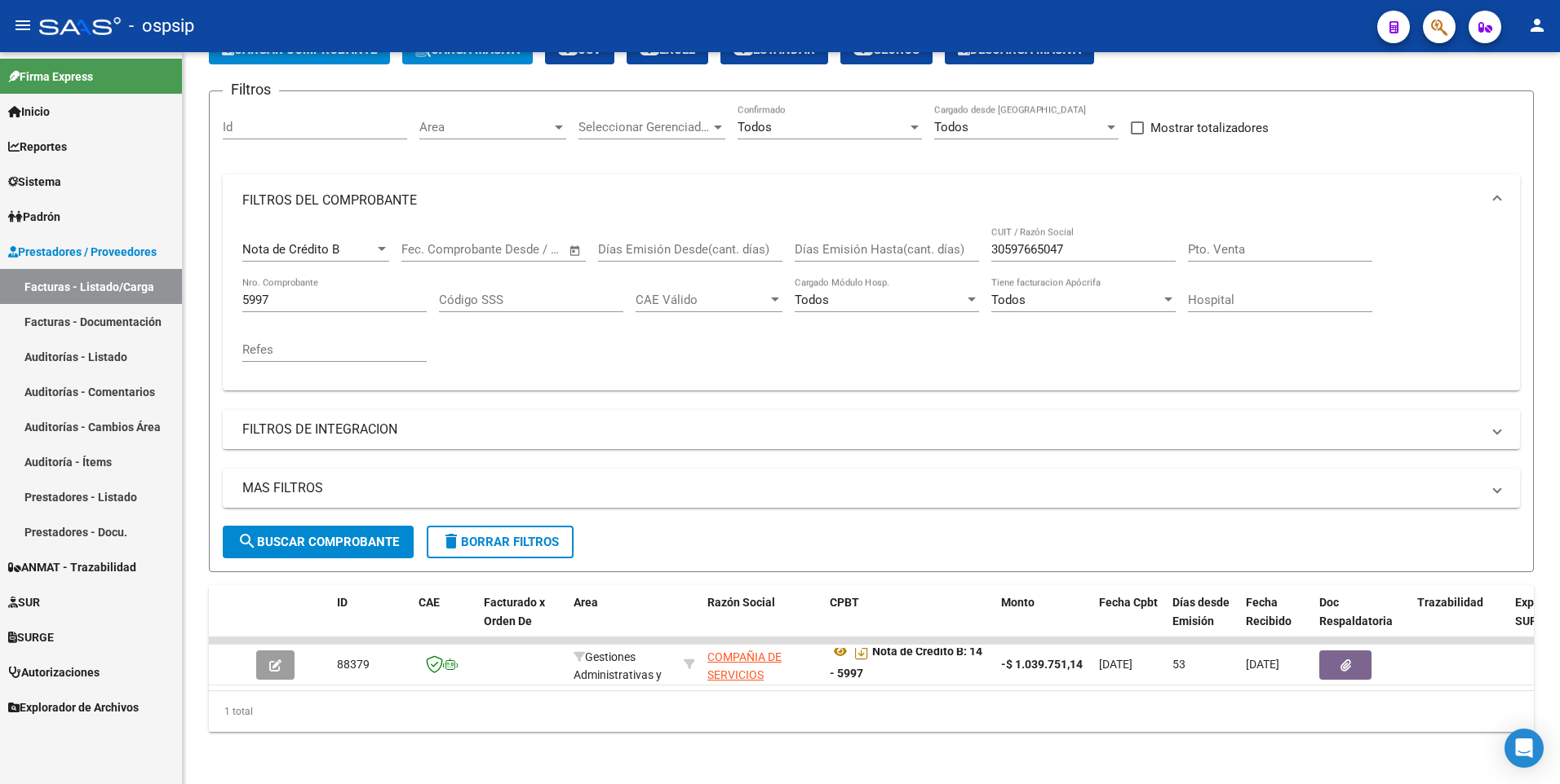
click at [513, 24] on div "- ospsip" at bounding box center [701, 26] width 1325 height 36
click at [468, 535] on span "delete Borrar Filtros" at bounding box center [499, 542] width 117 height 14
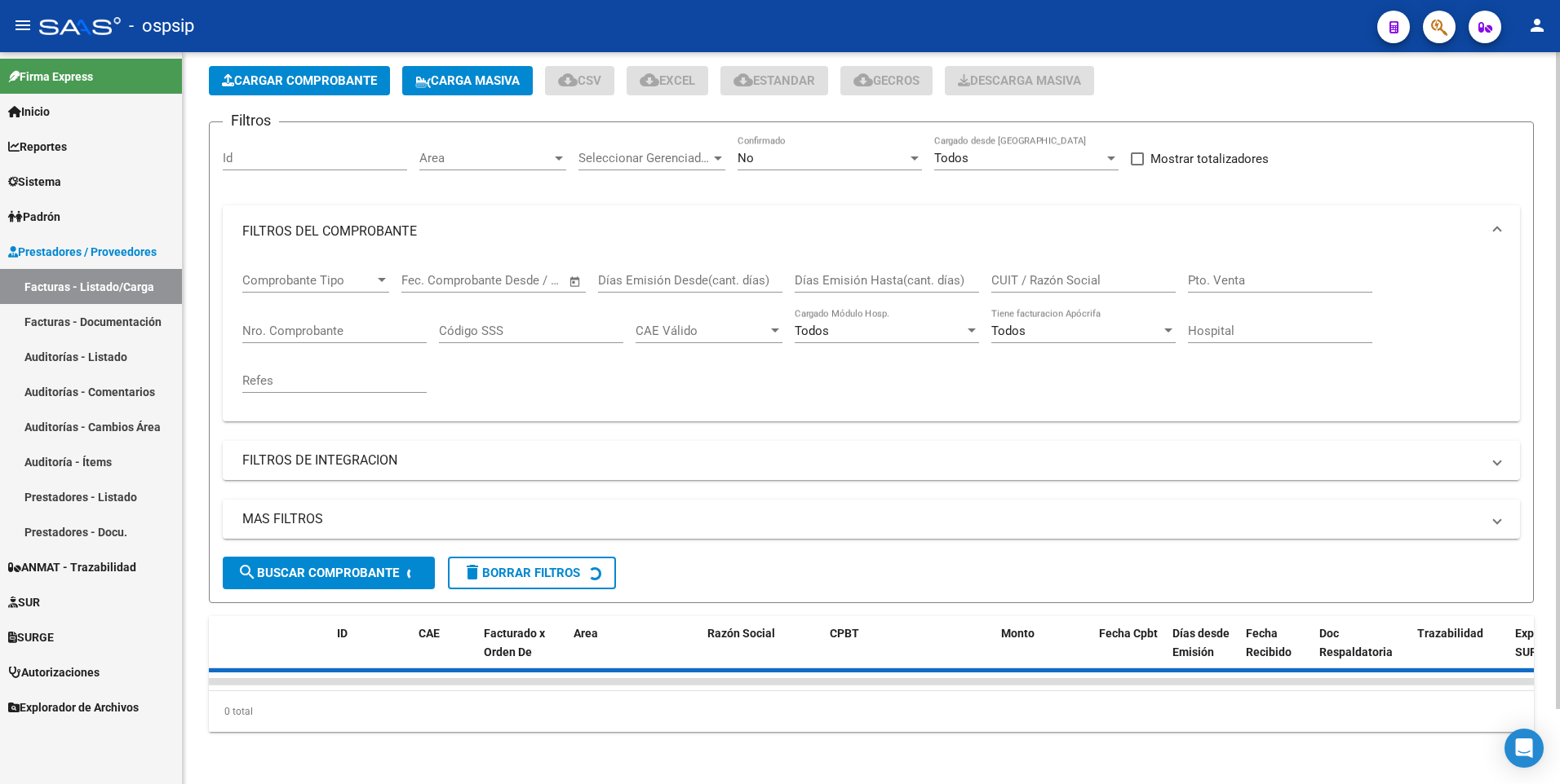
click at [1024, 273] on input "CUIT / Razón Social" at bounding box center [1083, 280] width 184 height 14
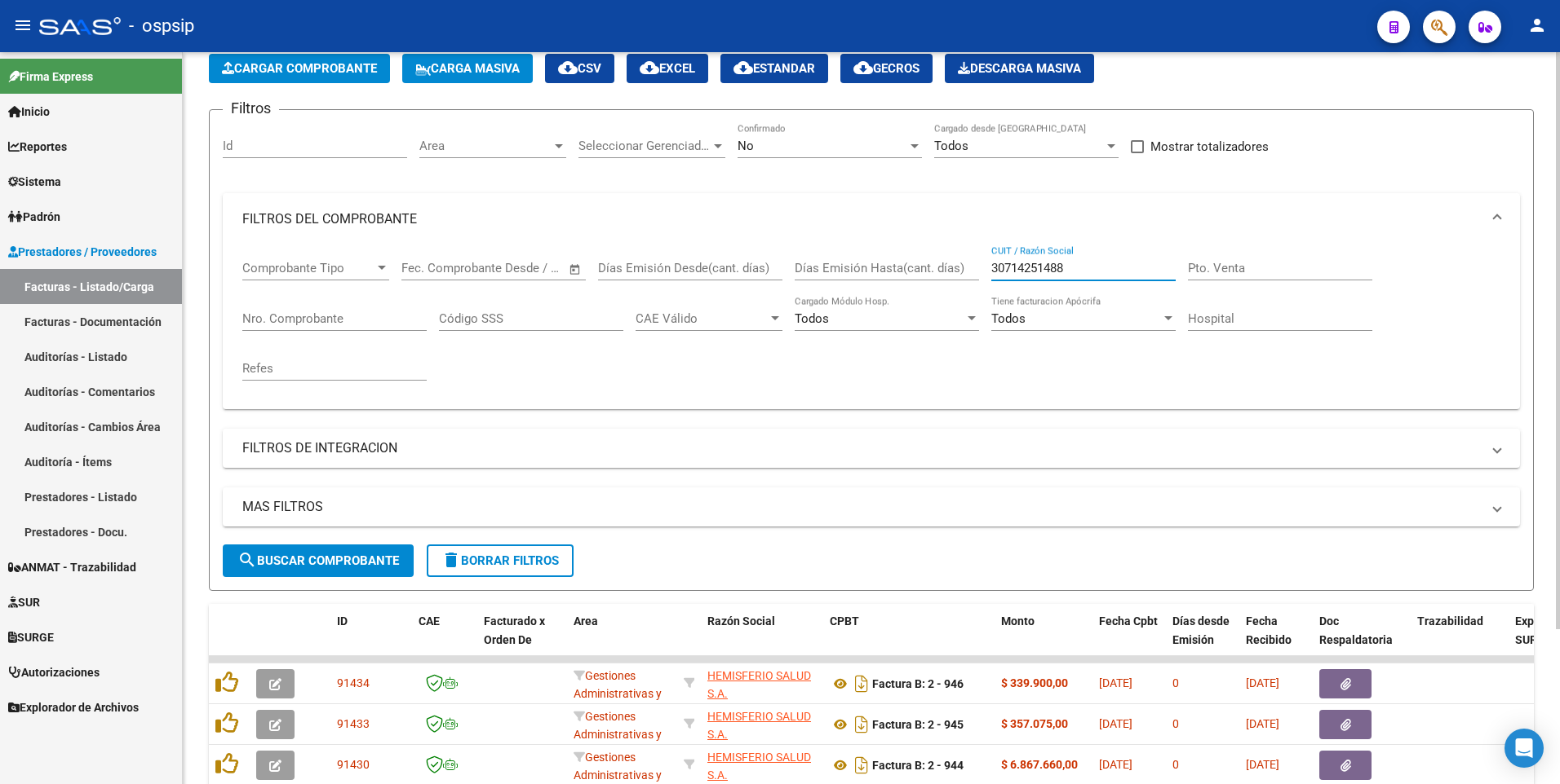
scroll to position [196, 0]
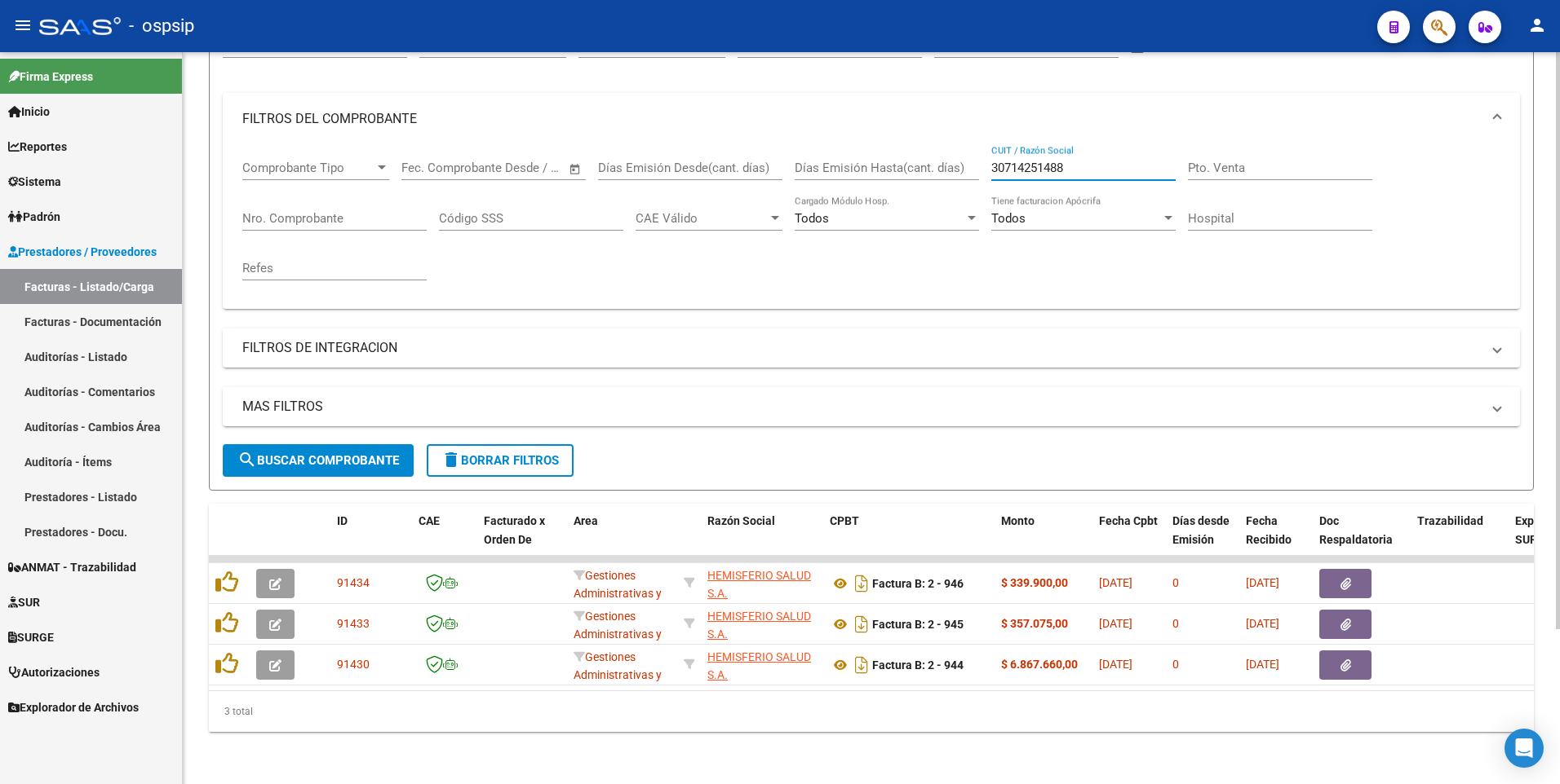
type input "30714251488"
click at [567, 42] on div "- ospsip" at bounding box center [701, 26] width 1325 height 36
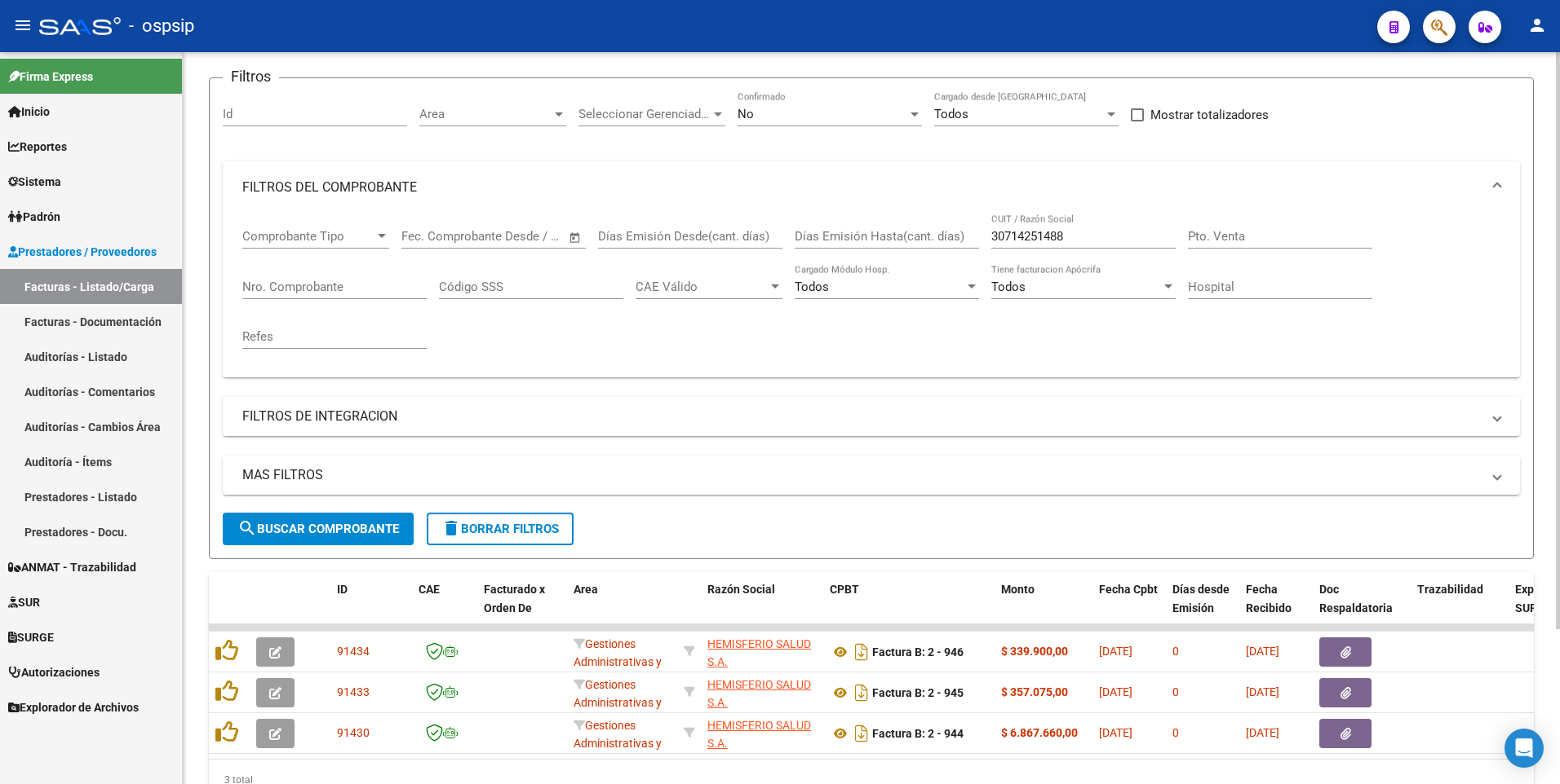
scroll to position [0, 0]
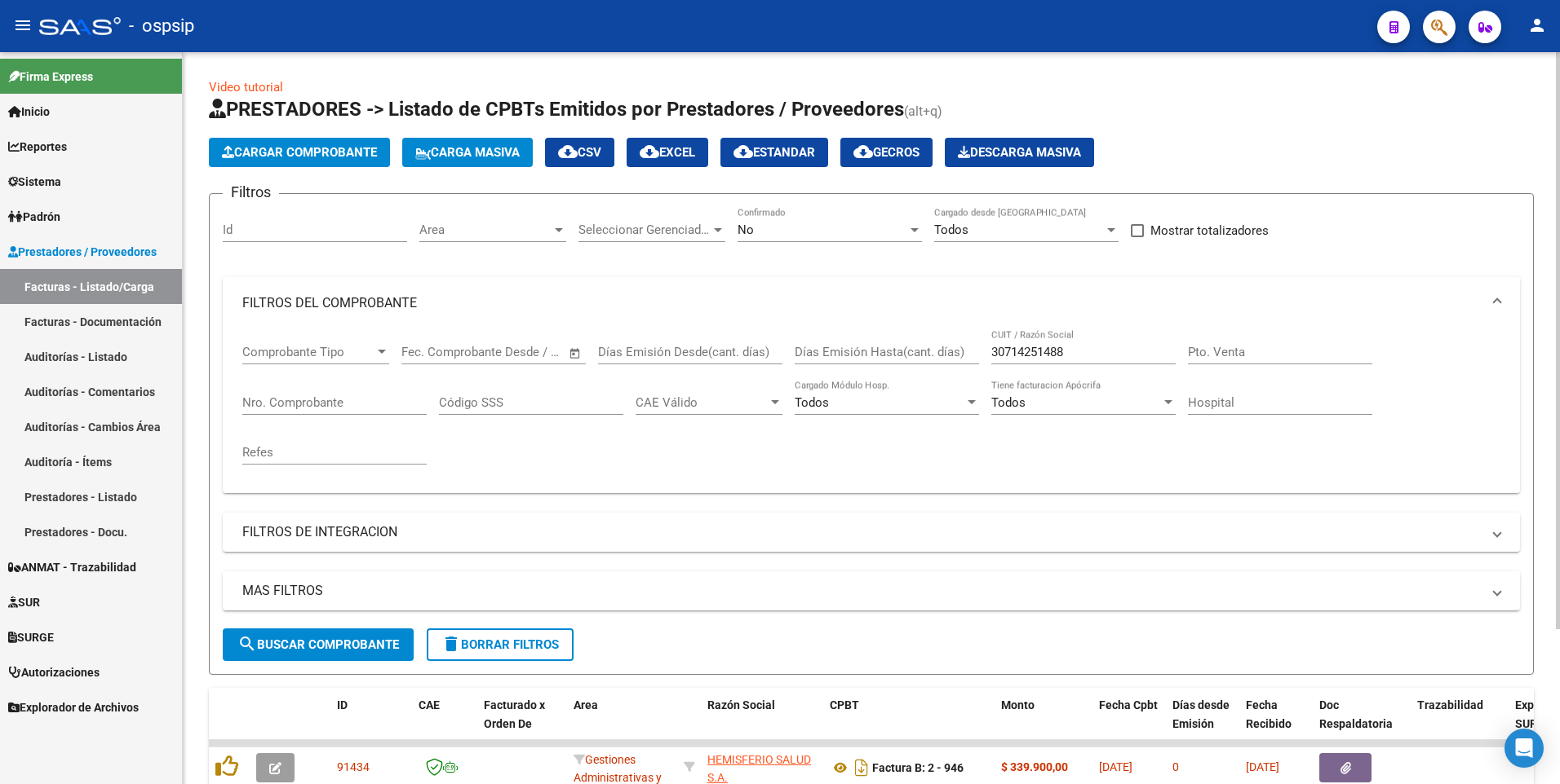
click at [500, 646] on span "delete Borrar Filtros" at bounding box center [499, 645] width 117 height 14
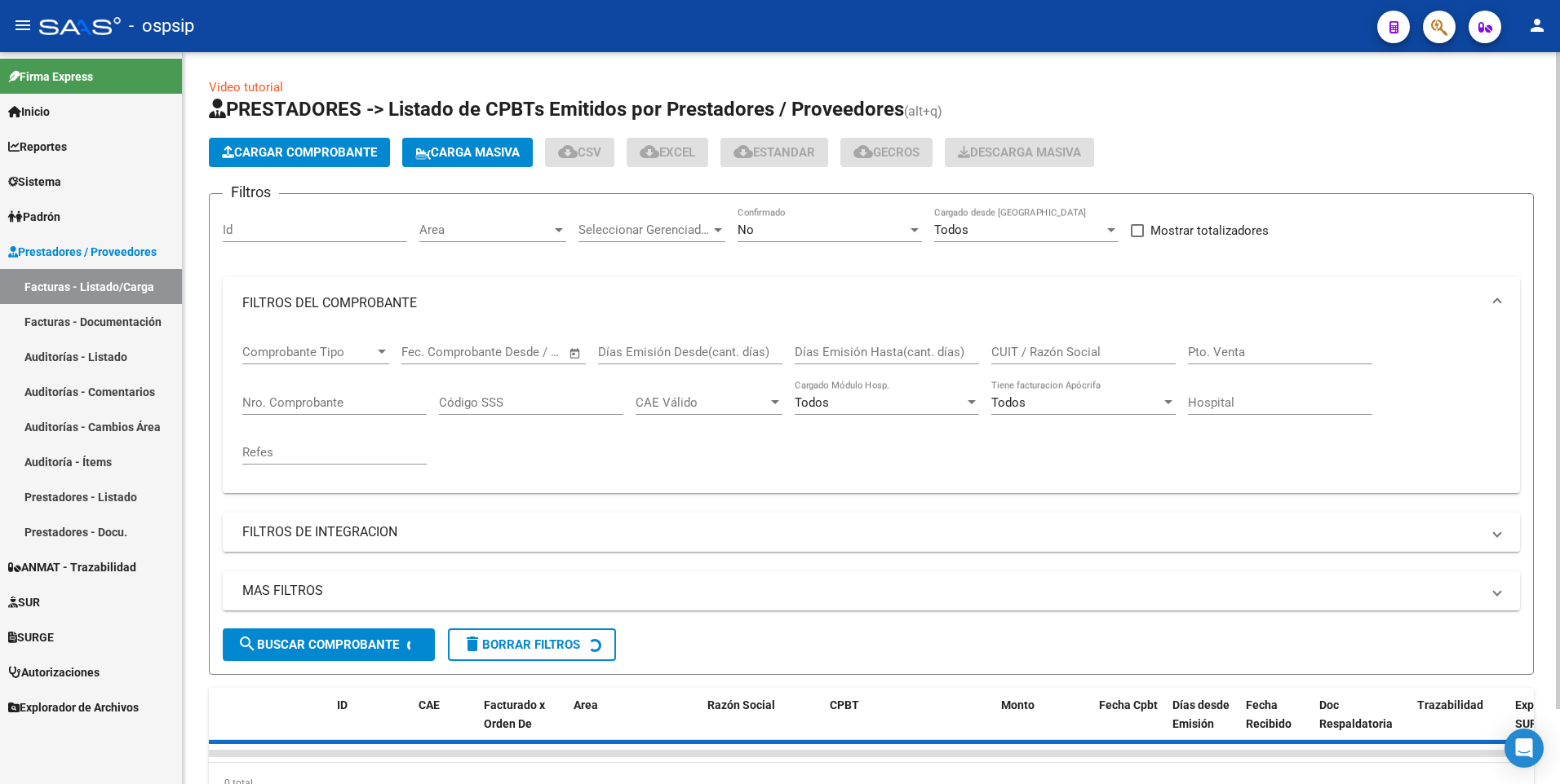
click at [337, 167] on app-list-header "PRESTADORES -> Listado de CPBTs Emitidos por Prestadores / Proveedores (alt+q) …" at bounding box center [871, 386] width 1325 height 579
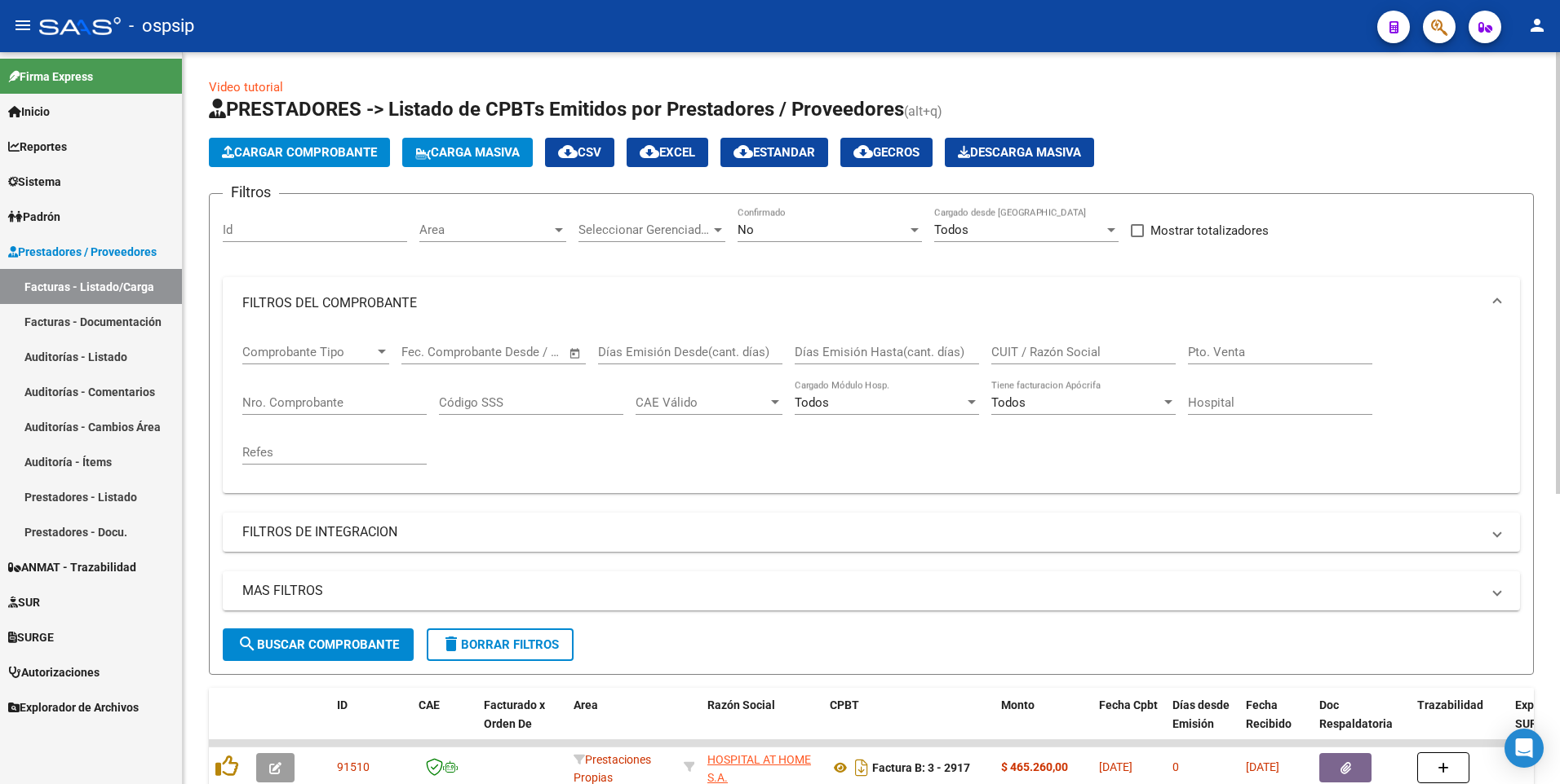
click at [337, 162] on button "Cargar Comprobante" at bounding box center [299, 152] width 181 height 29
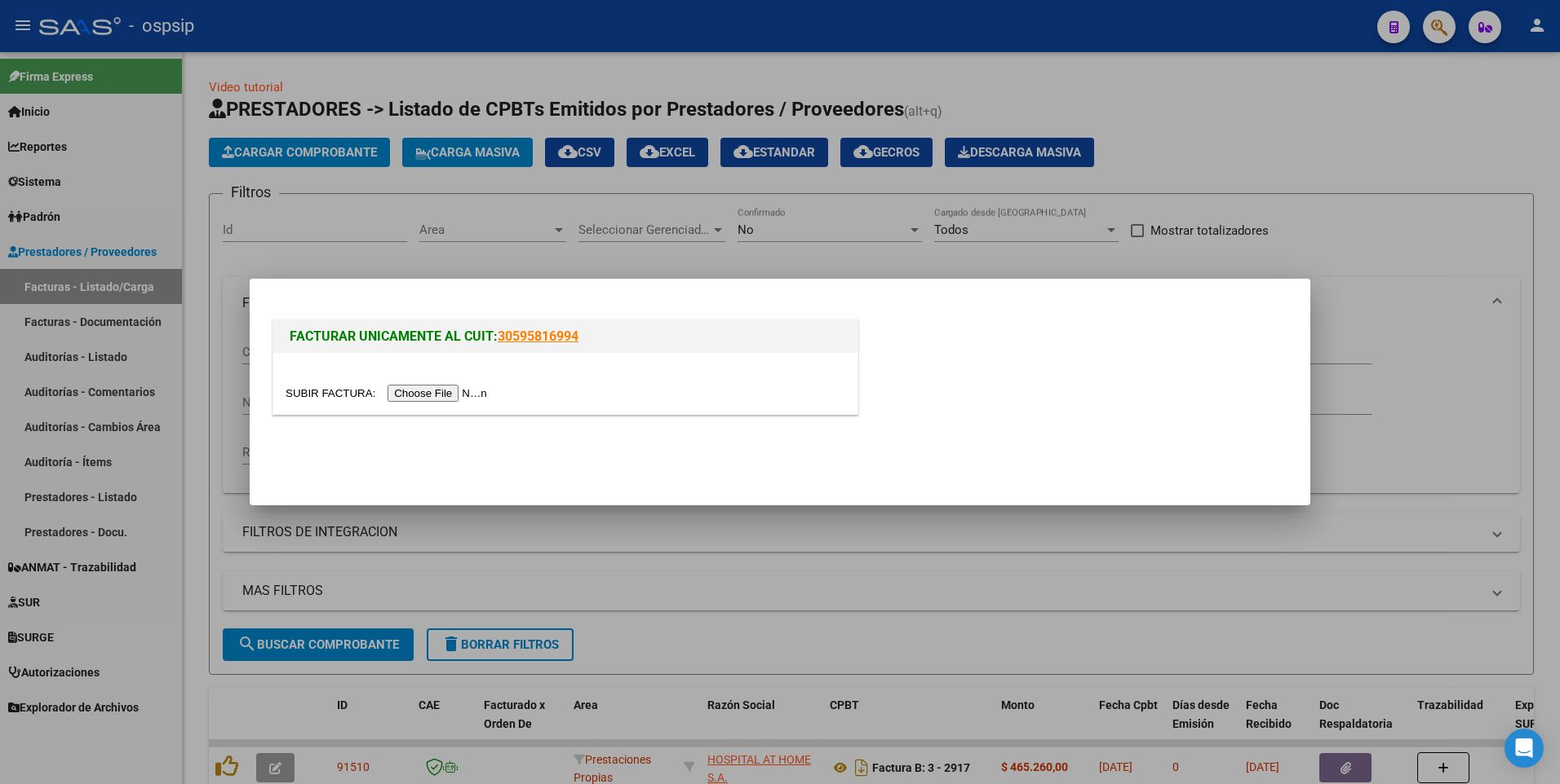
click at [451, 399] on input "file" at bounding box center [389, 393] width 206 height 17
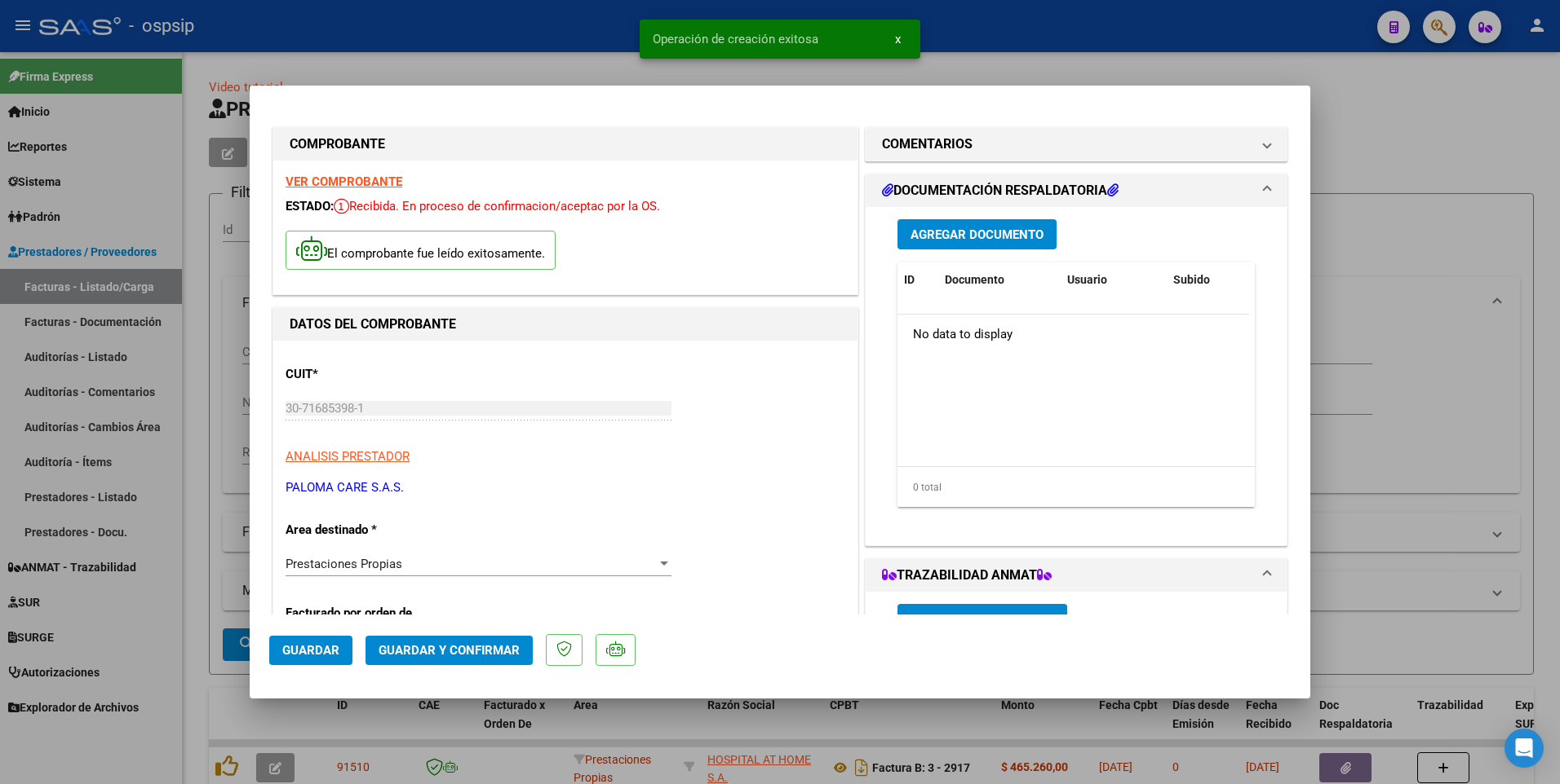
click at [323, 650] on span "Guardar" at bounding box center [311, 650] width 57 height 14
click at [604, 25] on div at bounding box center [780, 392] width 1560 height 784
type input "$ 0,00"
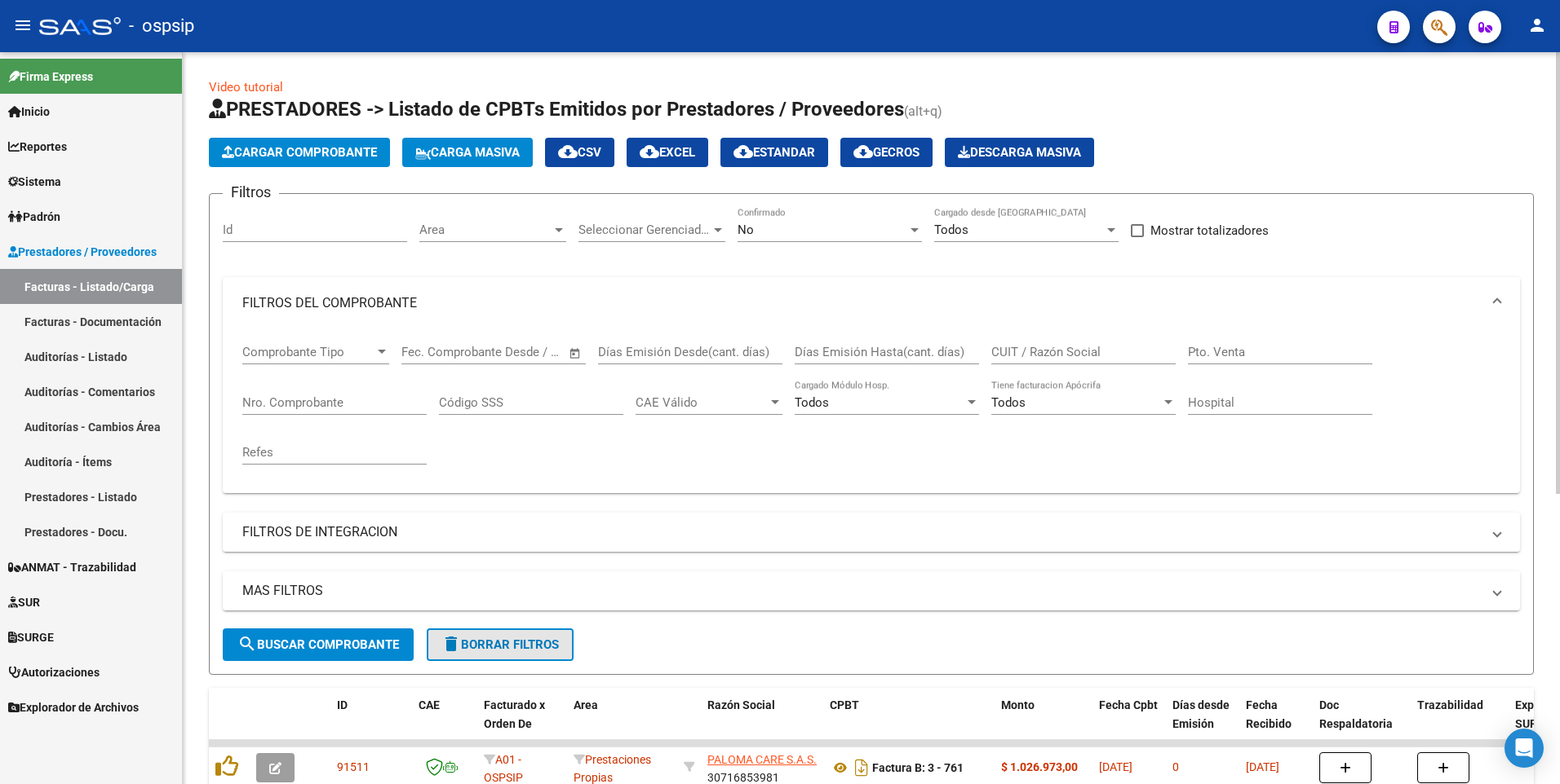
click at [475, 644] on span "delete Borrar Filtros" at bounding box center [499, 645] width 117 height 14
click at [902, 231] on div "No" at bounding box center [822, 229] width 170 height 14
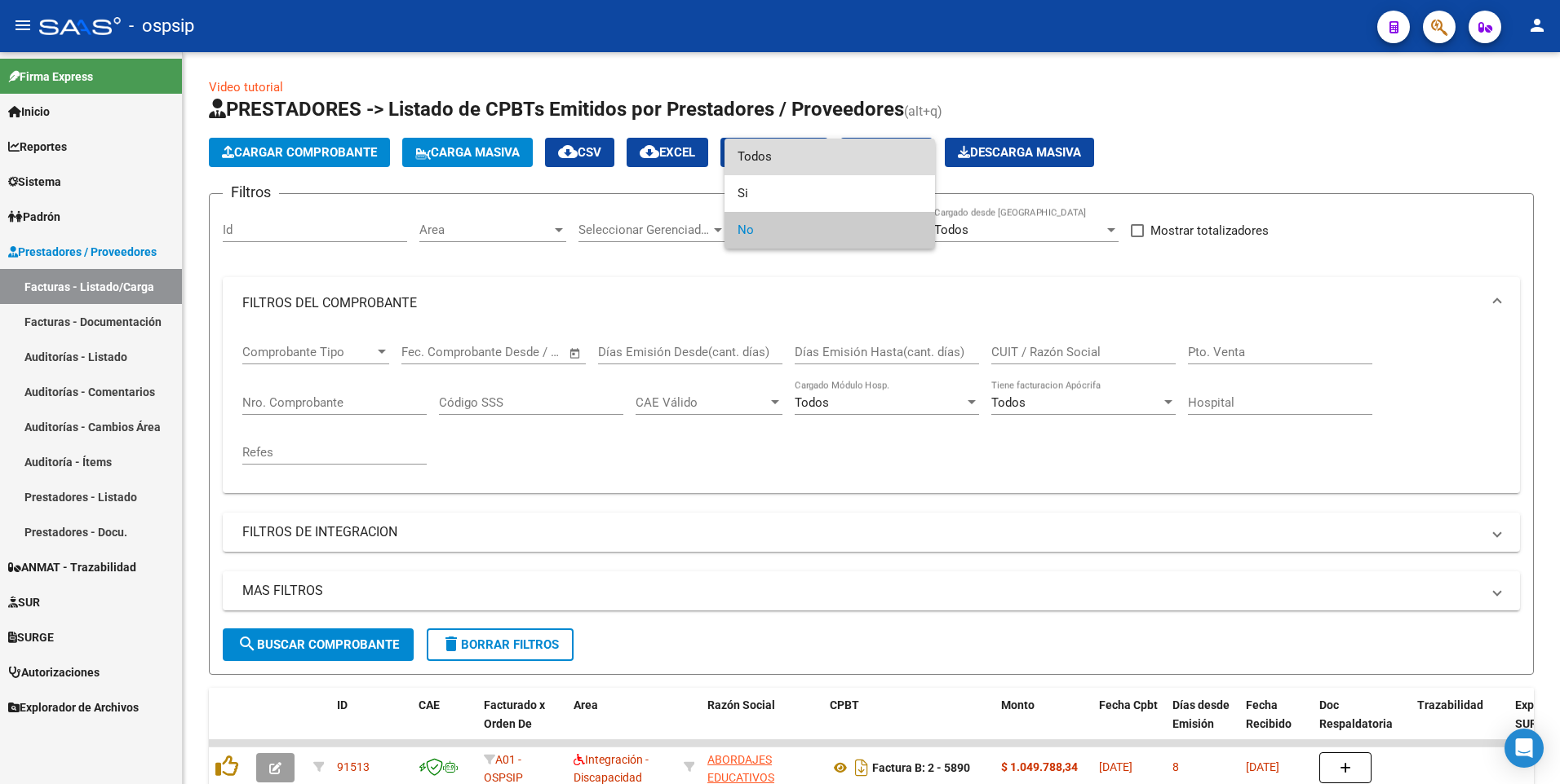
click at [860, 159] on span "Todos" at bounding box center [829, 156] width 184 height 37
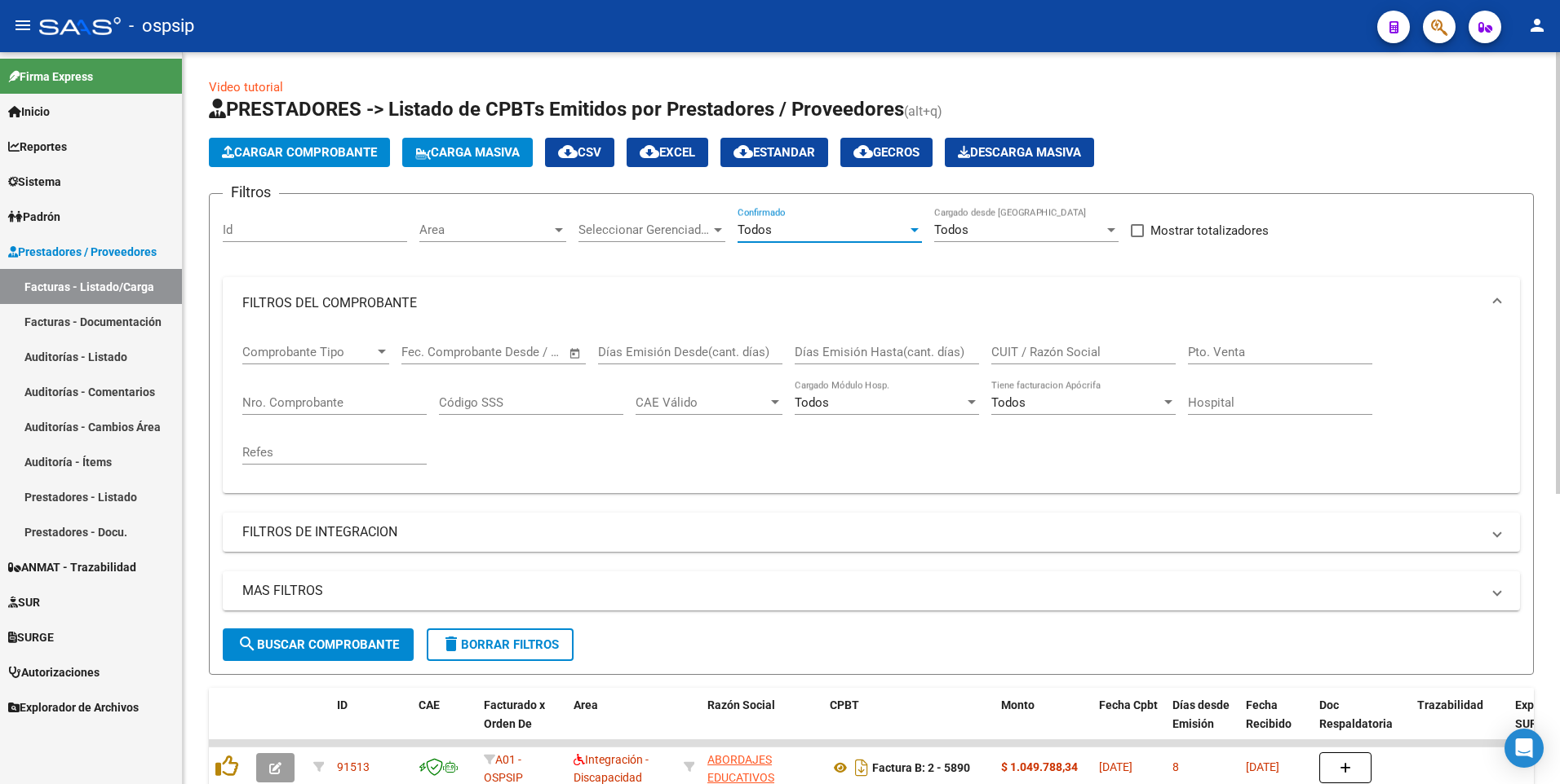
click at [361, 655] on button "search Buscar Comprobante" at bounding box center [318, 645] width 191 height 33
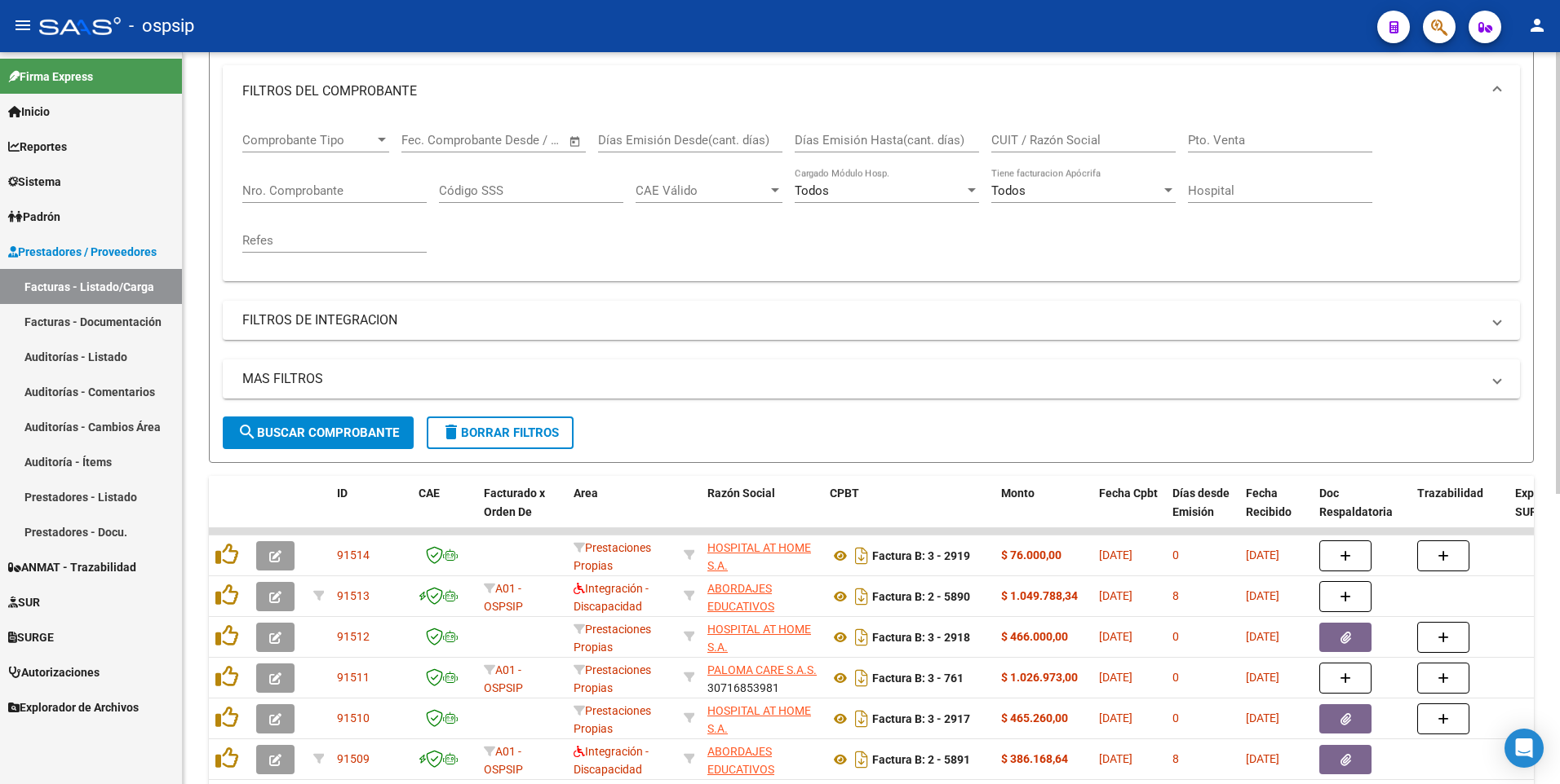
scroll to position [74, 0]
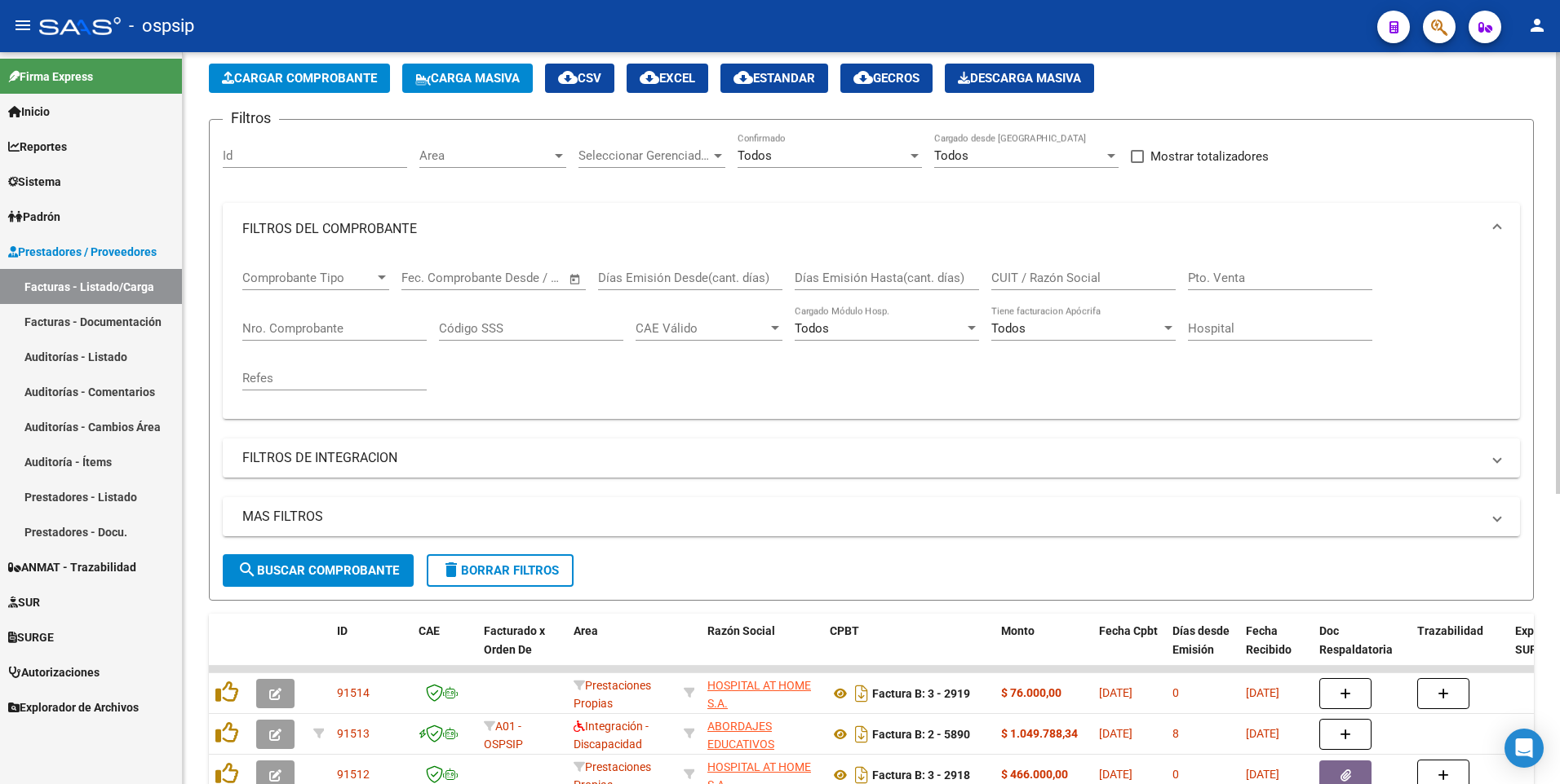
click at [1038, 286] on div "CUIT / Razón Social" at bounding box center [1083, 272] width 184 height 35
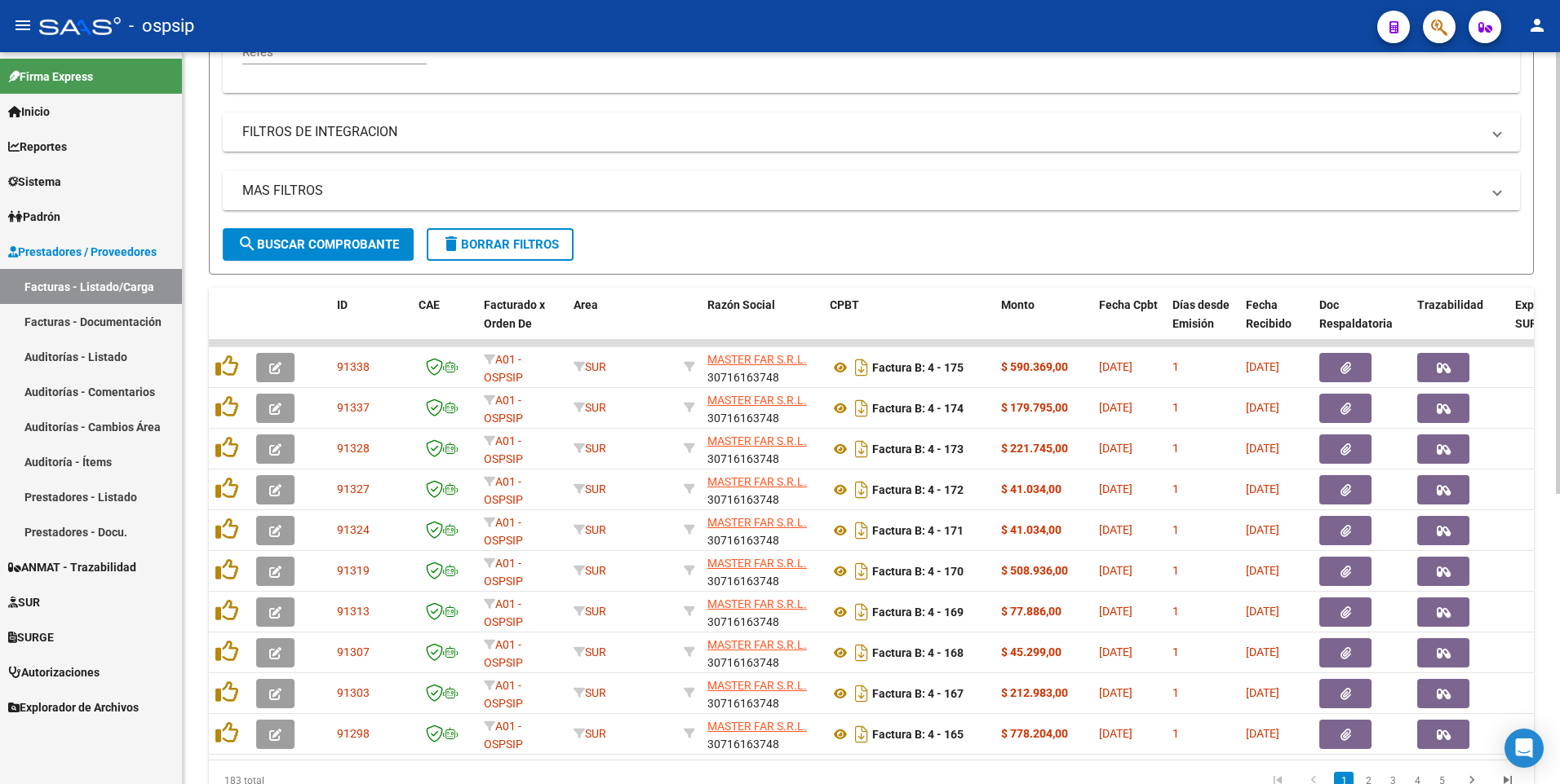
scroll to position [482, 0]
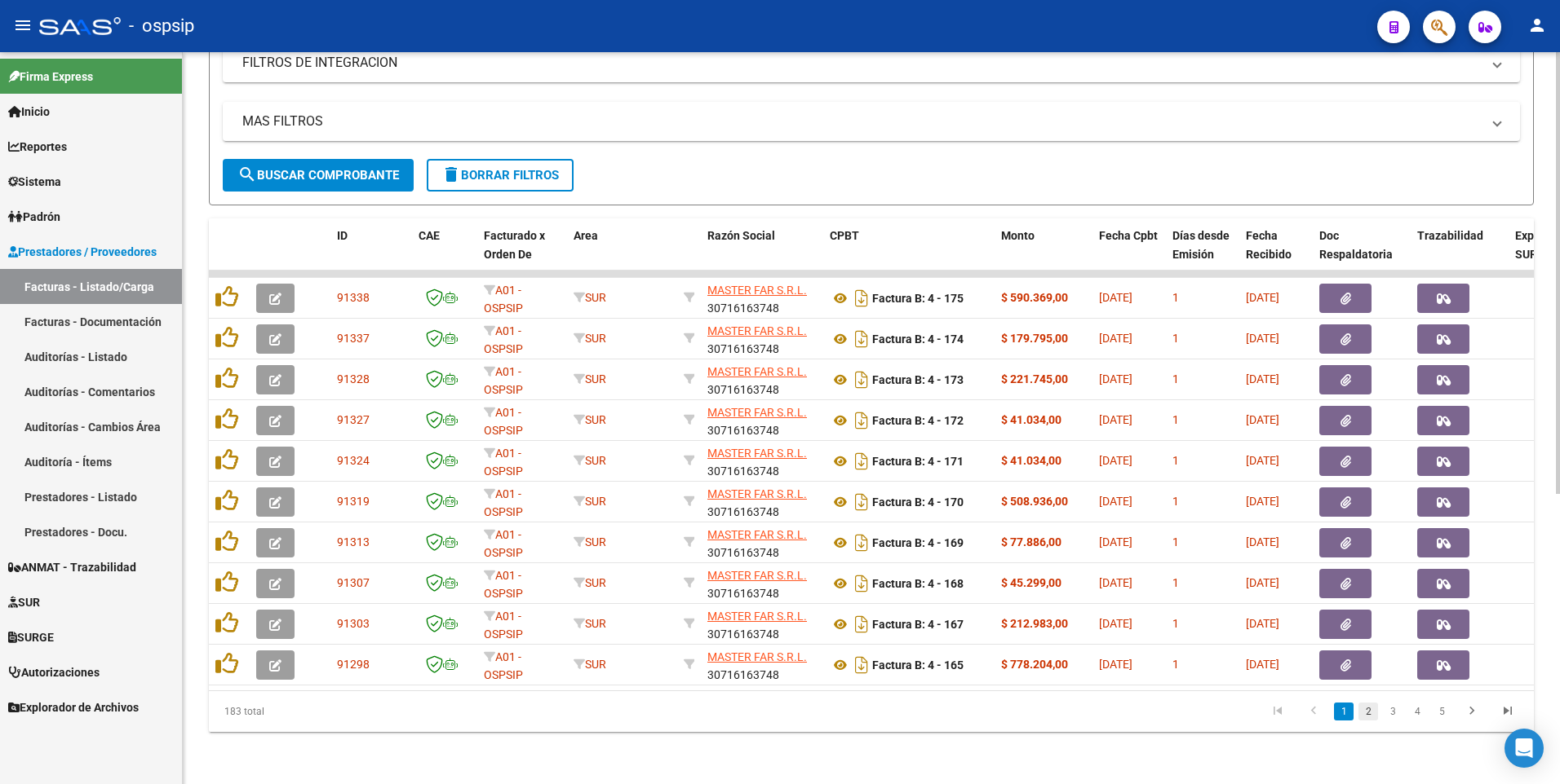
type input "30716163748"
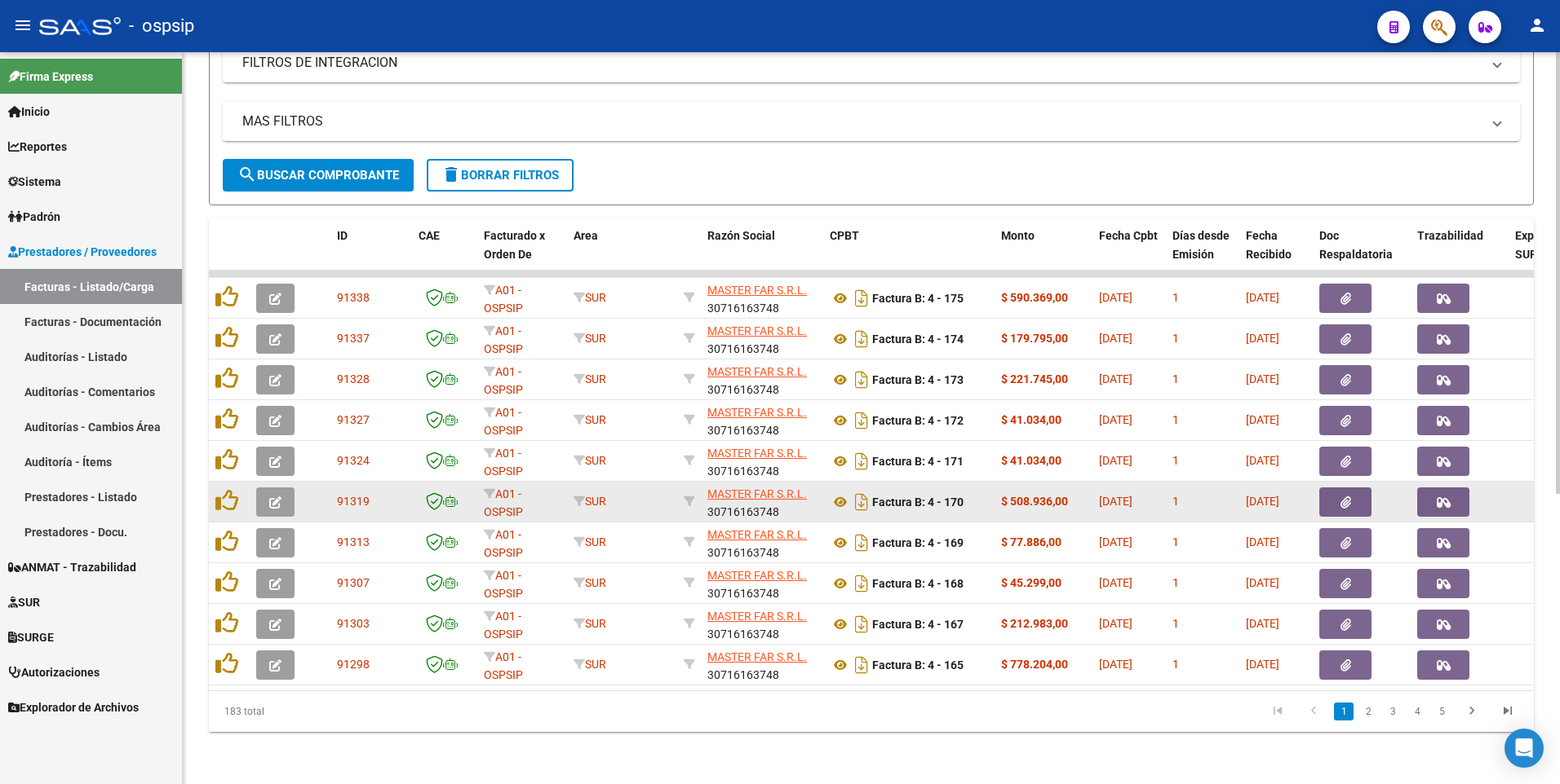
drag, startPoint x: 1371, startPoint y: 716, endPoint x: 1361, endPoint y: 511, distance: 205.2
click at [1371, 716] on link "2" at bounding box center [1368, 712] width 20 height 18
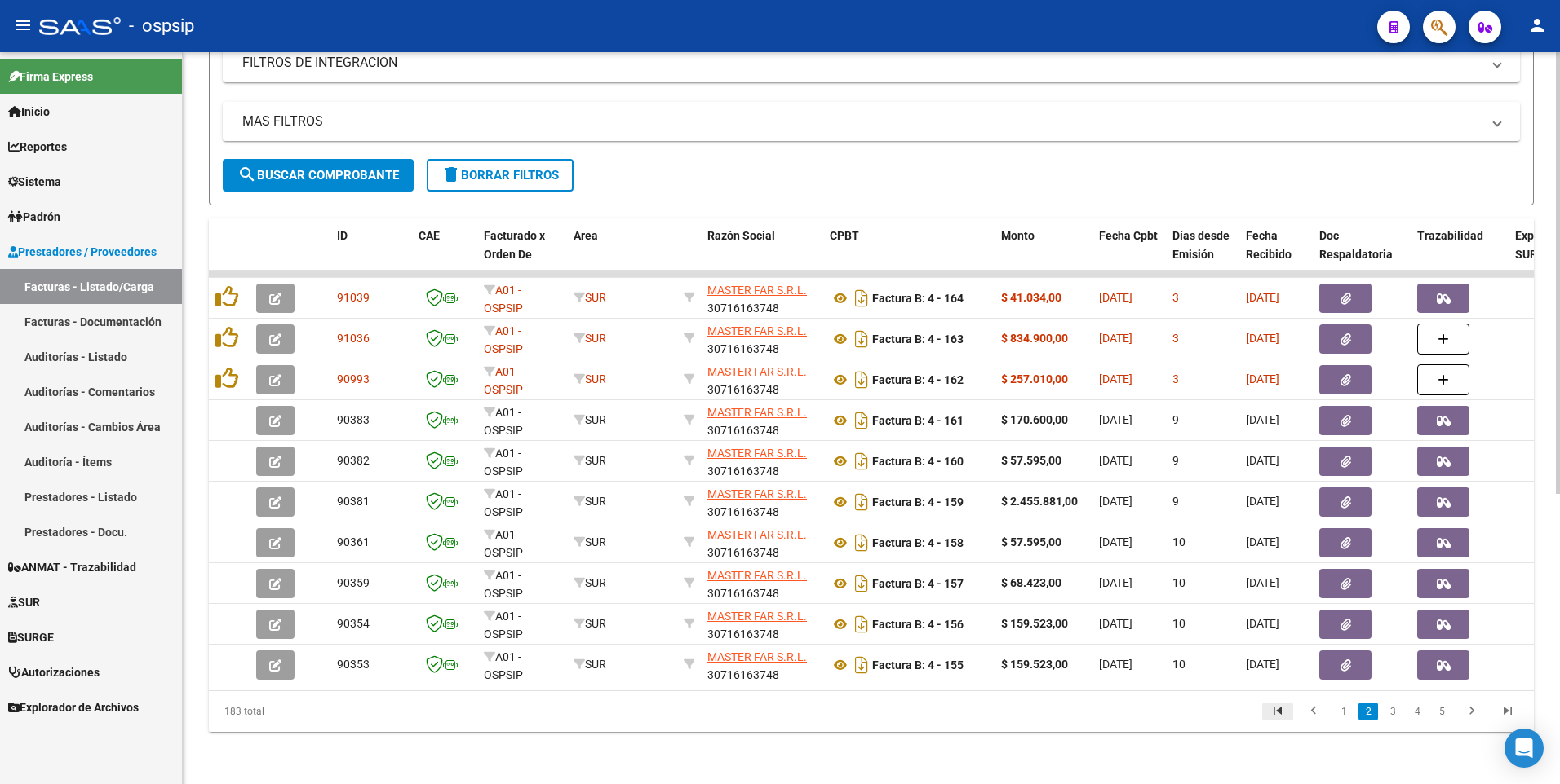
click at [1278, 714] on icon "go to first page" at bounding box center [1278, 713] width 21 height 20
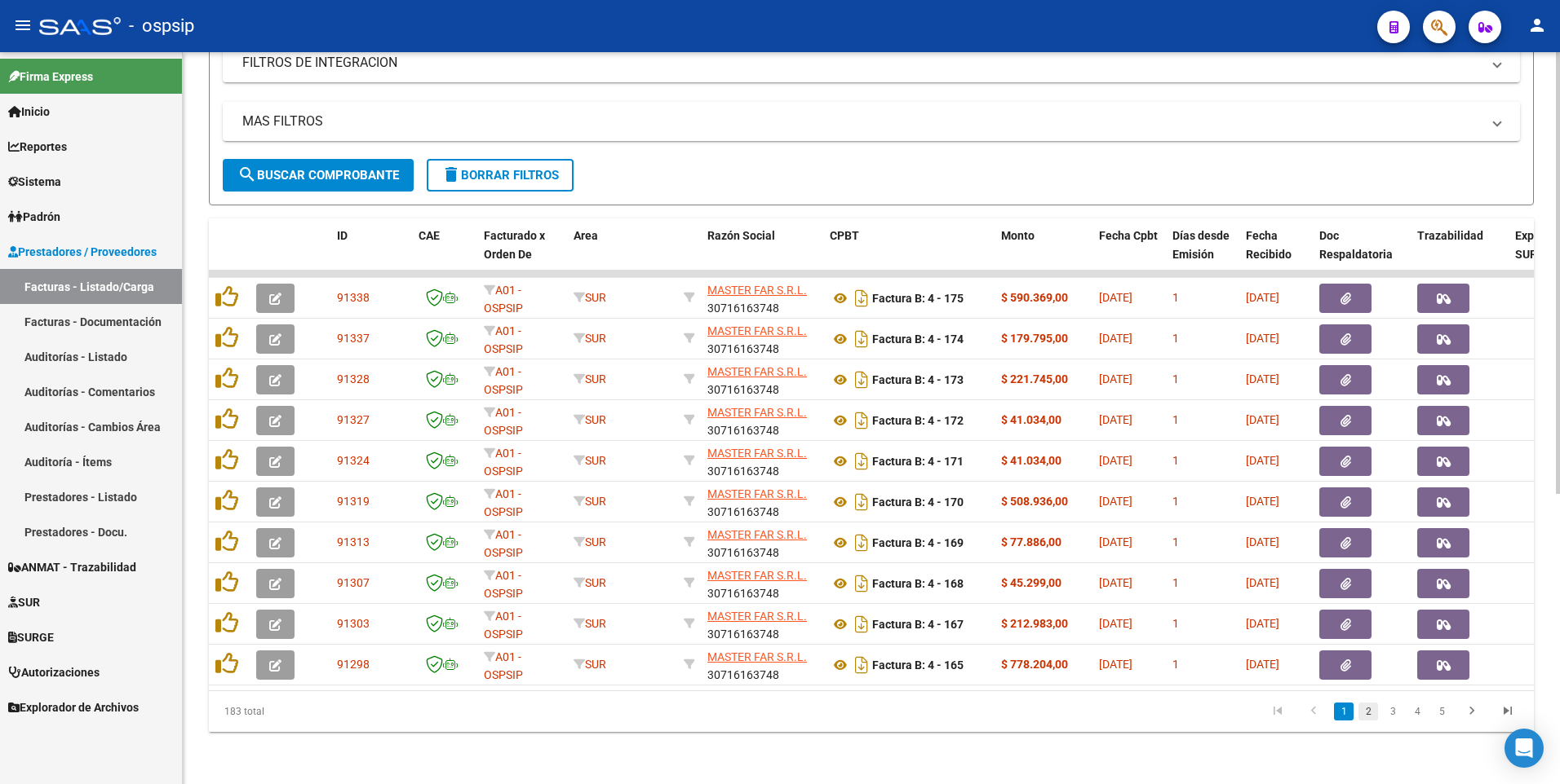
click at [1373, 720] on link "2" at bounding box center [1368, 712] width 20 height 18
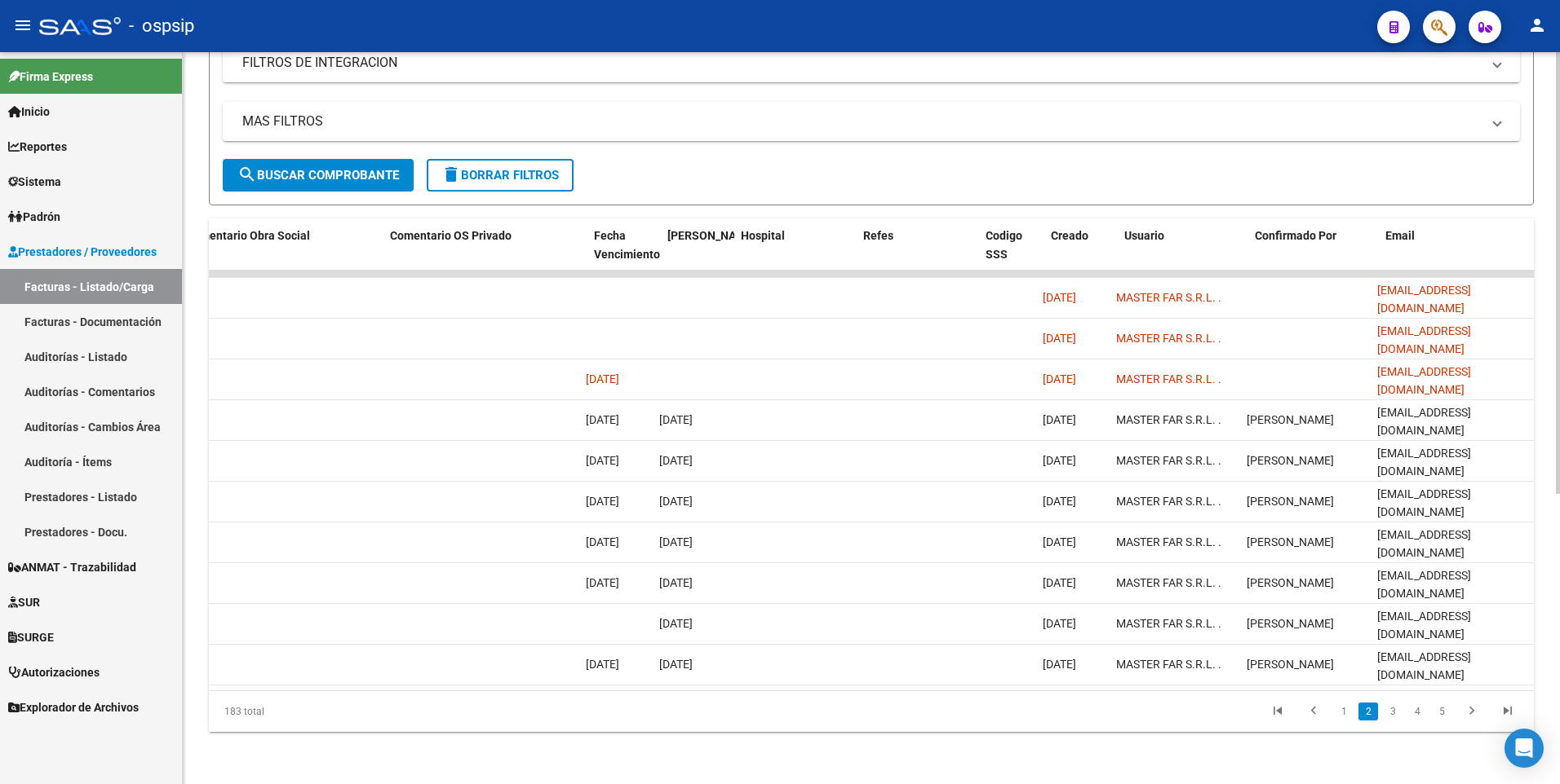
scroll to position [0, 0]
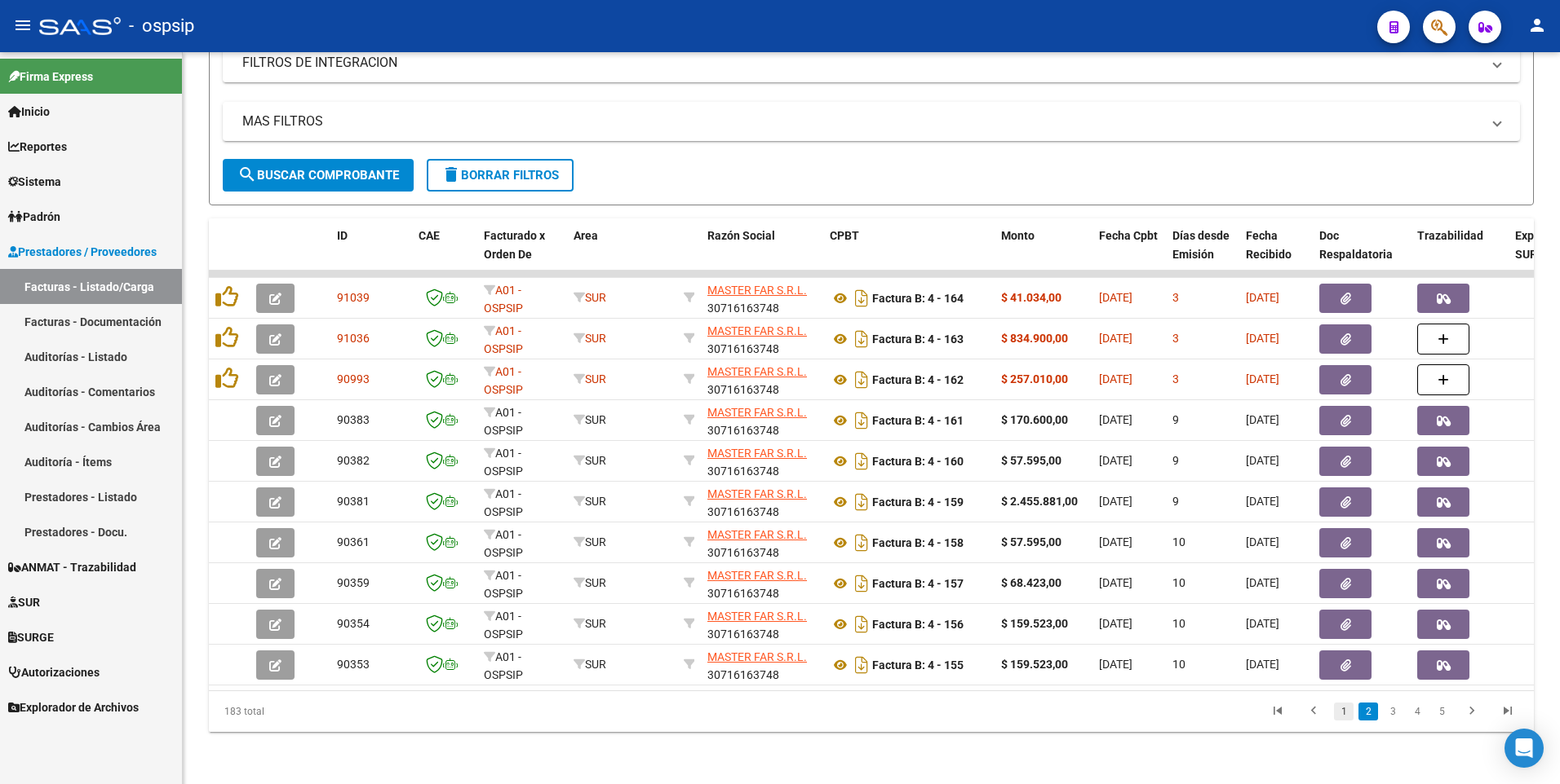
click at [1341, 709] on link "1" at bounding box center [1344, 712] width 20 height 18
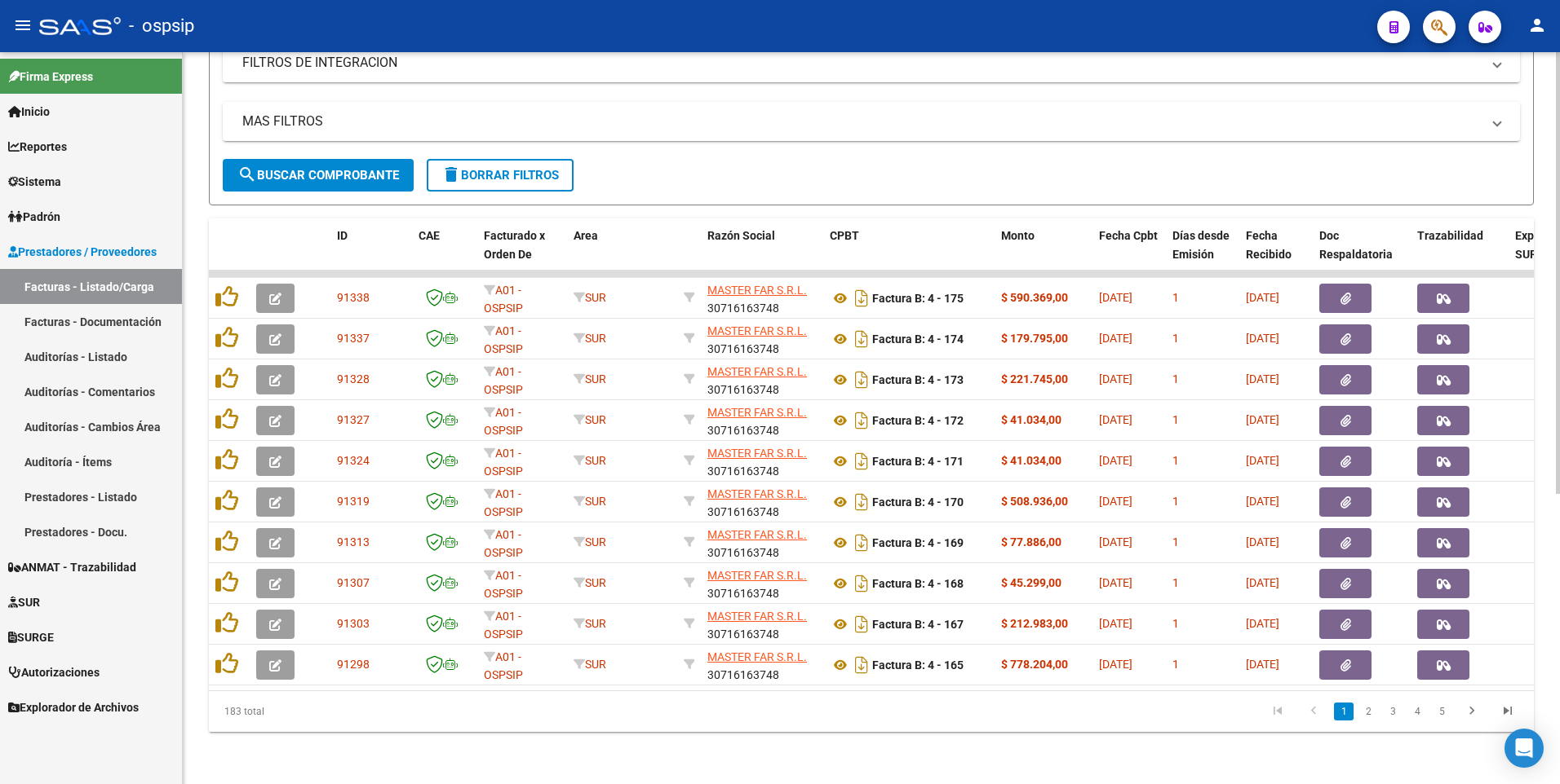
click at [533, 168] on span "delete Borrar Filtros" at bounding box center [499, 175] width 117 height 14
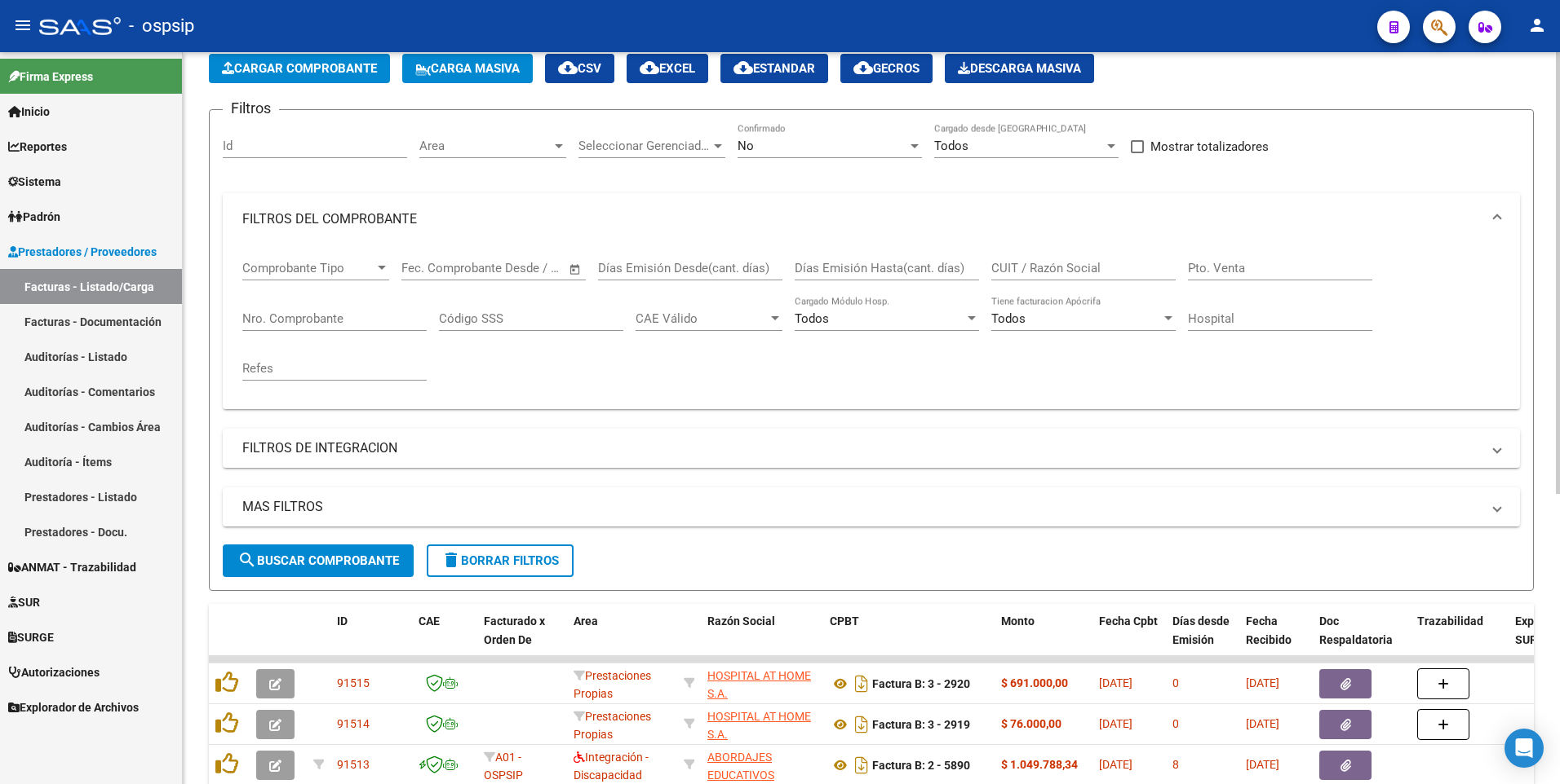
scroll to position [482, 0]
